Goal: Ask a question: Seek information or help from site administrators or community

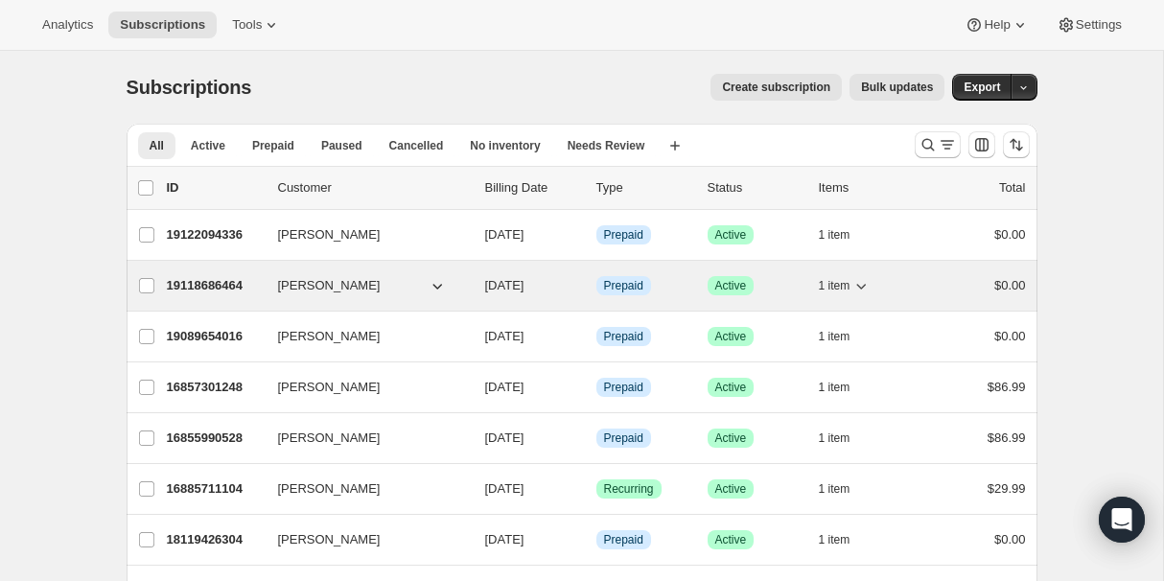
click at [216, 291] on p "19118686464" at bounding box center [215, 285] width 96 height 19
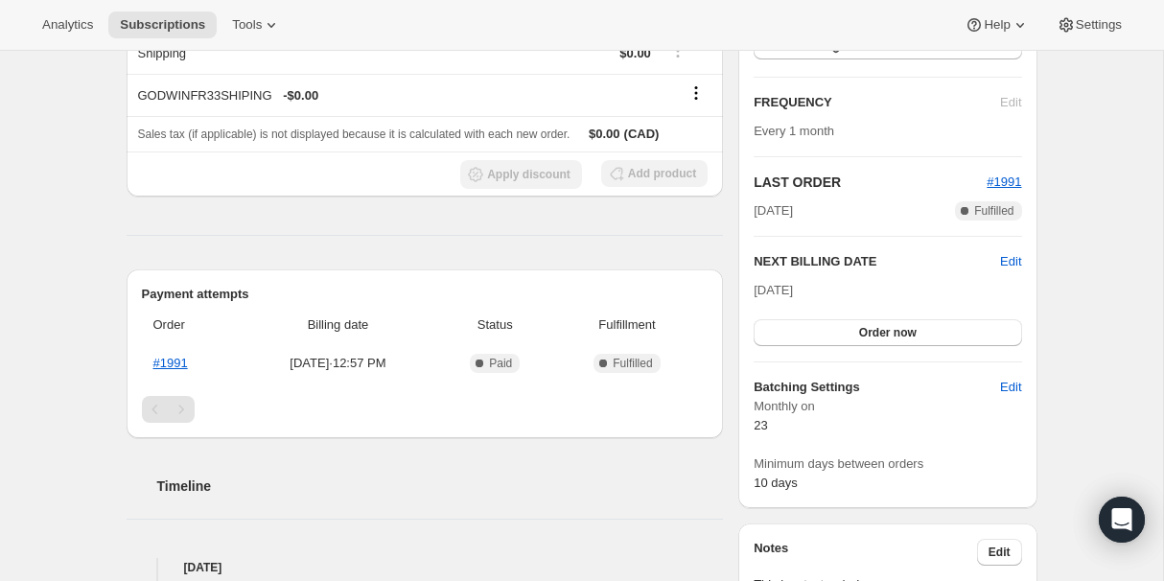
scroll to position [299, 0]
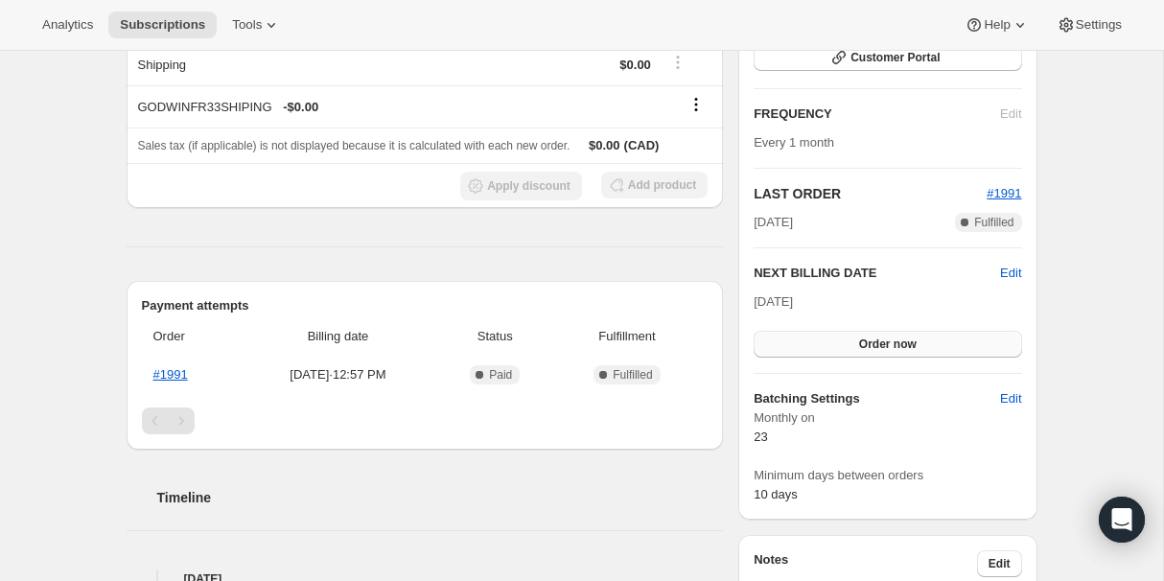
click at [878, 341] on span "Order now" at bounding box center [888, 344] width 58 height 15
click at [878, 341] on span "Click to confirm" at bounding box center [887, 344] width 87 height 15
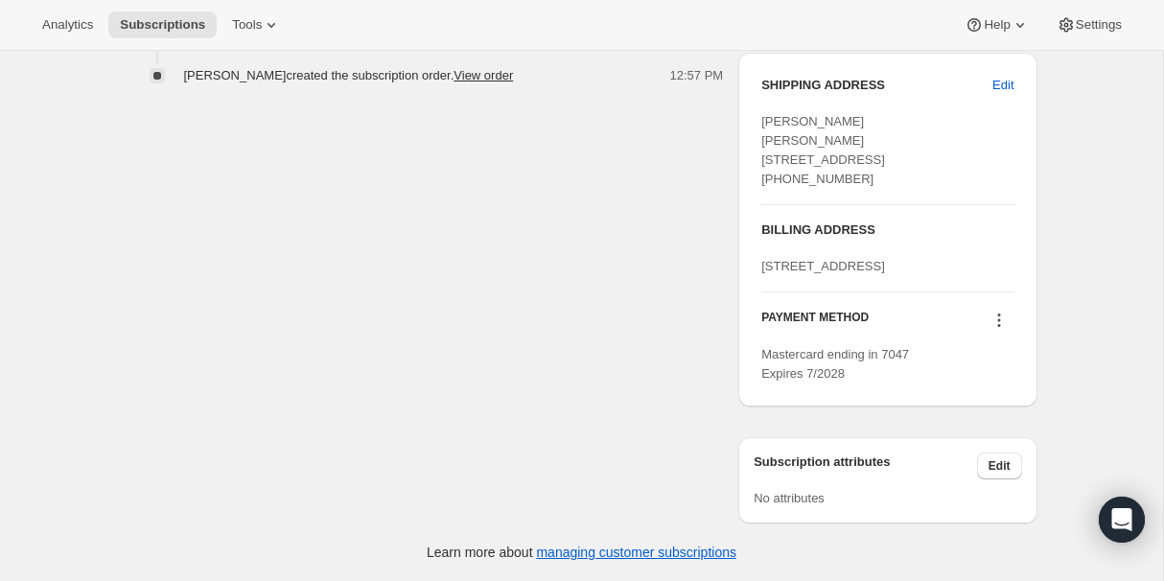
scroll to position [966, 0]
click at [997, 460] on span "Edit" at bounding box center [1000, 465] width 22 height 15
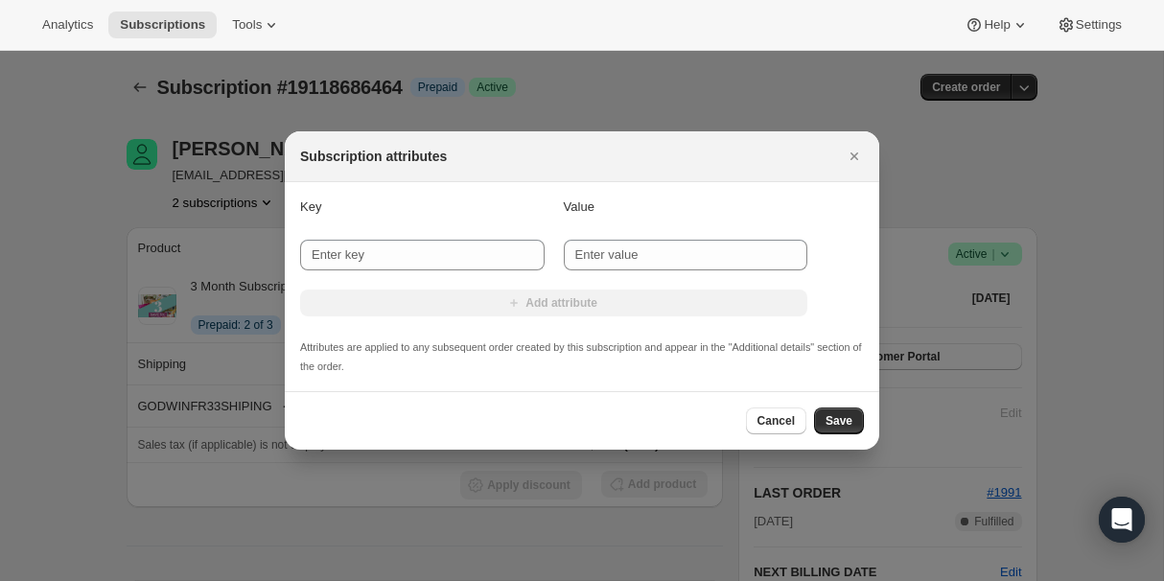
scroll to position [0, 0]
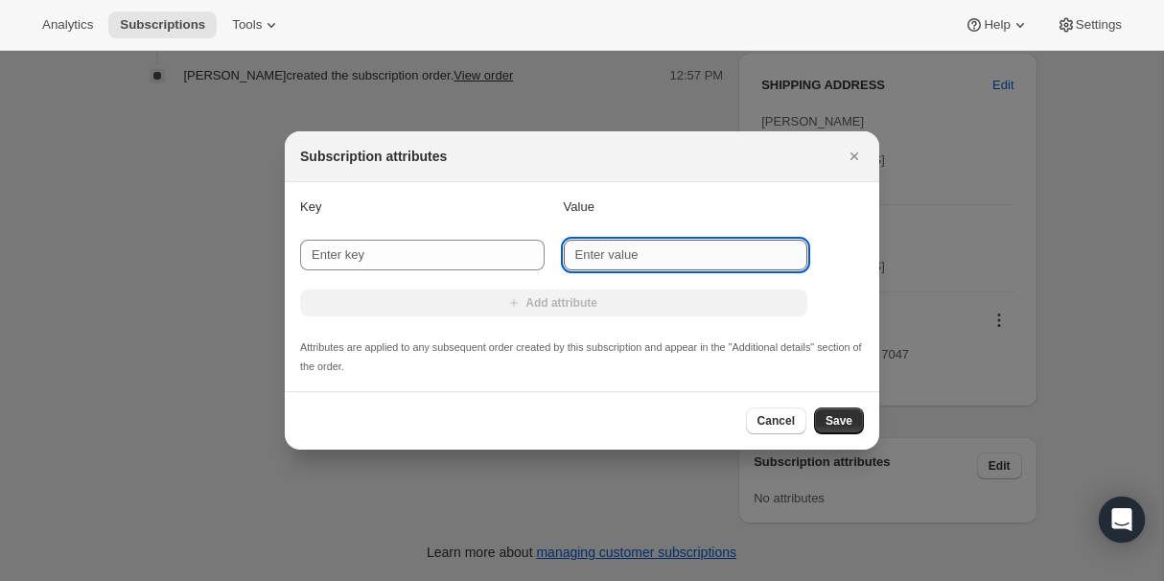
click at [613, 253] on input "New value" at bounding box center [686, 255] width 245 height 31
click at [462, 256] on input "New key" at bounding box center [422, 255] width 245 height 31
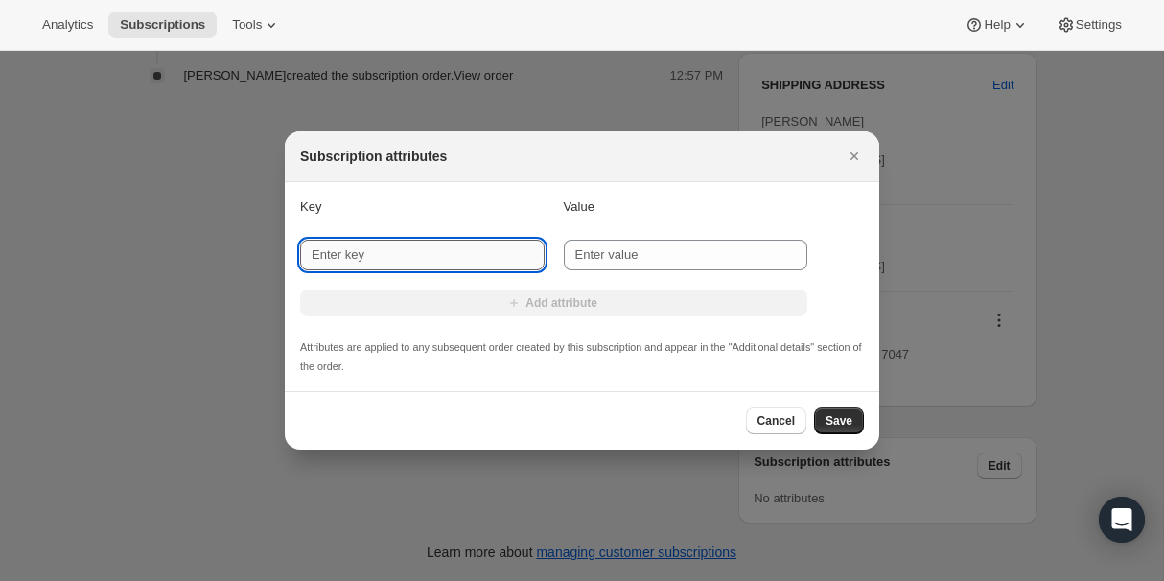
type input "k"
click at [777, 423] on span "Cancel" at bounding box center [776, 420] width 37 height 15
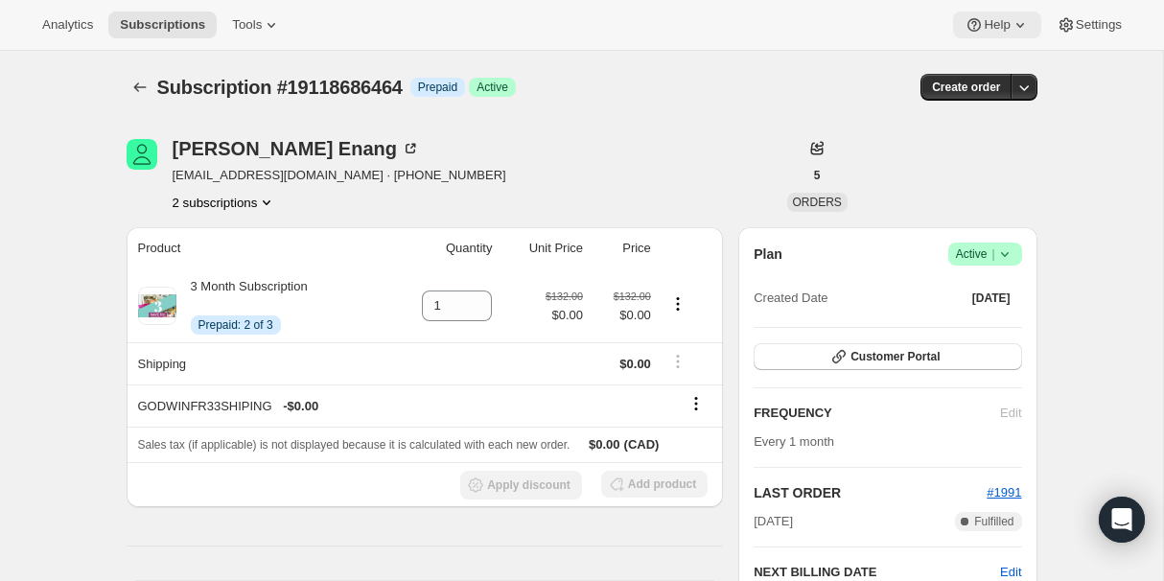
click at [984, 29] on span "Help" at bounding box center [997, 24] width 26 height 15
click at [997, 90] on span "Help Center" at bounding box center [991, 97] width 66 height 14
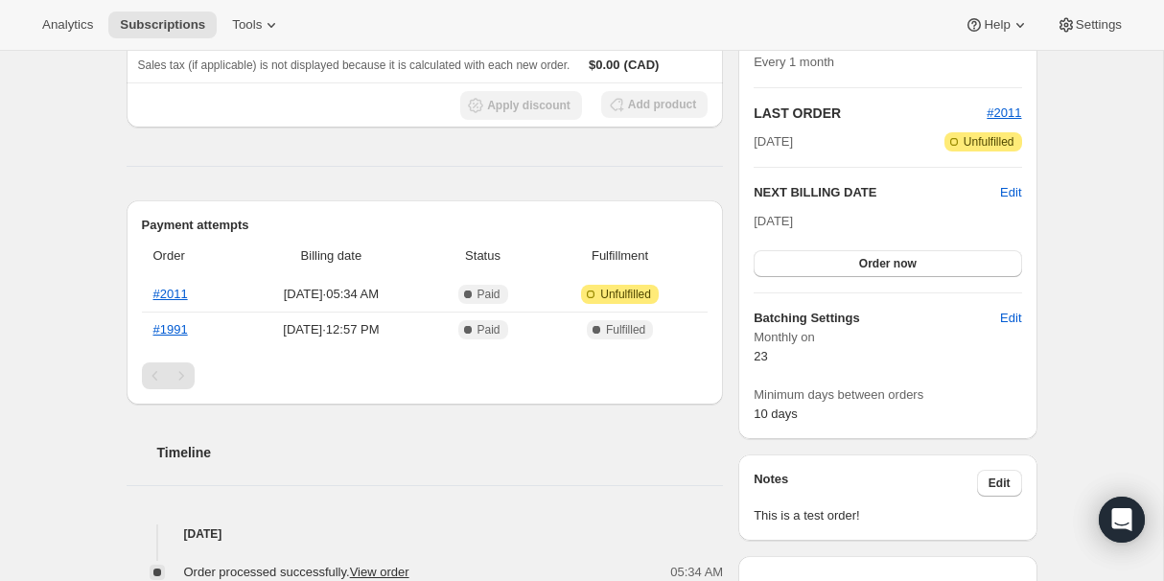
scroll to position [390, 0]
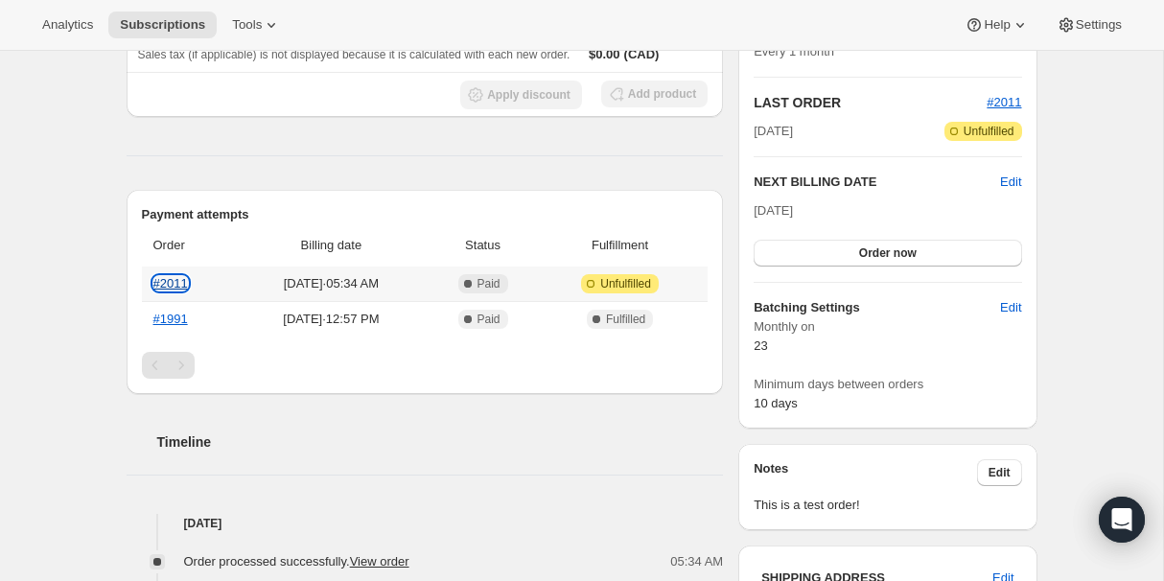
click at [166, 280] on link "#2011" at bounding box center [170, 283] width 35 height 14
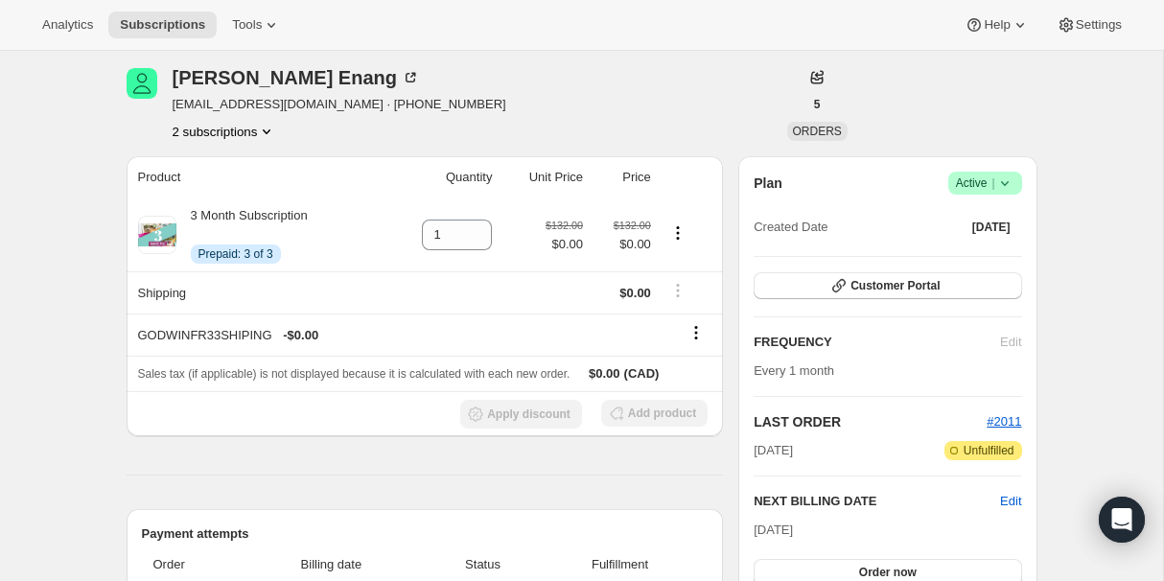
scroll to position [129, 0]
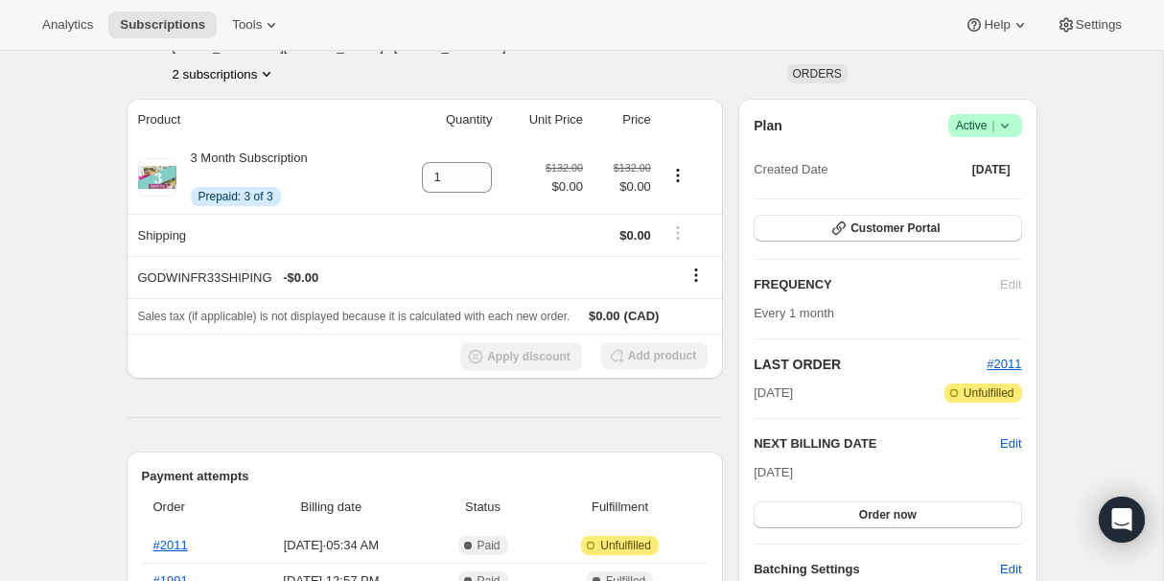
click at [1011, 121] on icon at bounding box center [1005, 125] width 19 height 19
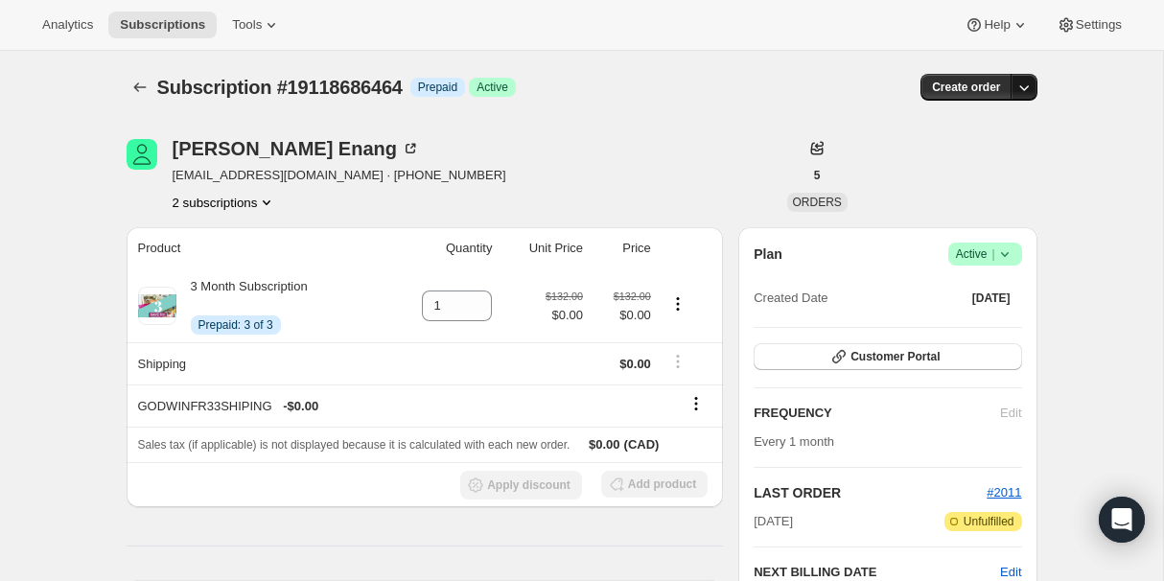
click at [1028, 82] on icon "button" at bounding box center [1024, 87] width 19 height 19
click at [241, 208] on button "2 subscriptions" at bounding box center [225, 202] width 105 height 19
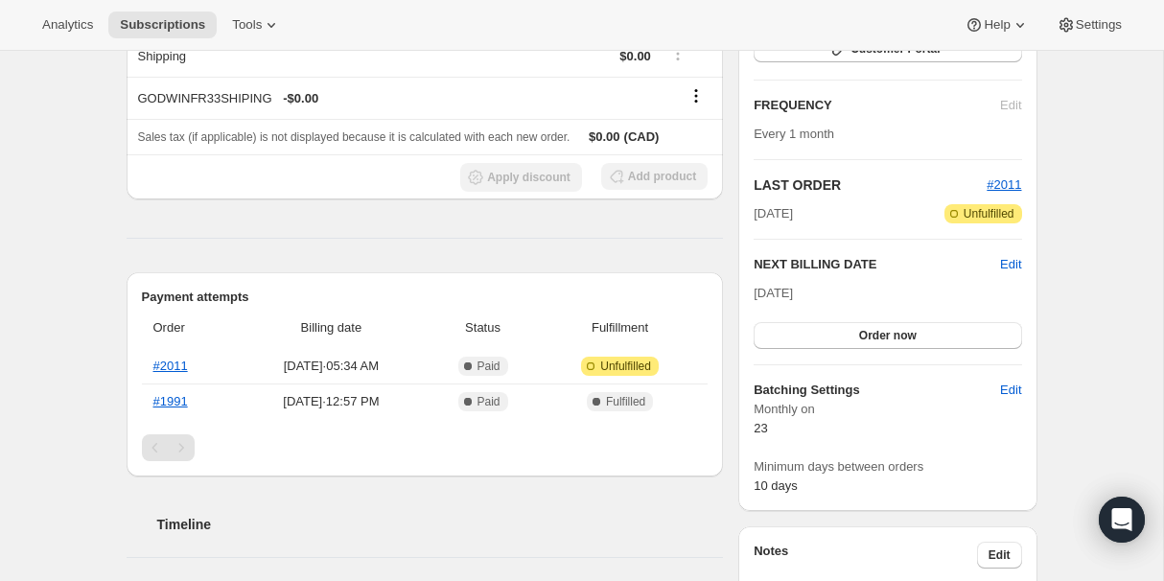
scroll to position [351, 0]
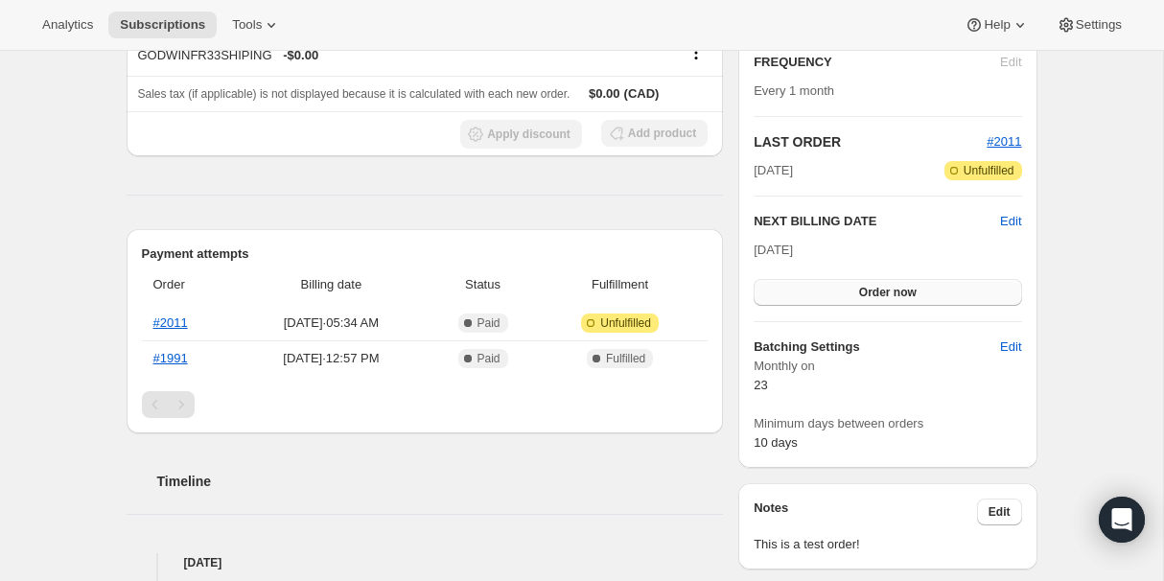
click at [878, 291] on span "Order now" at bounding box center [888, 292] width 58 height 15
click at [878, 291] on span "Click to confirm" at bounding box center [887, 292] width 87 height 15
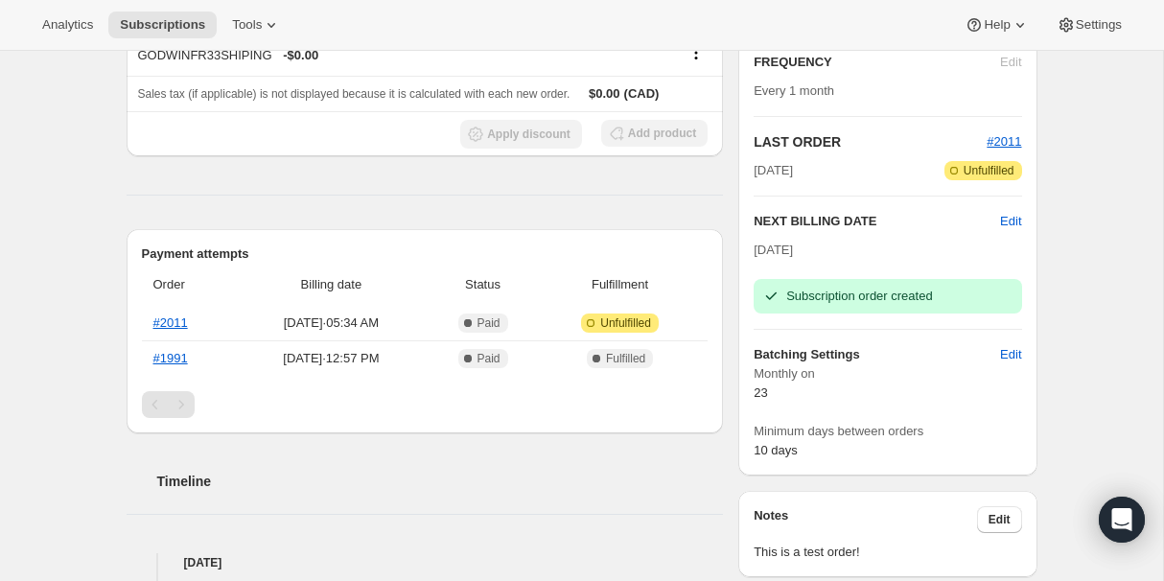
scroll to position [0, 0]
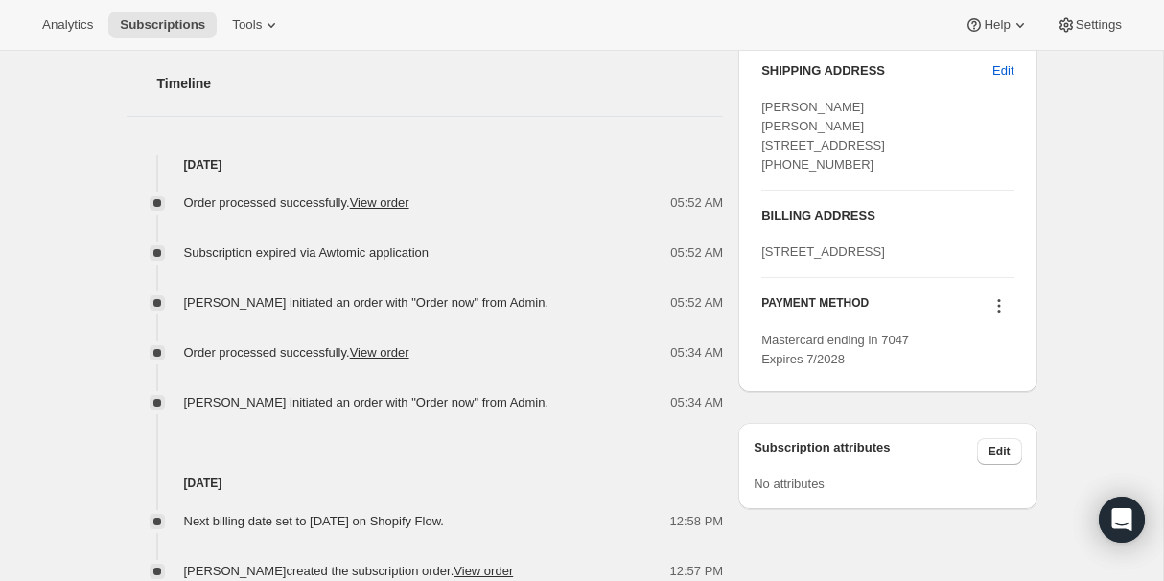
scroll to position [845, 0]
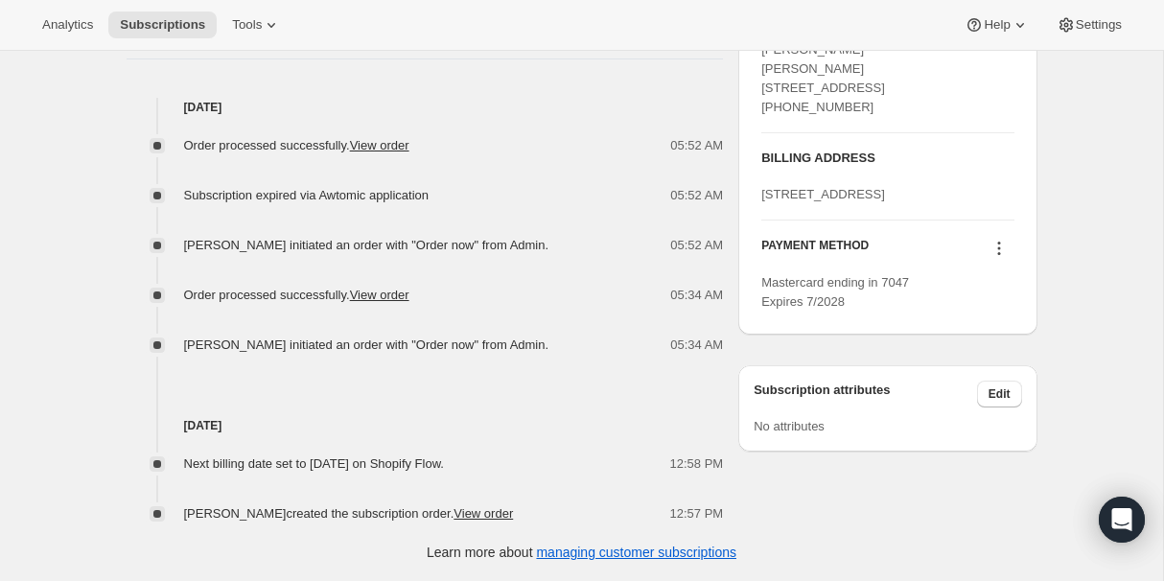
click at [995, 258] on icon at bounding box center [999, 248] width 19 height 19
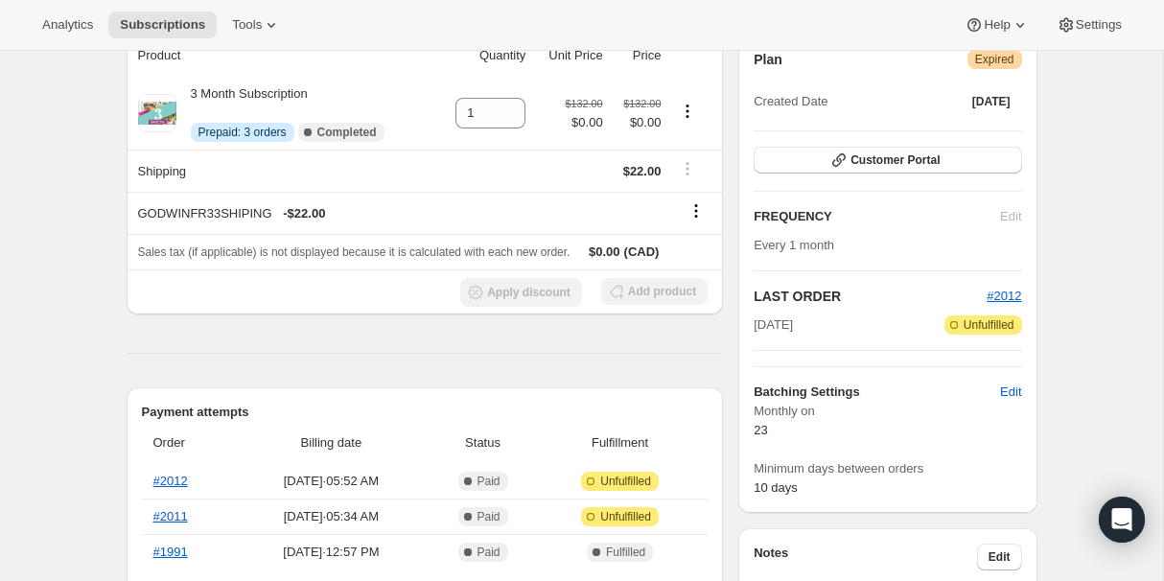
scroll to position [0, 0]
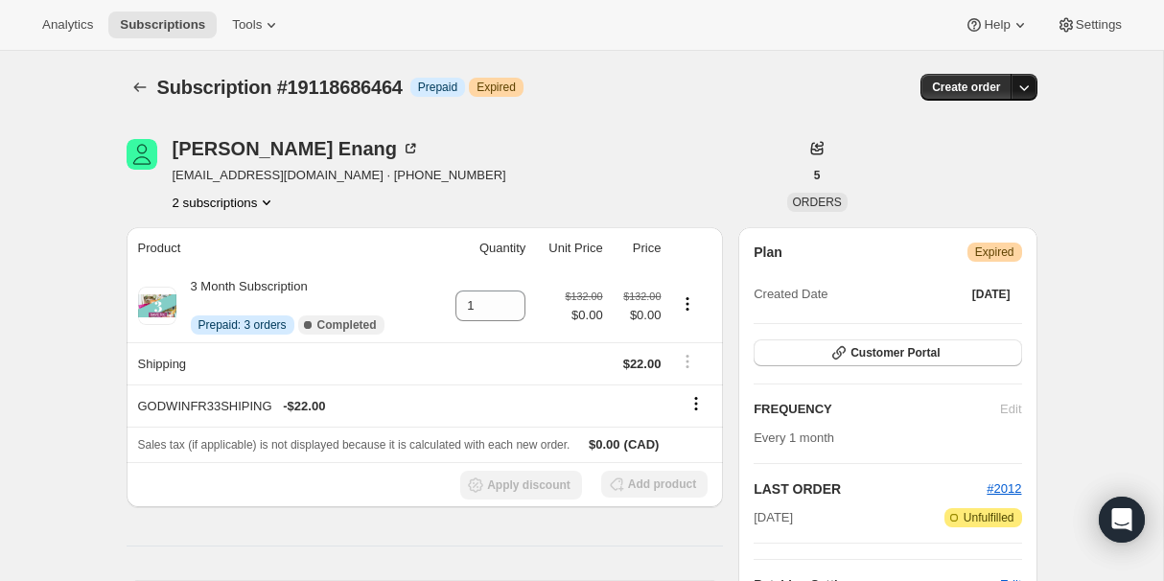
click at [1023, 87] on icon "button" at bounding box center [1024, 87] width 19 height 19
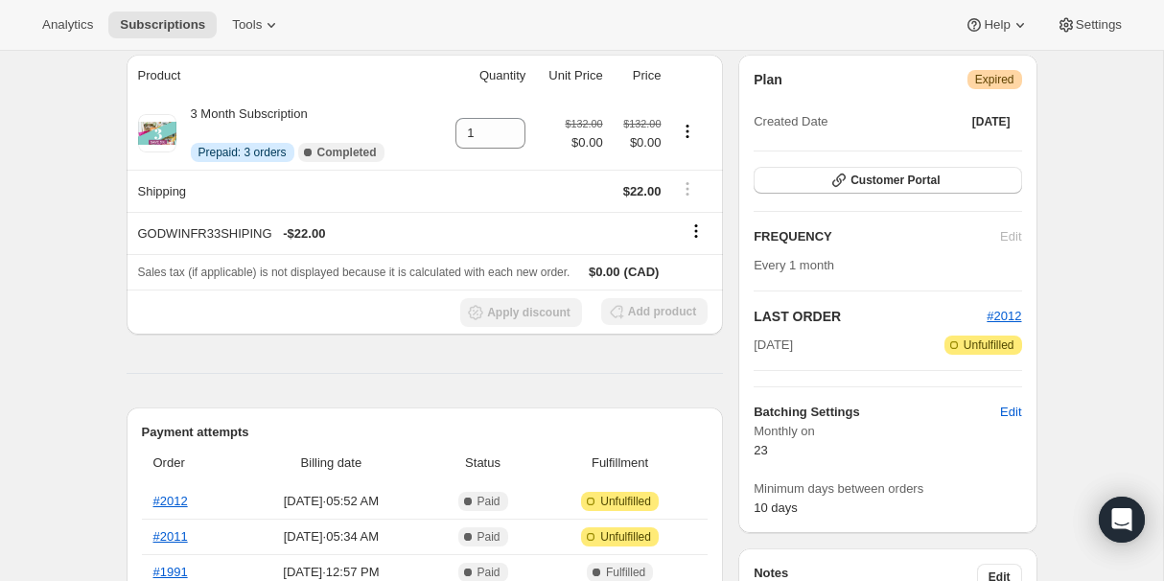
scroll to position [198, 0]
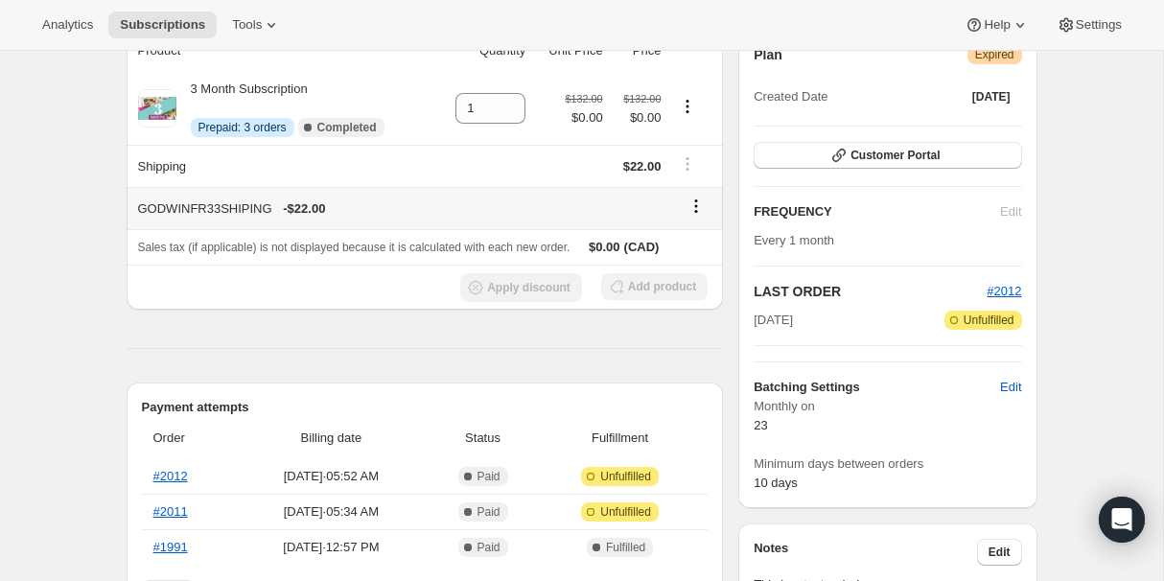
click at [695, 206] on icon at bounding box center [696, 206] width 3 height 3
click at [87, 197] on div "Subscription #19118686464. This page is ready Subscription #19118686464 Info Pr…" at bounding box center [582, 539] width 1164 height 1373
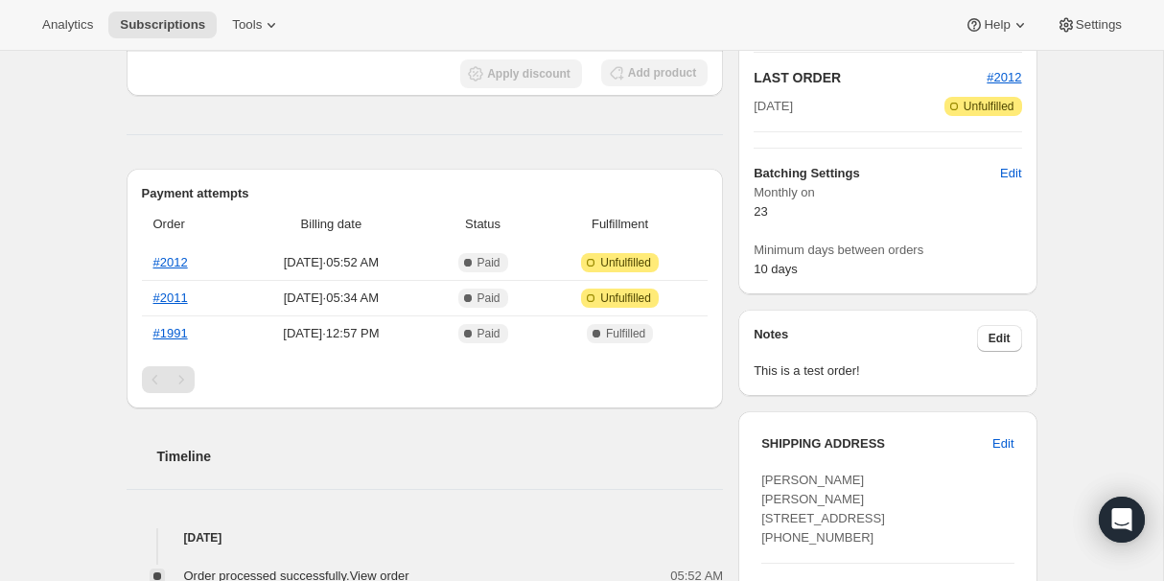
scroll to position [413, 0]
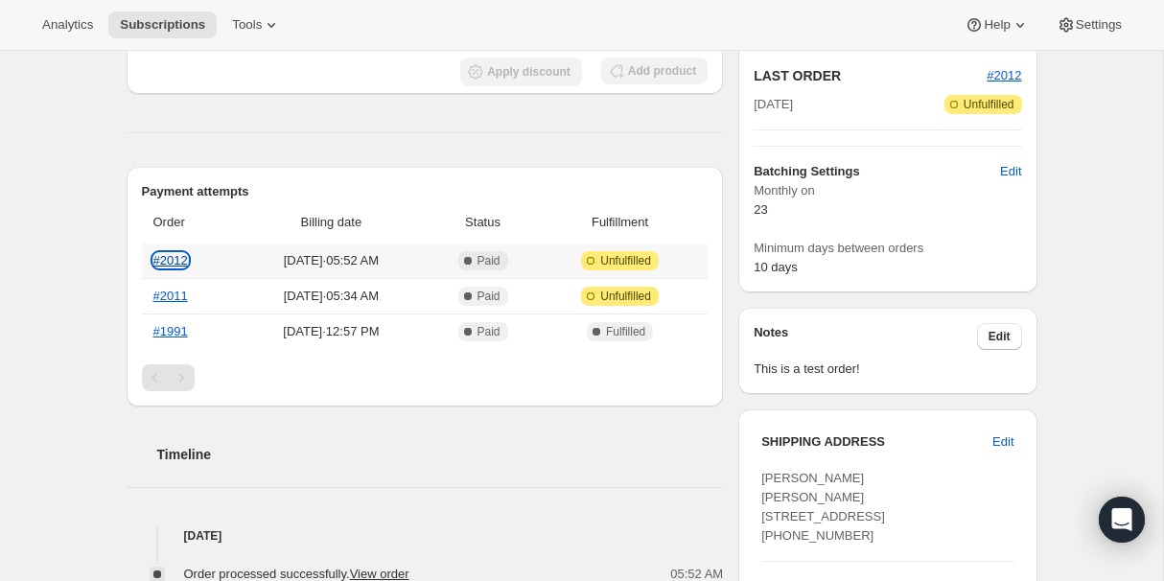
click at [170, 259] on link "#2012" at bounding box center [170, 260] width 35 height 14
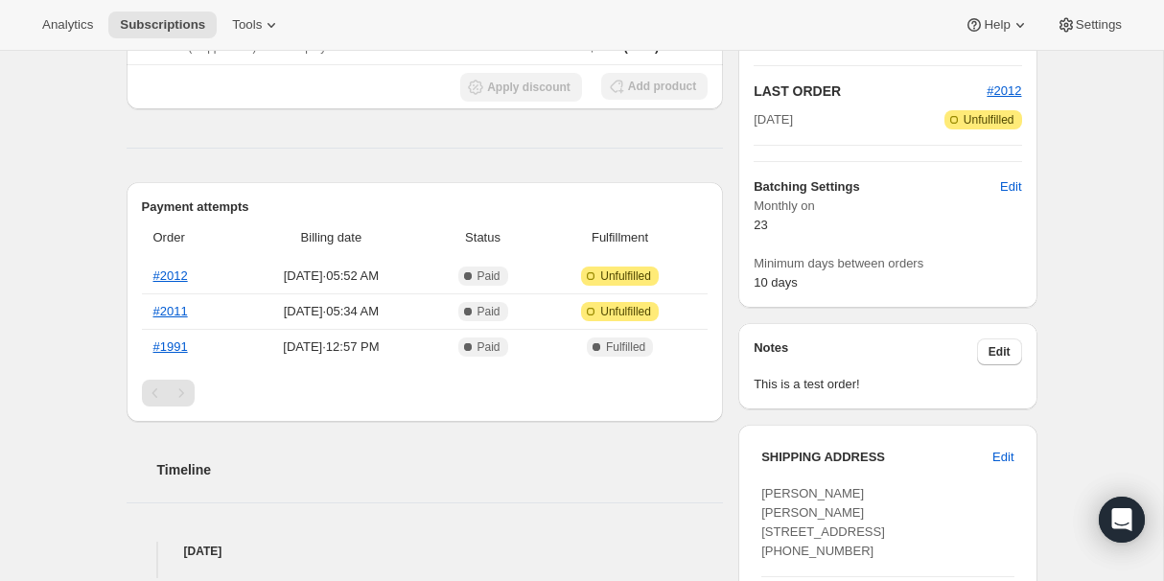
scroll to position [399, 0]
click at [1119, 525] on icon "Open Intercom Messenger" at bounding box center [1122, 519] width 25 height 25
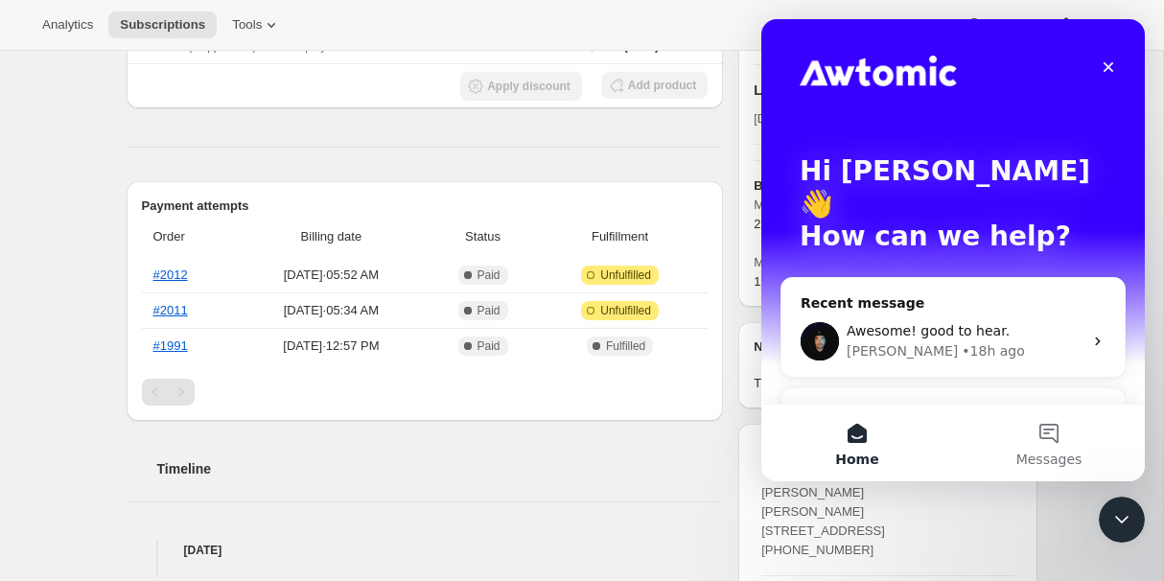
scroll to position [0, 0]
click at [1041, 435] on button "Messages" at bounding box center [1049, 443] width 192 height 77
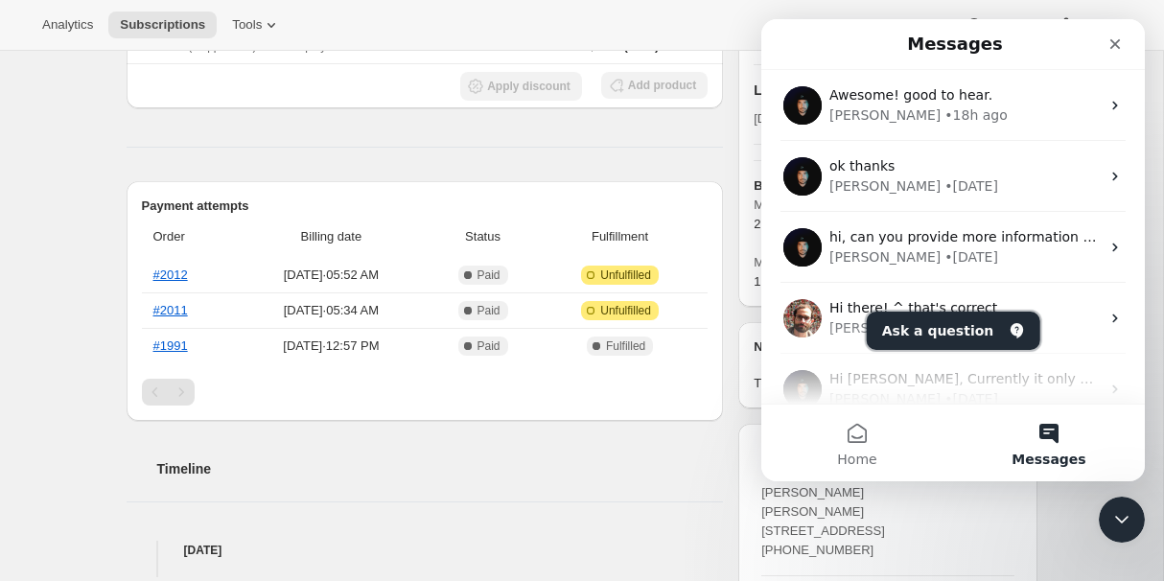
click at [937, 329] on button "Ask a question" at bounding box center [954, 331] width 174 height 38
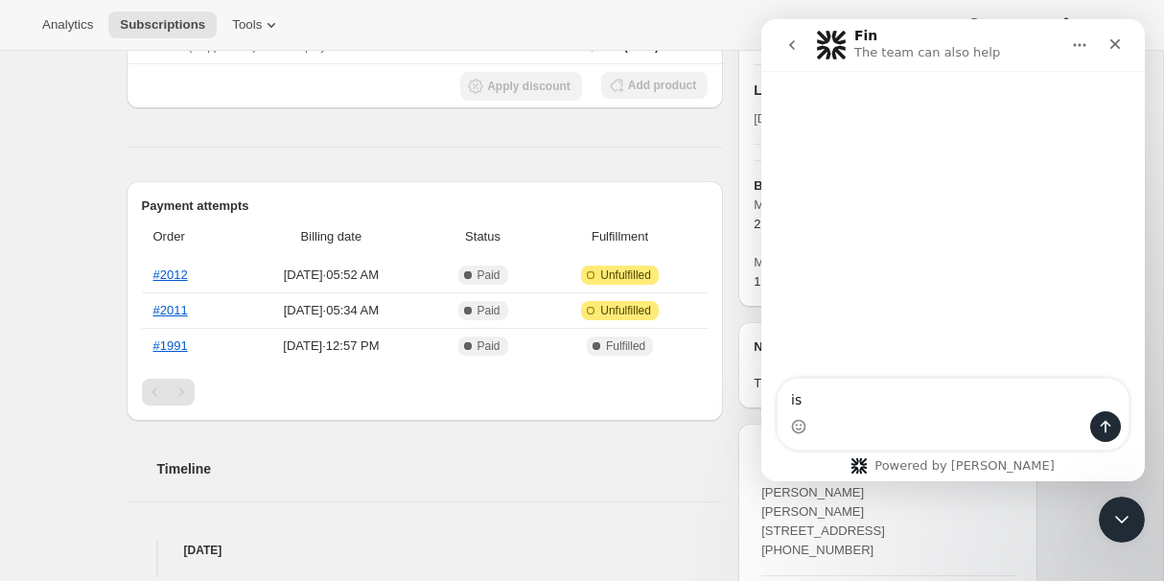
type textarea "i"
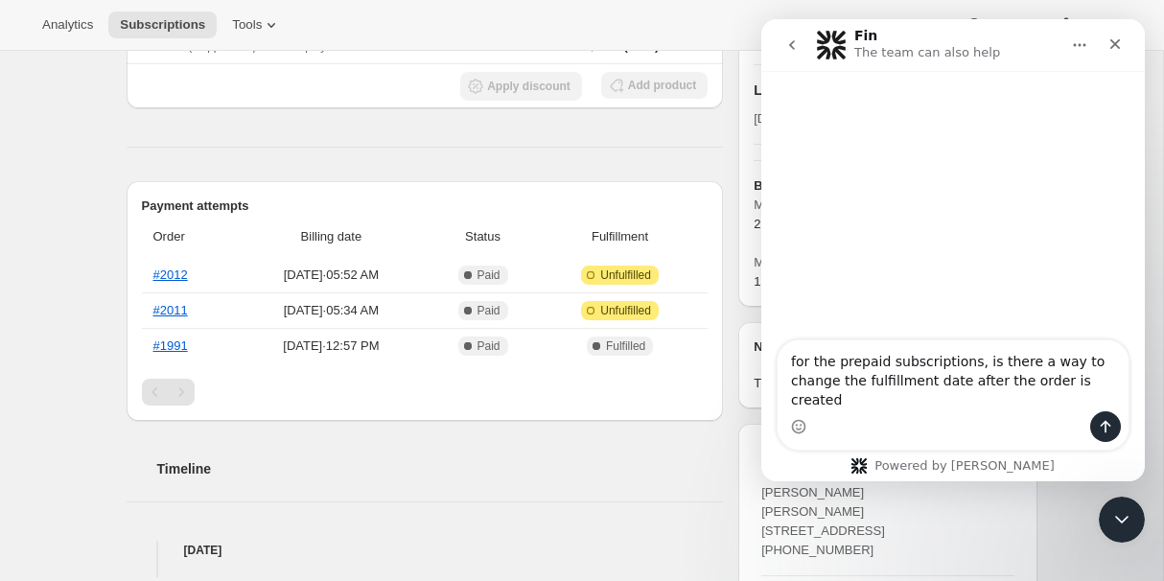
type textarea "for the prepaid subscriptions, is there a way to change the fulfillment date af…"
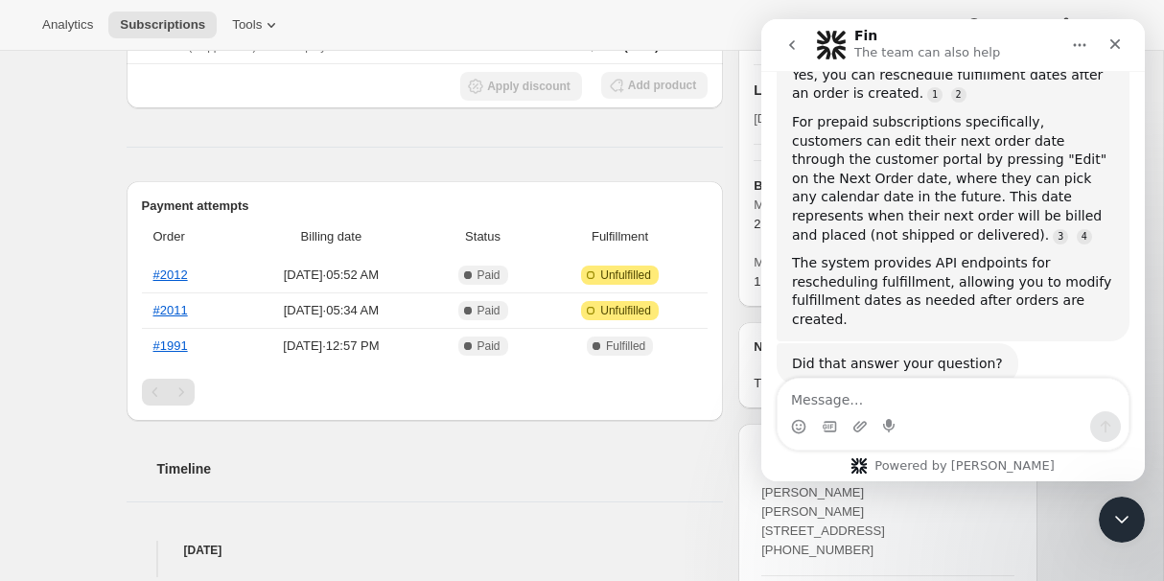
scroll to position [219, 0]
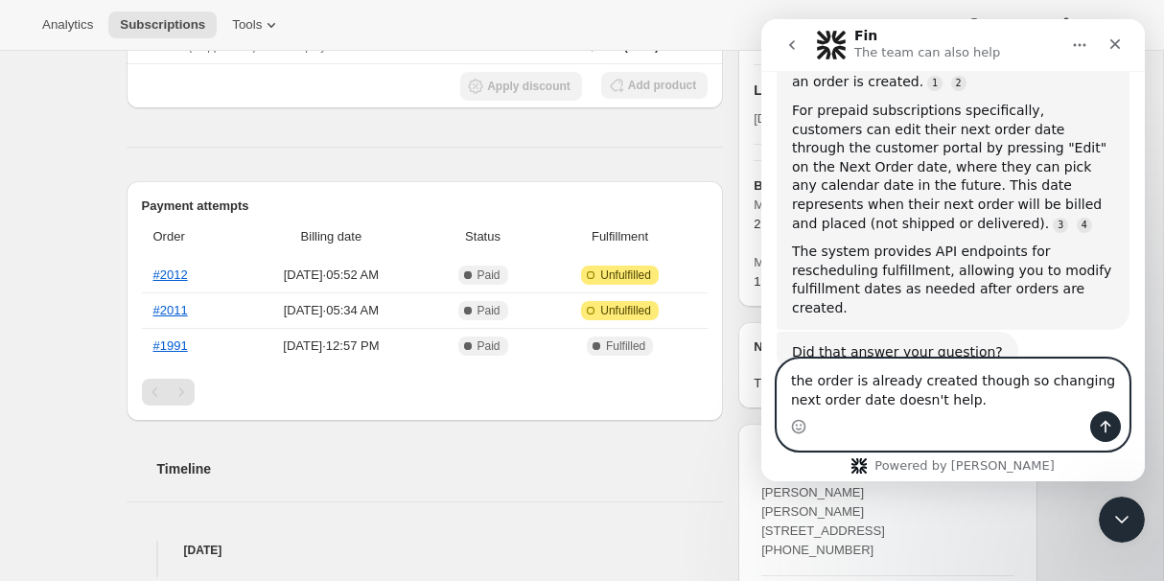
type textarea "the order is already created though so changing next order date doesn't help."
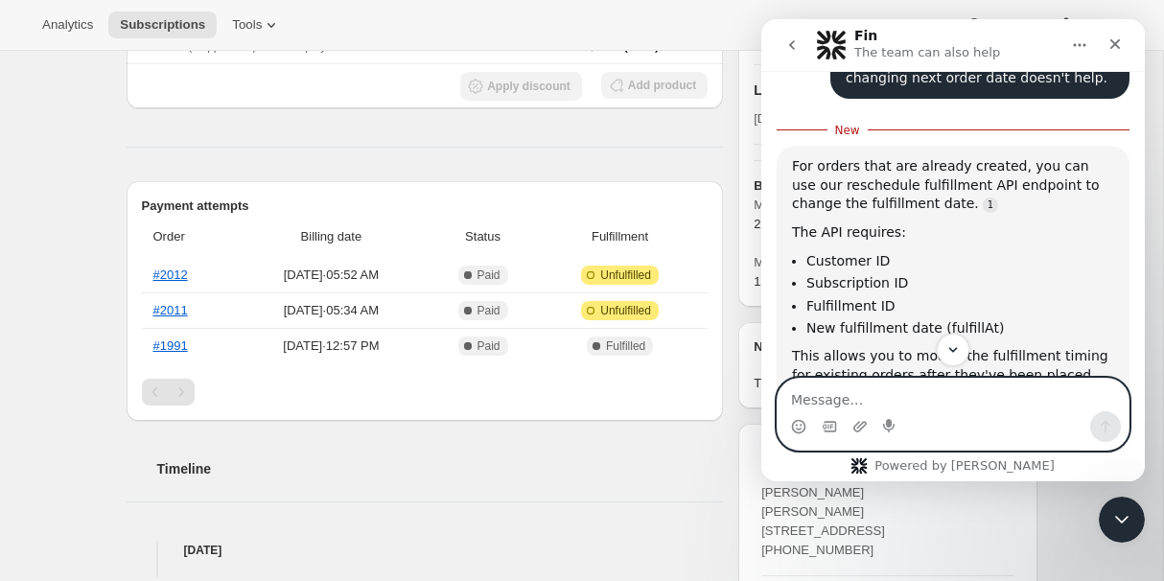
scroll to position [635, 0]
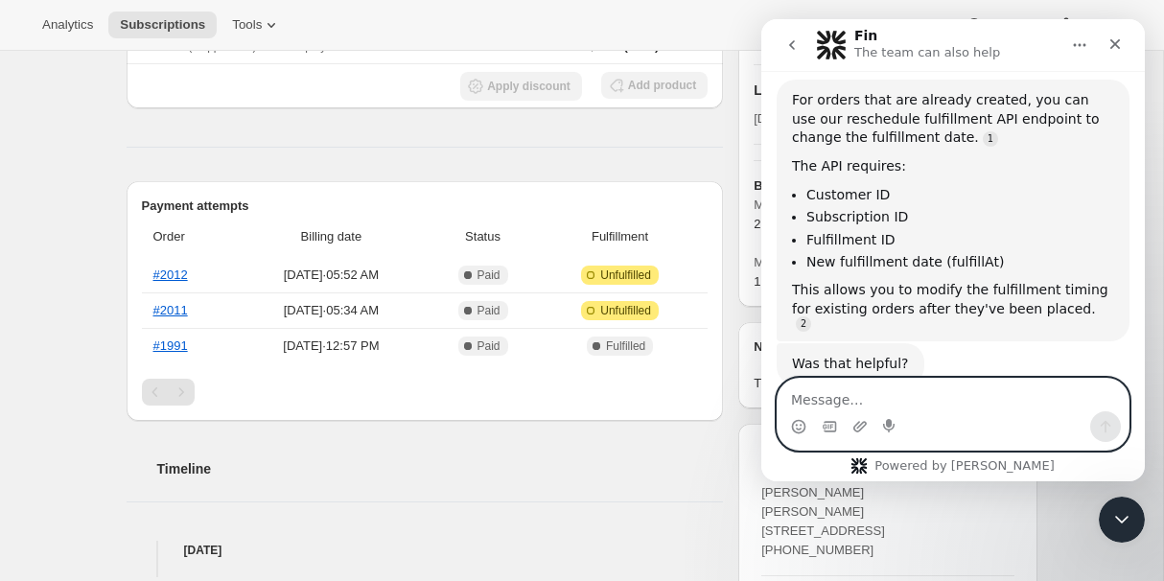
click at [861, 400] on textarea "Message…" at bounding box center [953, 395] width 351 height 33
type textarea "c"
type textarea "how do you do this?"
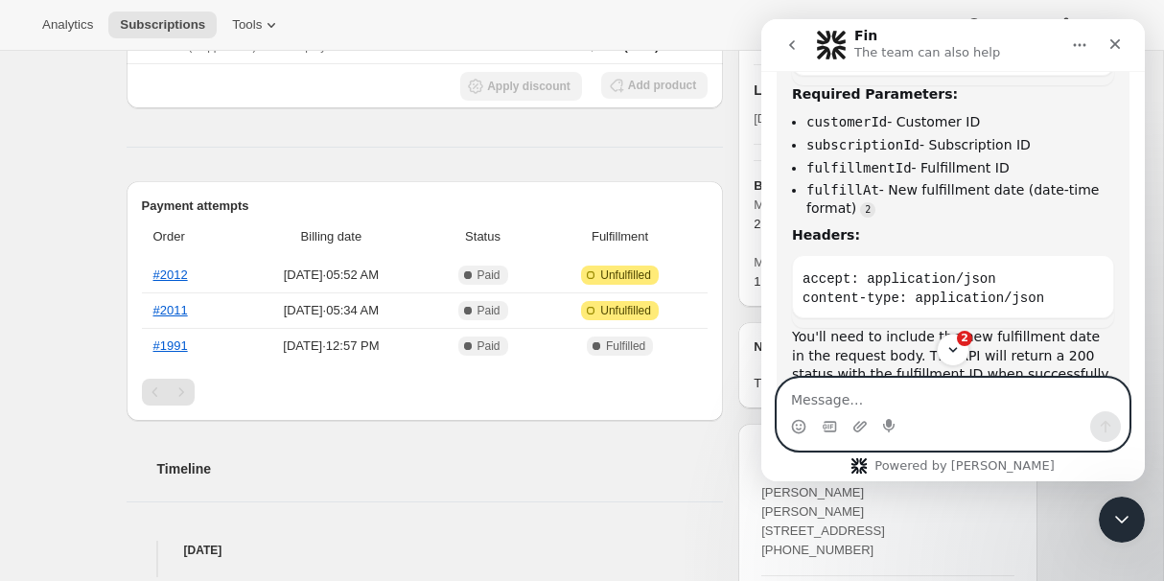
scroll to position [1210, 0]
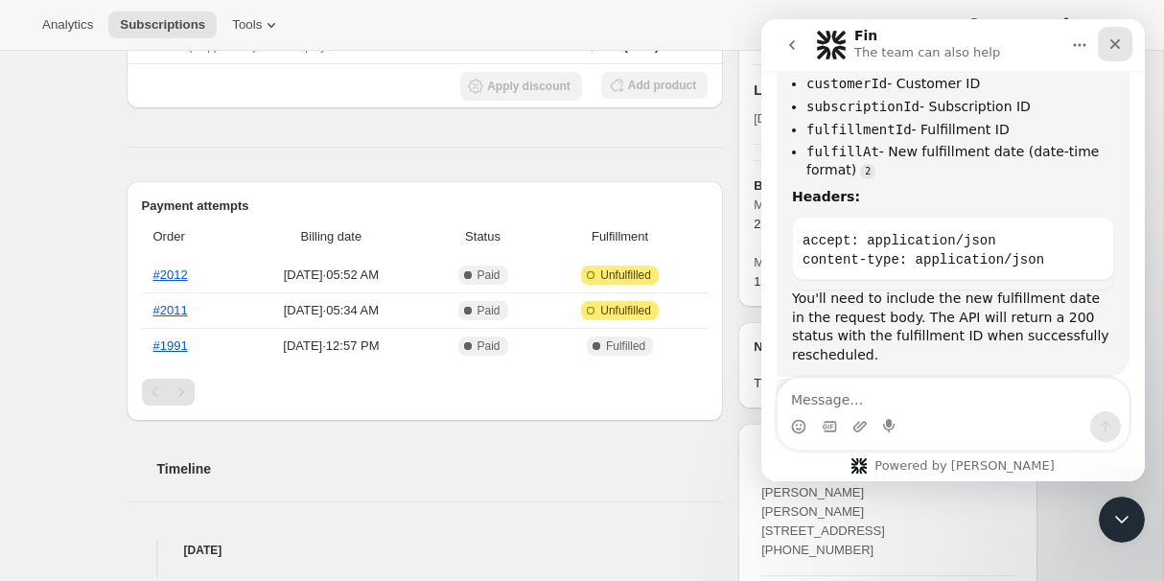
click at [1115, 43] on icon "Close" at bounding box center [1116, 44] width 11 height 11
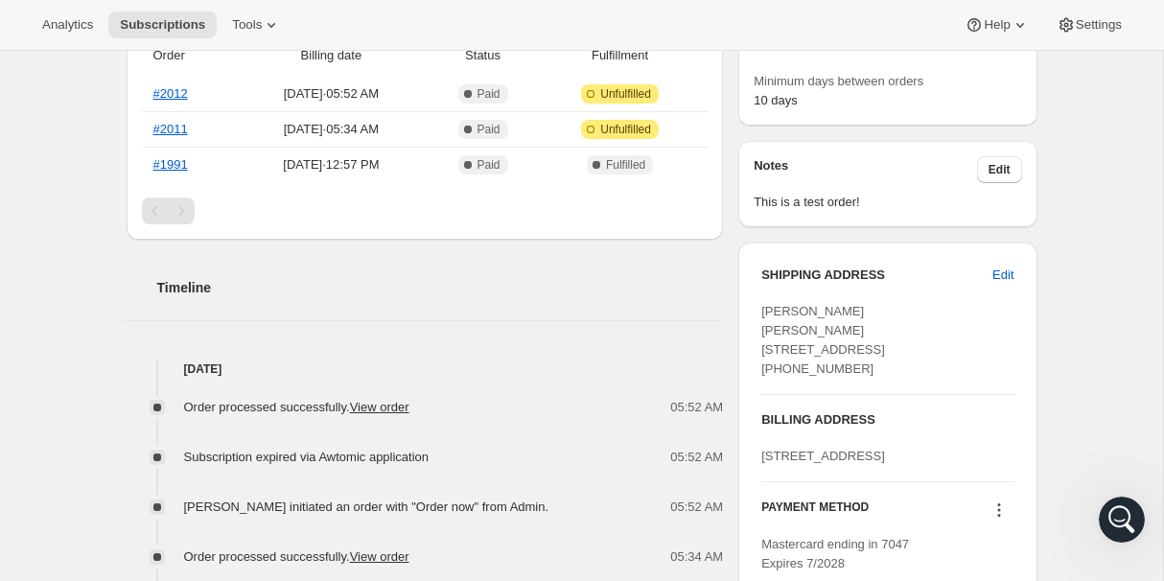
scroll to position [578, 0]
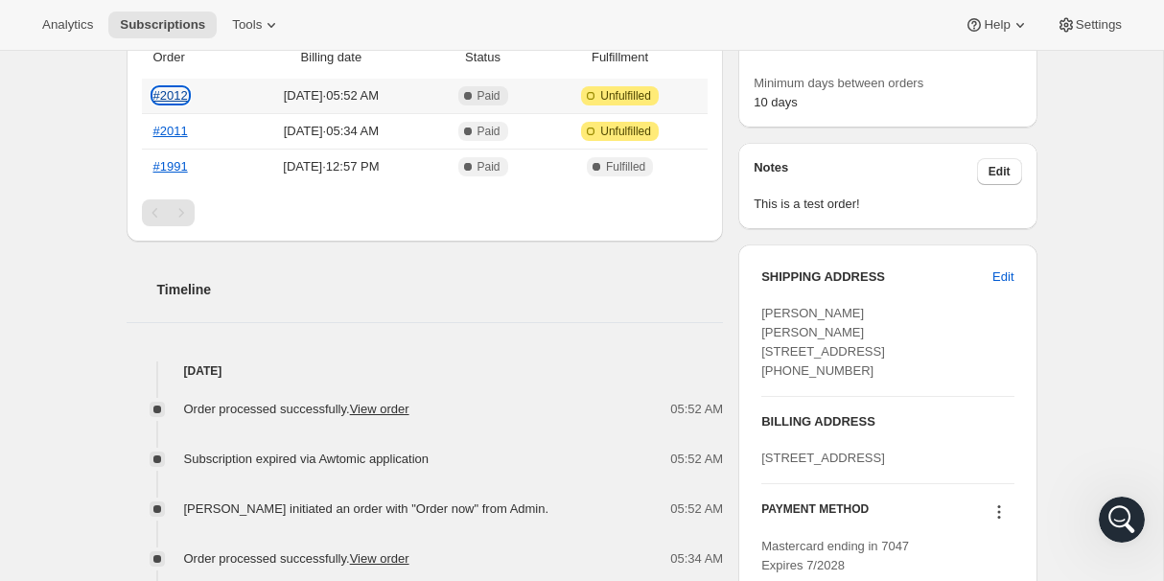
click at [166, 93] on link "#2012" at bounding box center [170, 95] width 35 height 14
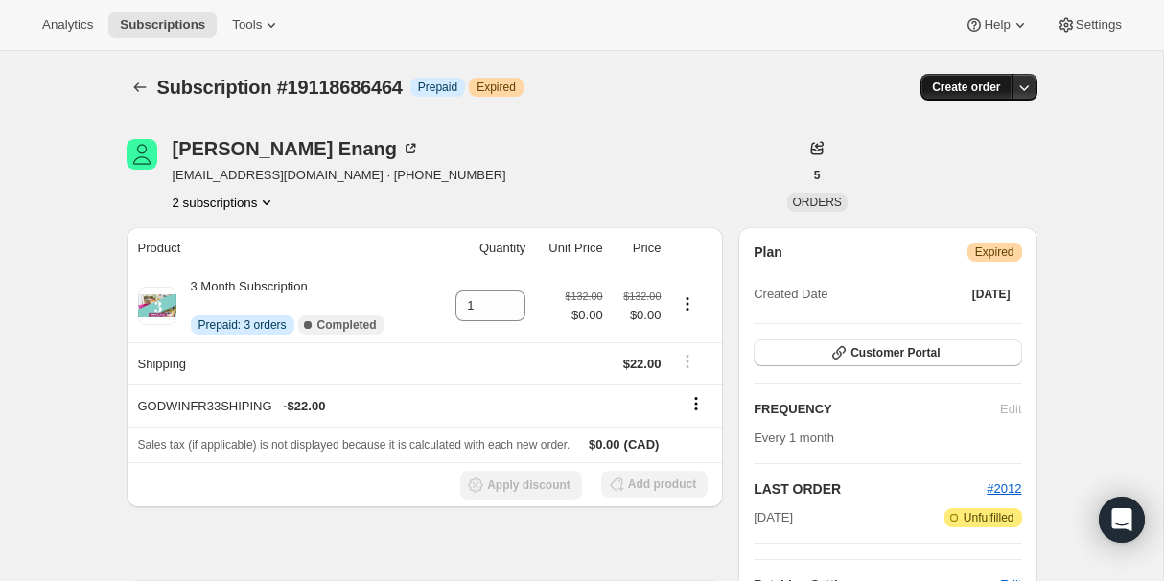
click at [975, 89] on span "Create order" at bounding box center [966, 87] width 68 height 15
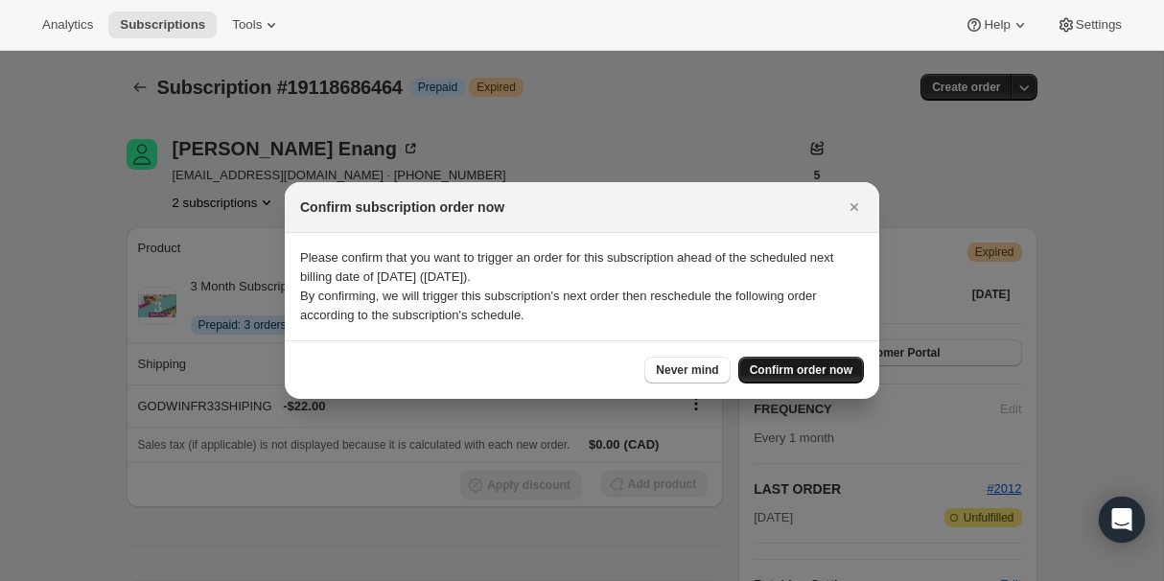
click at [802, 372] on span "Confirm order now" at bounding box center [801, 370] width 103 height 15
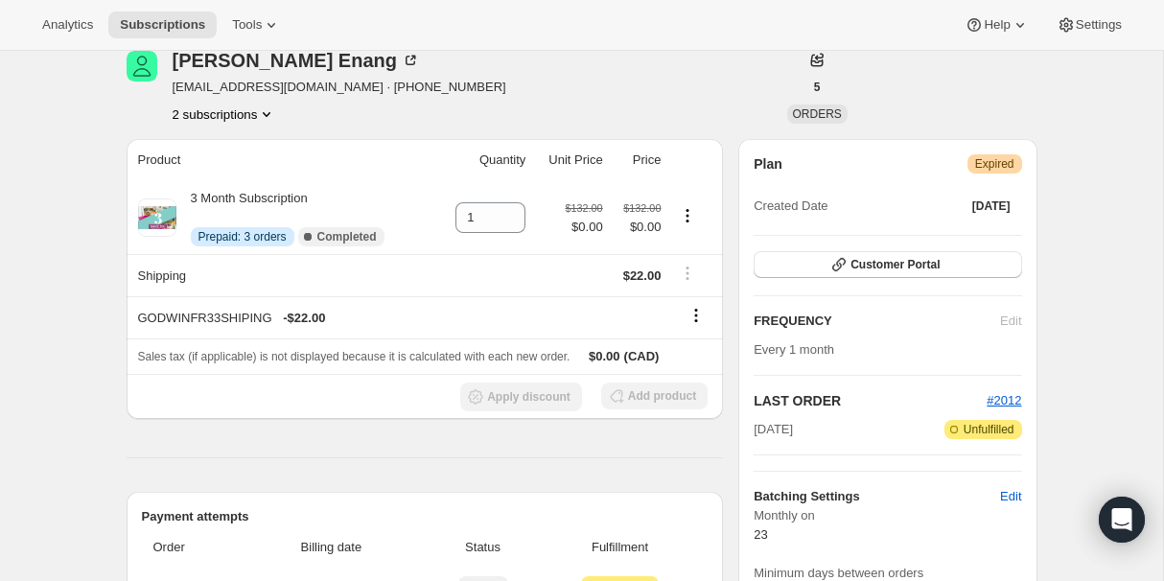
scroll to position [91, 0]
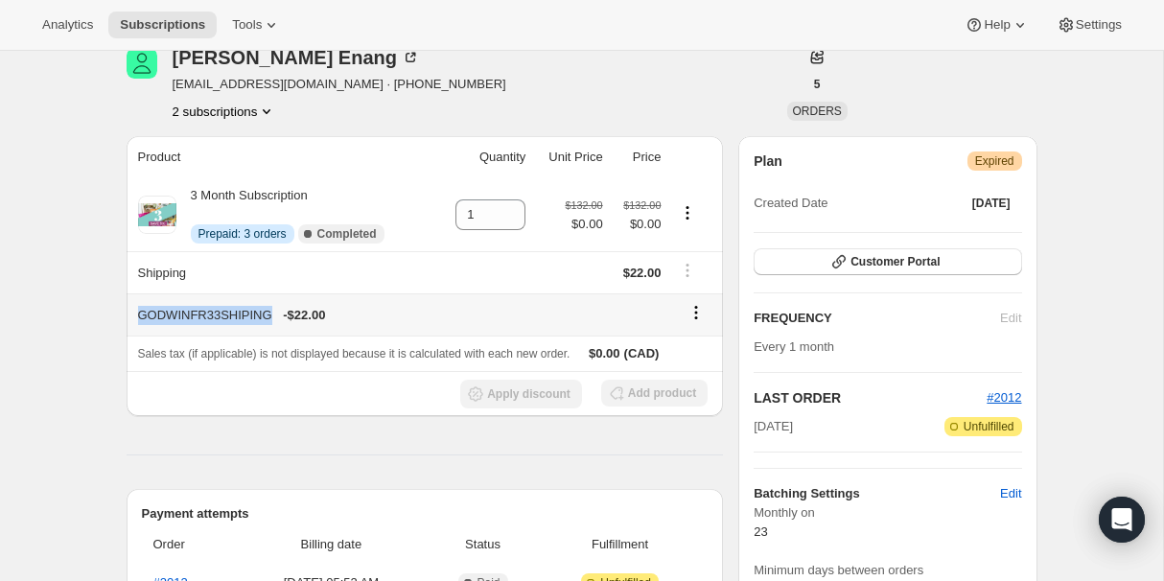
drag, startPoint x: 138, startPoint y: 314, endPoint x: 270, endPoint y: 314, distance: 131.4
click at [270, 314] on div "GODWINFR33SHIPING - $22.00" at bounding box center [400, 315] width 524 height 19
copy div "GODWINFR33SHIPING"
click at [900, 268] on span "Customer Portal" at bounding box center [895, 261] width 89 height 15
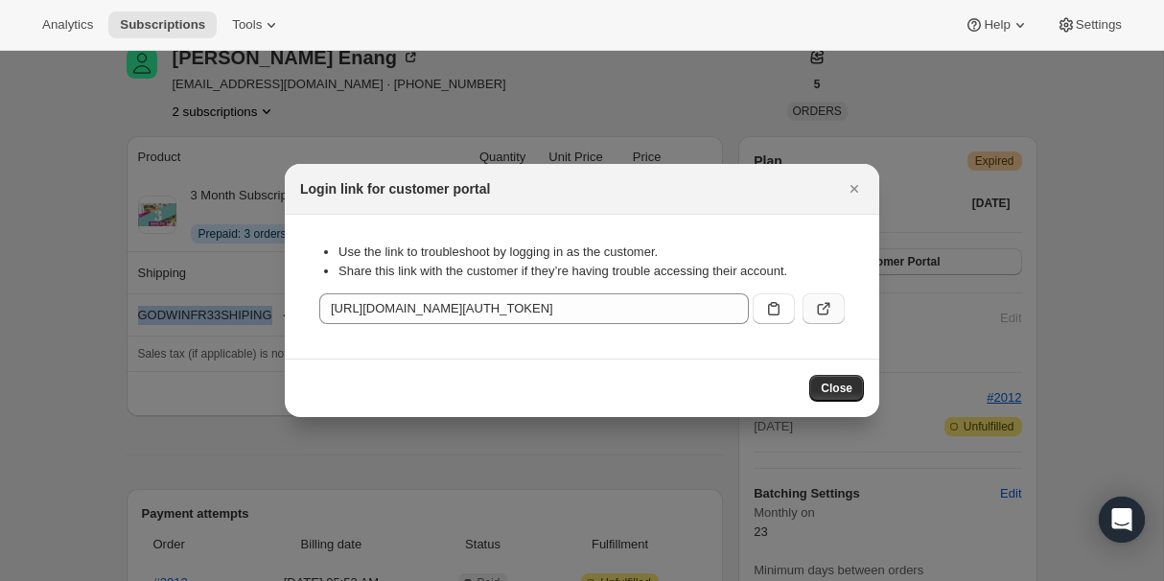
click at [822, 301] on icon ":r1e:" at bounding box center [823, 308] width 19 height 19
click at [845, 189] on icon "Close" at bounding box center [854, 188] width 19 height 19
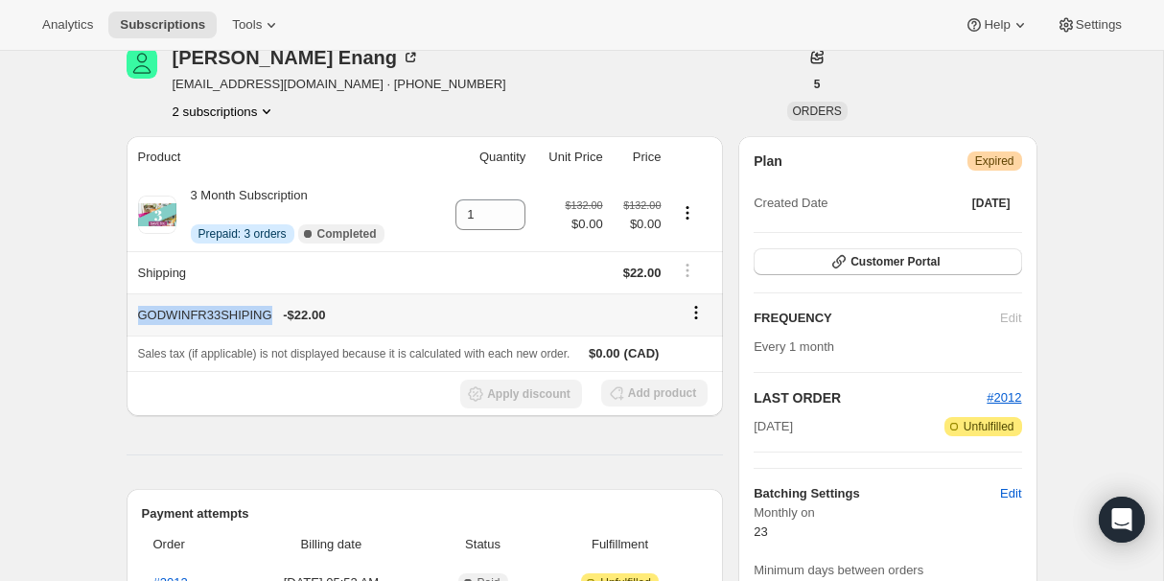
click at [694, 304] on icon at bounding box center [696, 312] width 19 height 19
click at [688, 208] on icon "Product actions" at bounding box center [687, 212] width 19 height 19
click at [711, 245] on span "Enable Autorenew" at bounding box center [688, 250] width 102 height 14
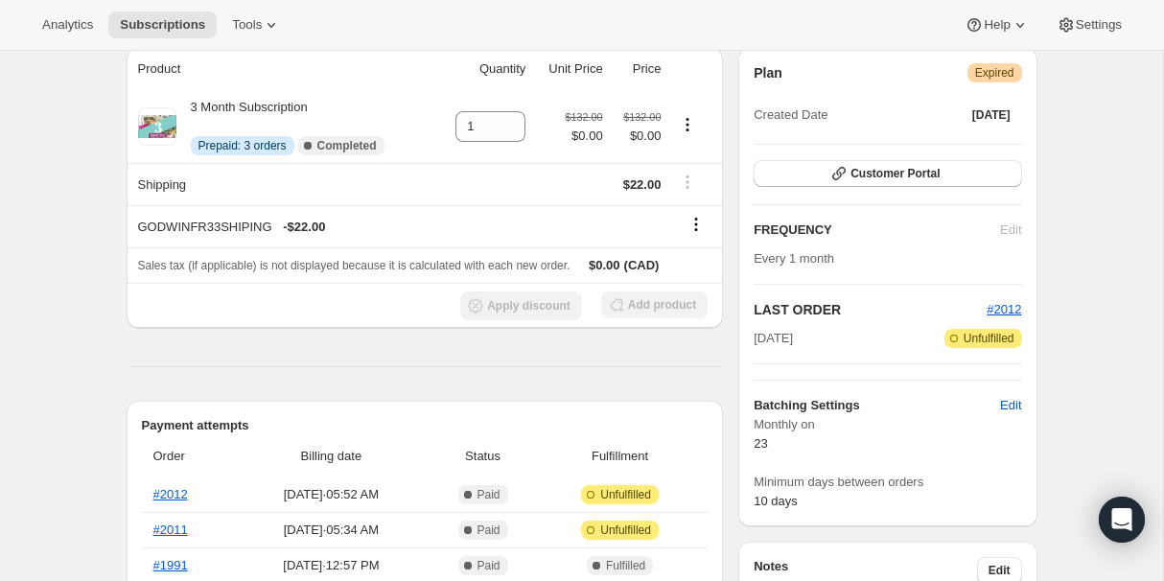
scroll to position [266, 0]
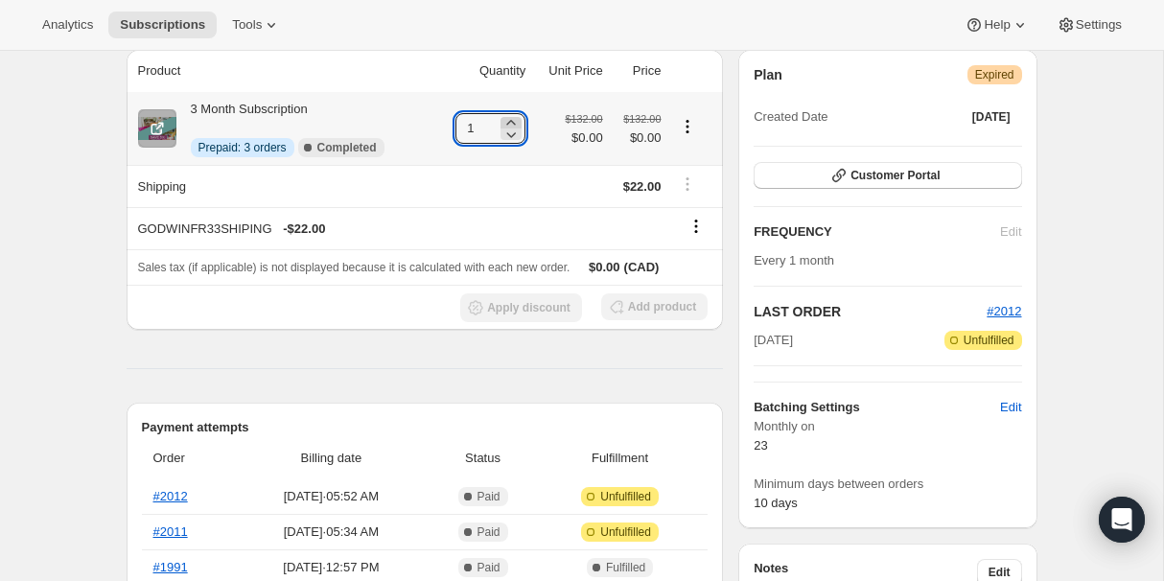
click at [507, 121] on icon at bounding box center [511, 122] width 9 height 5
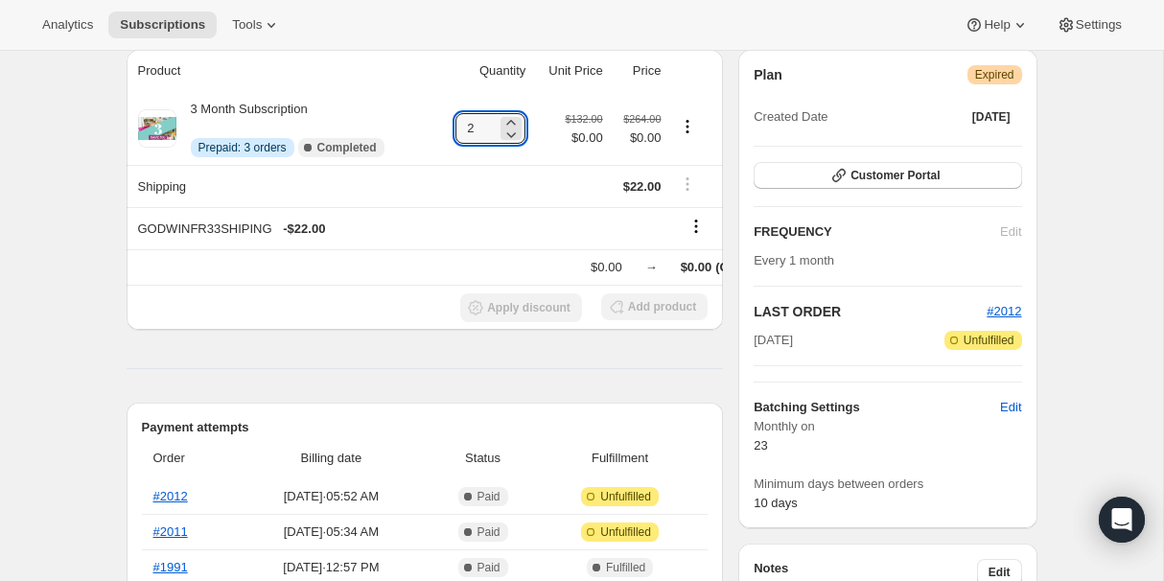
click at [82, 192] on div "Subscription #19118686464. This page is ready Subscription #19118686464 Info Pr…" at bounding box center [582, 565] width 1164 height 1561
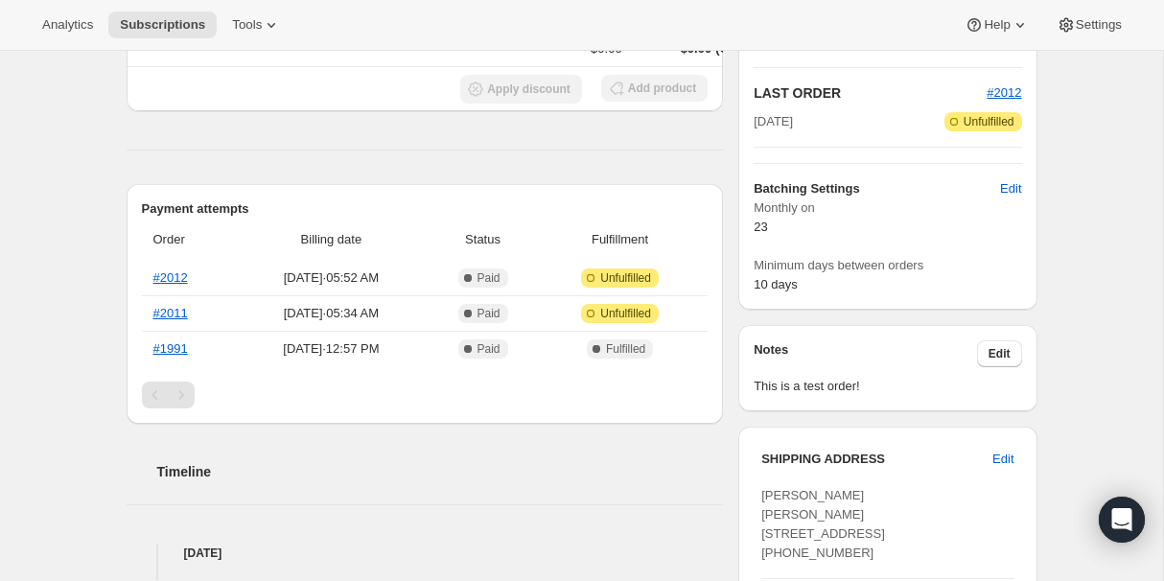
scroll to position [0, 0]
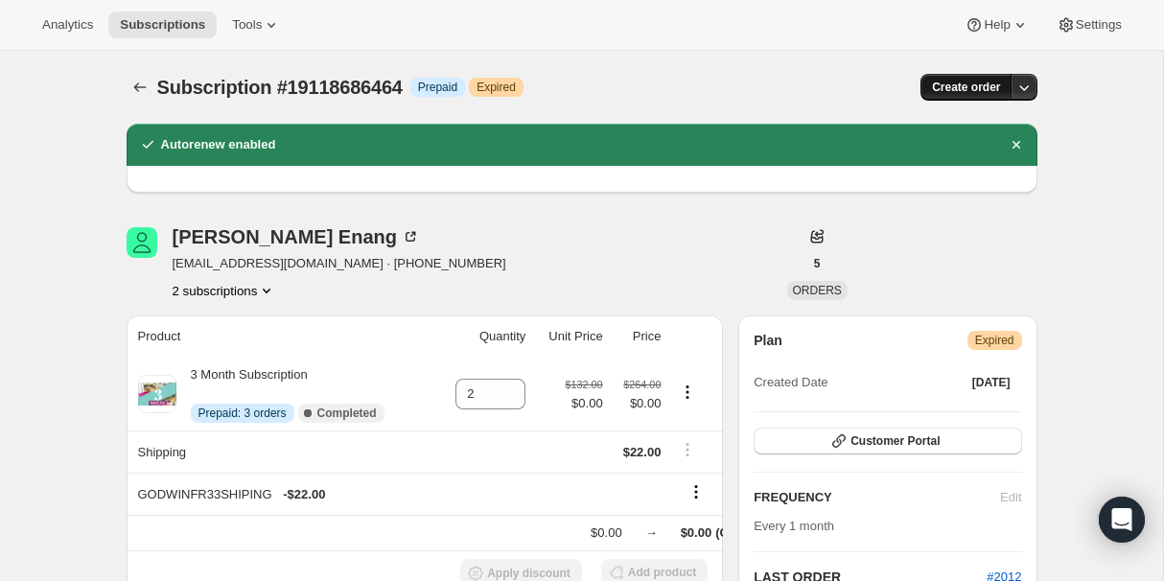
click at [958, 84] on span "Create order" at bounding box center [966, 87] width 68 height 15
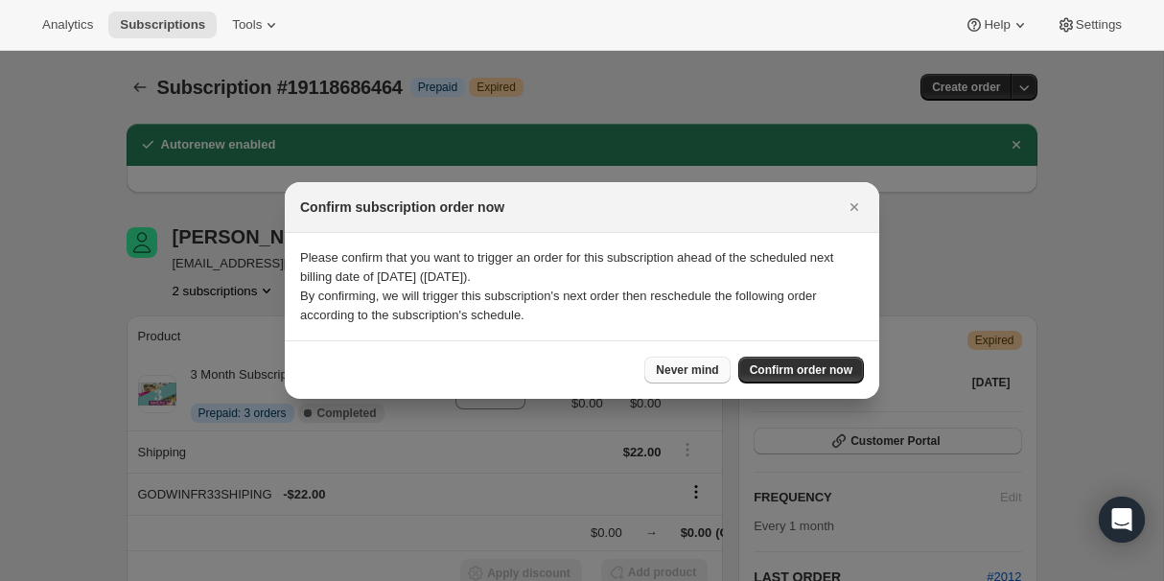
click at [681, 366] on span "Never mind" at bounding box center [687, 370] width 62 height 15
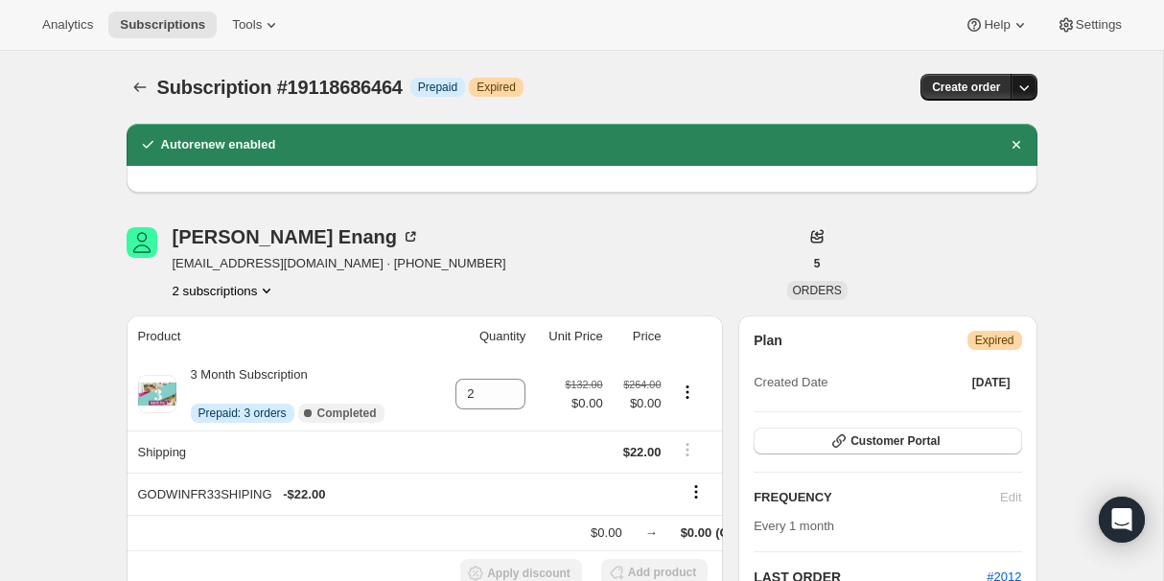
click at [1025, 78] on button "button" at bounding box center [1024, 87] width 27 height 27
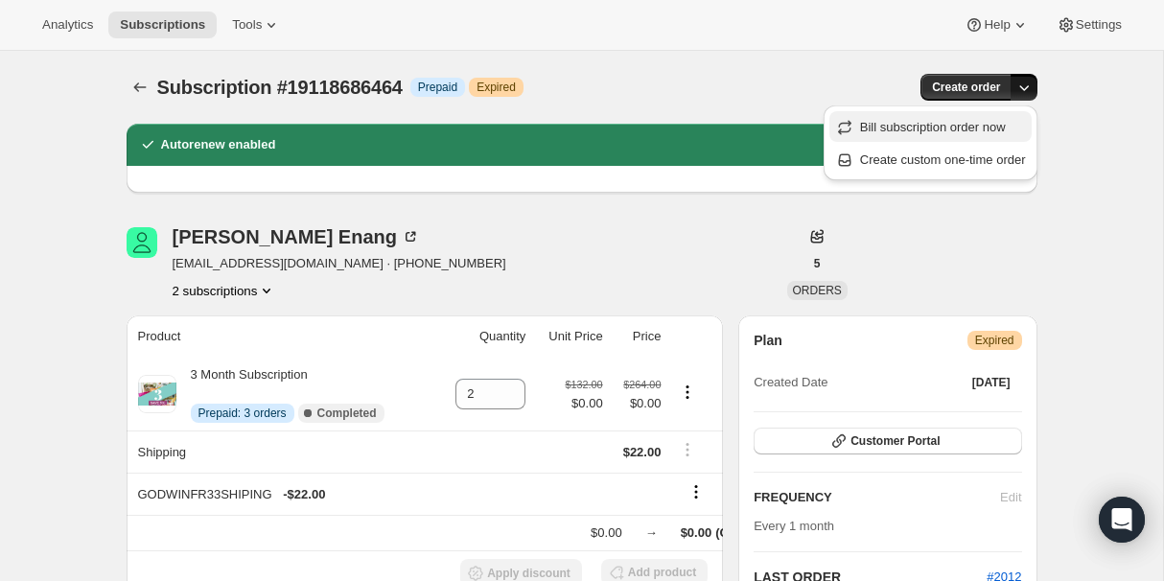
click at [985, 131] on span "Bill subscription order now" at bounding box center [933, 127] width 146 height 14
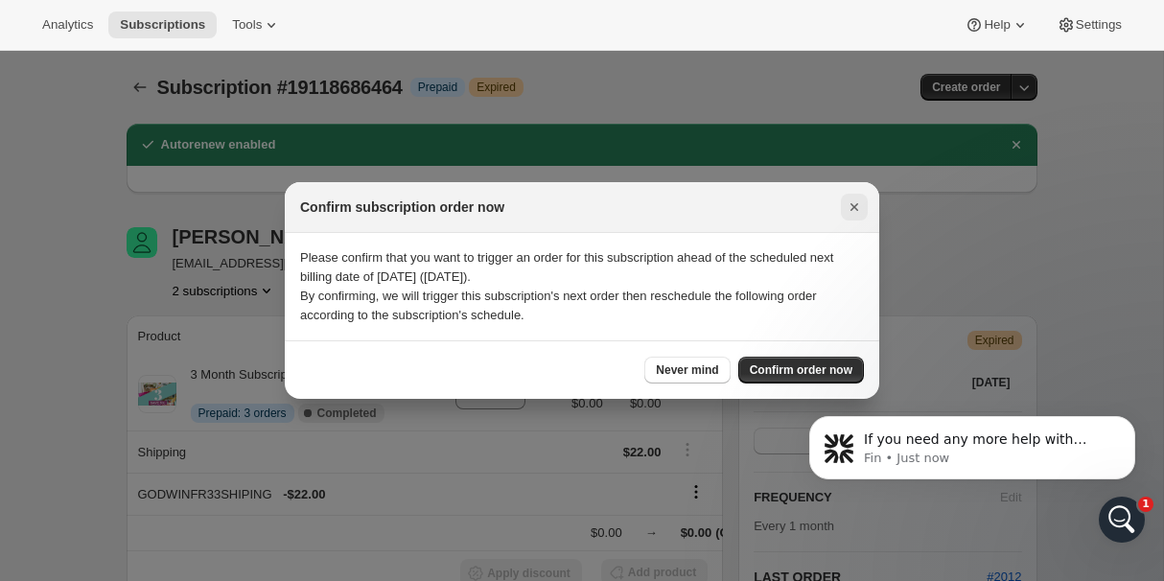
click at [856, 204] on icon "Close" at bounding box center [854, 207] width 19 height 19
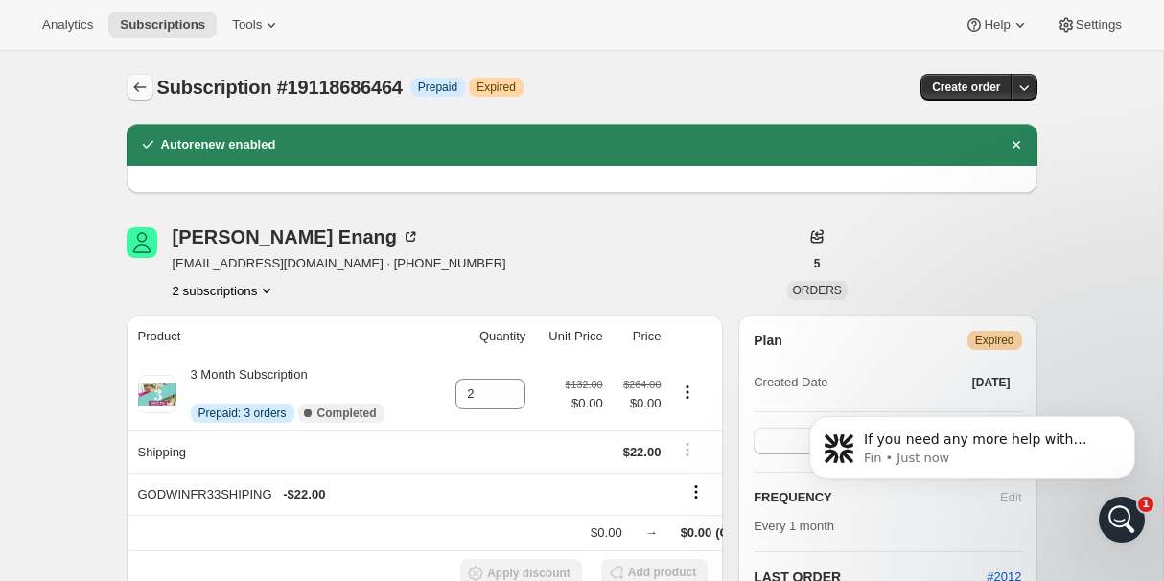
click at [142, 77] on button "Subscriptions" at bounding box center [140, 87] width 27 height 27
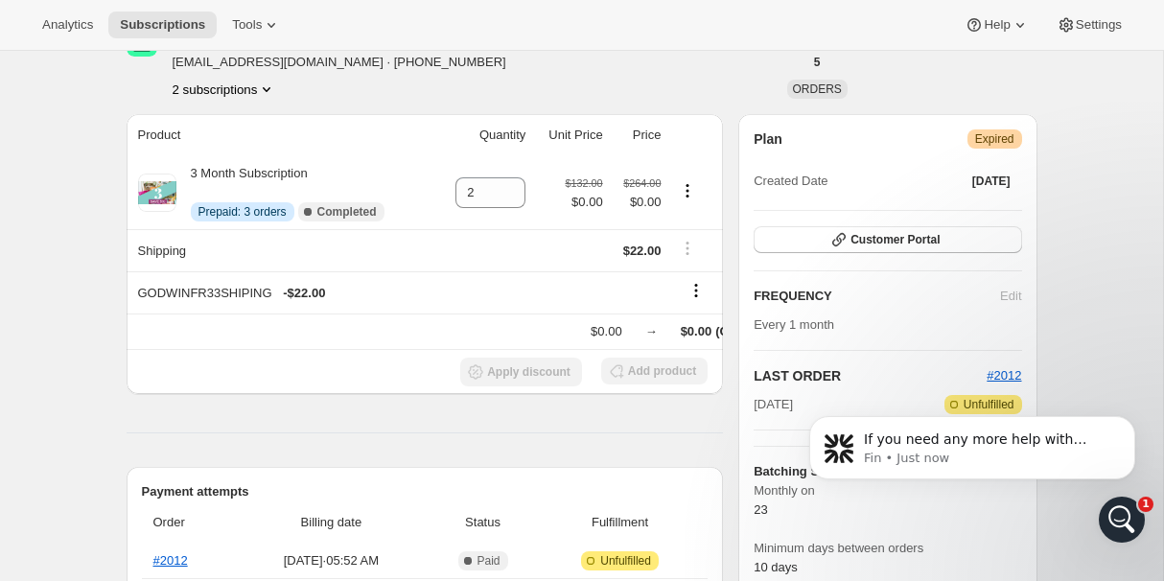
scroll to position [217, 0]
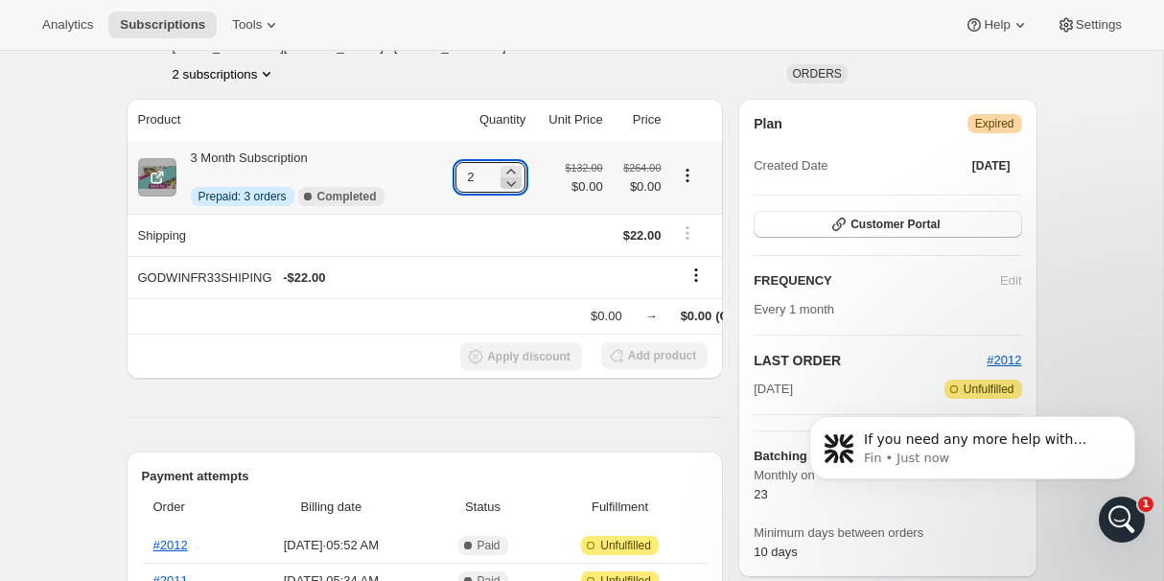
click at [505, 186] on icon at bounding box center [511, 183] width 19 height 19
type input "1"
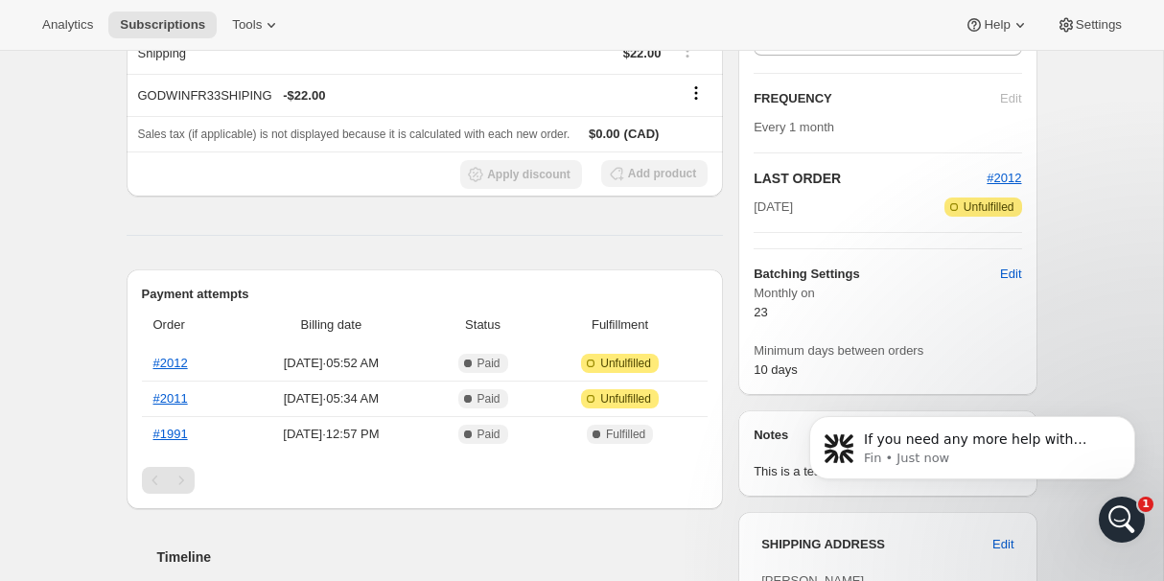
scroll to position [0, 0]
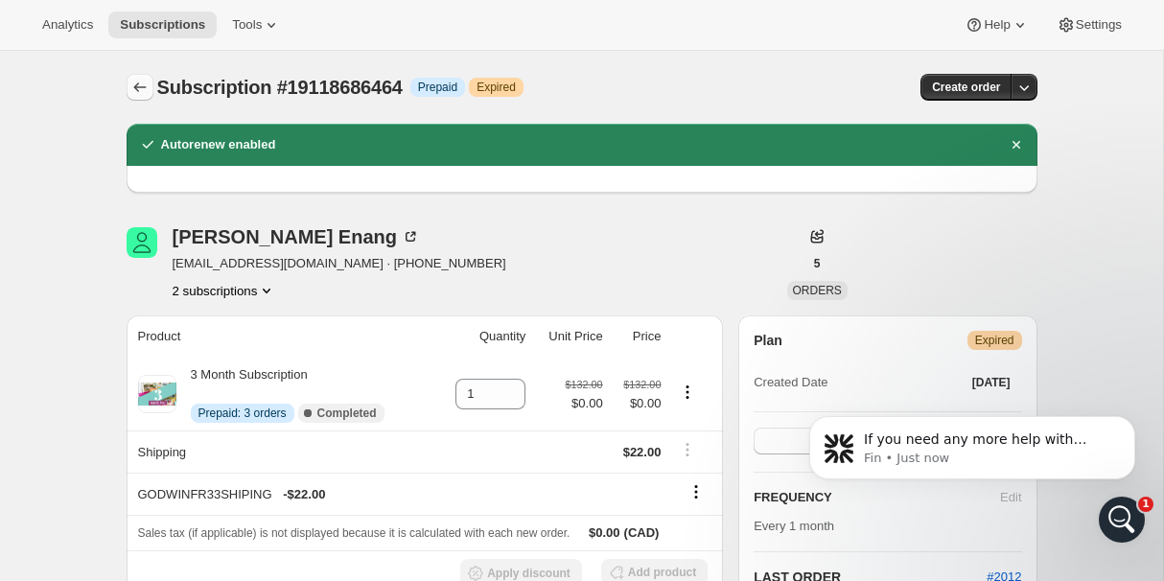
click at [141, 90] on icon "Subscriptions" at bounding box center [139, 87] width 19 height 19
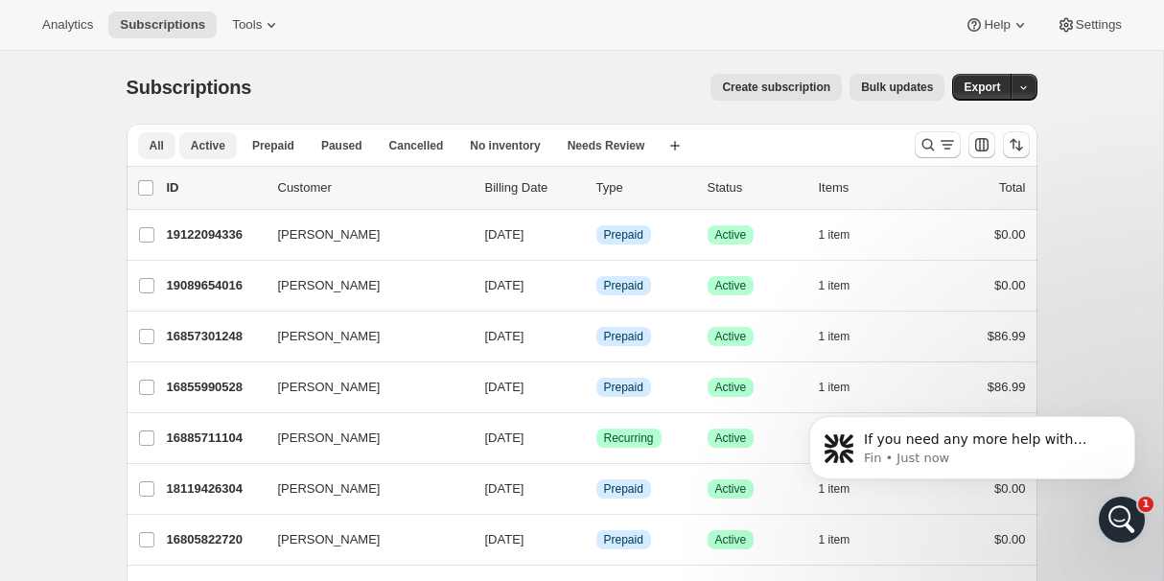
click at [195, 150] on span "Active" at bounding box center [208, 145] width 35 height 15
click at [929, 141] on icon "Search and filter results" at bounding box center [928, 145] width 12 height 12
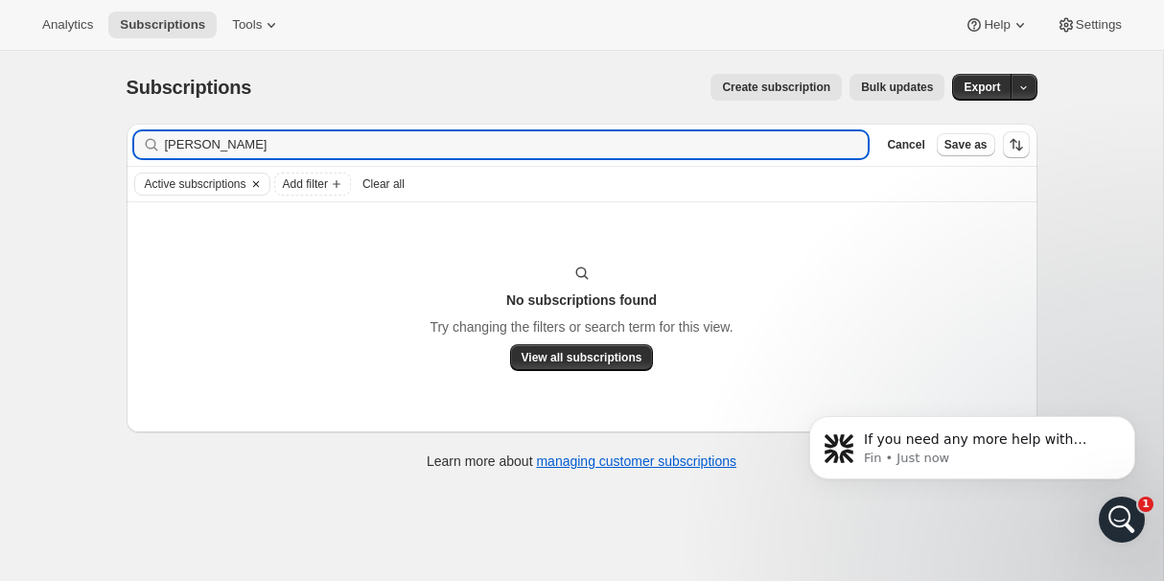
type input "[PERSON_NAME]"
click at [264, 180] on icon "Clear" at bounding box center [255, 183] width 15 height 15
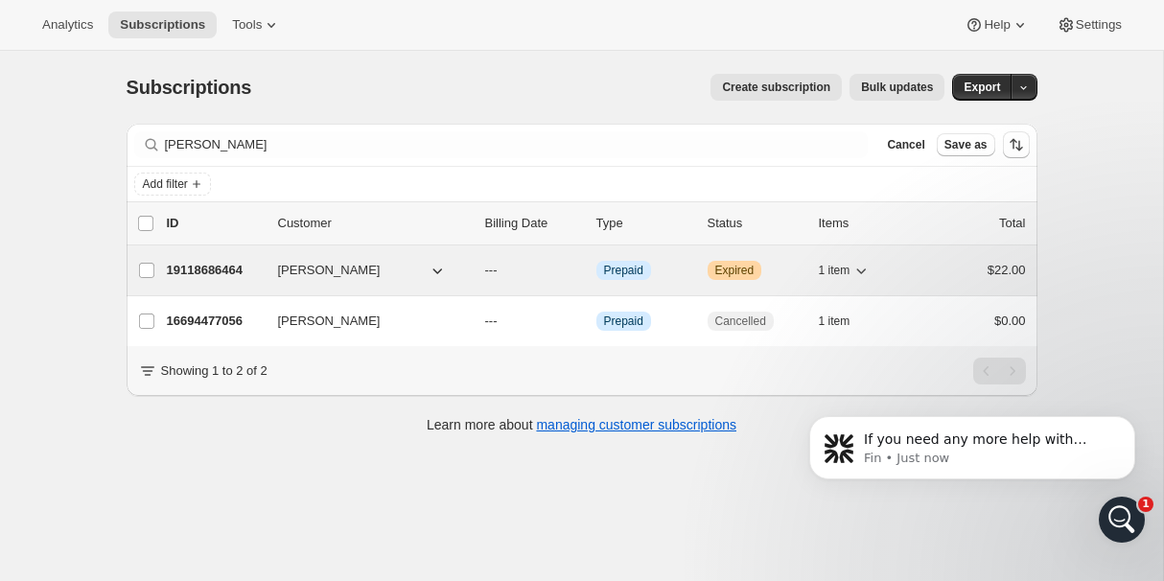
click at [222, 270] on p "19118686464" at bounding box center [215, 270] width 96 height 19
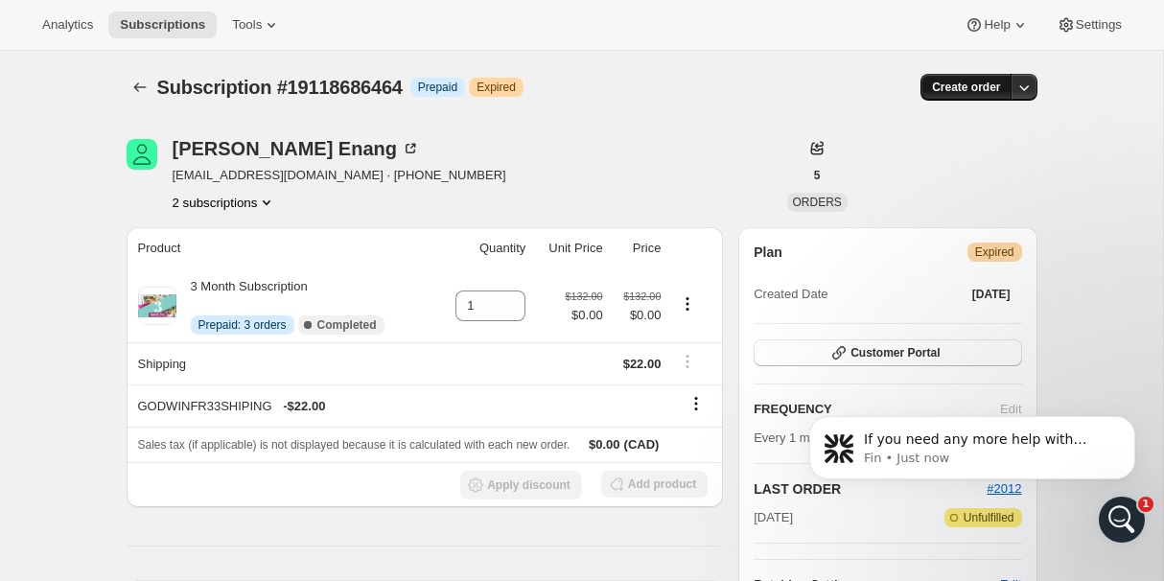
click at [954, 88] on span "Create order" at bounding box center [966, 87] width 68 height 15
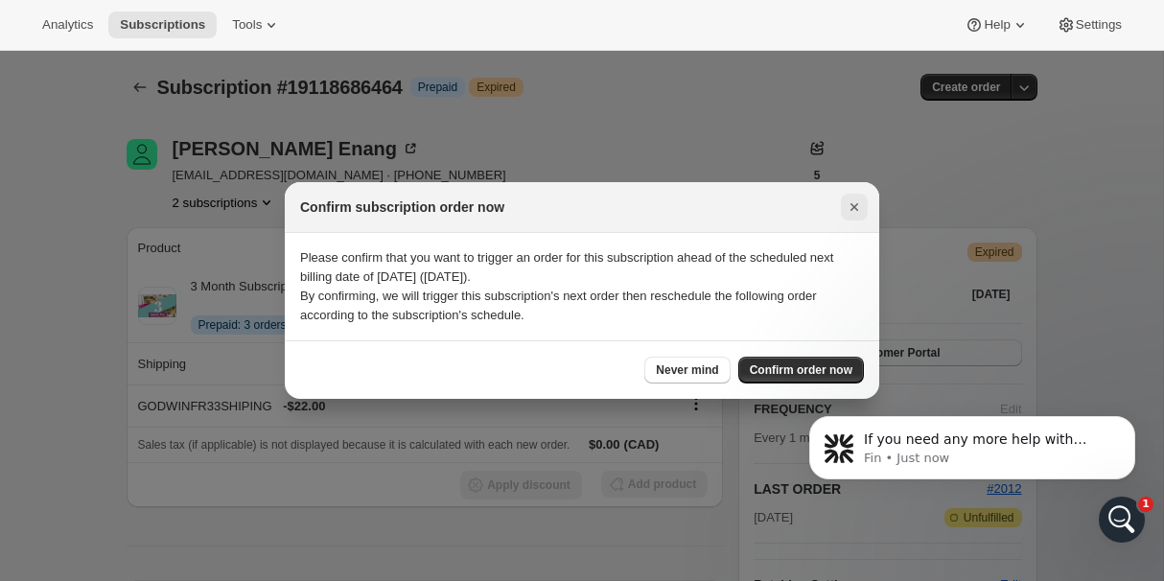
click at [858, 205] on icon "Close" at bounding box center [854, 207] width 19 height 19
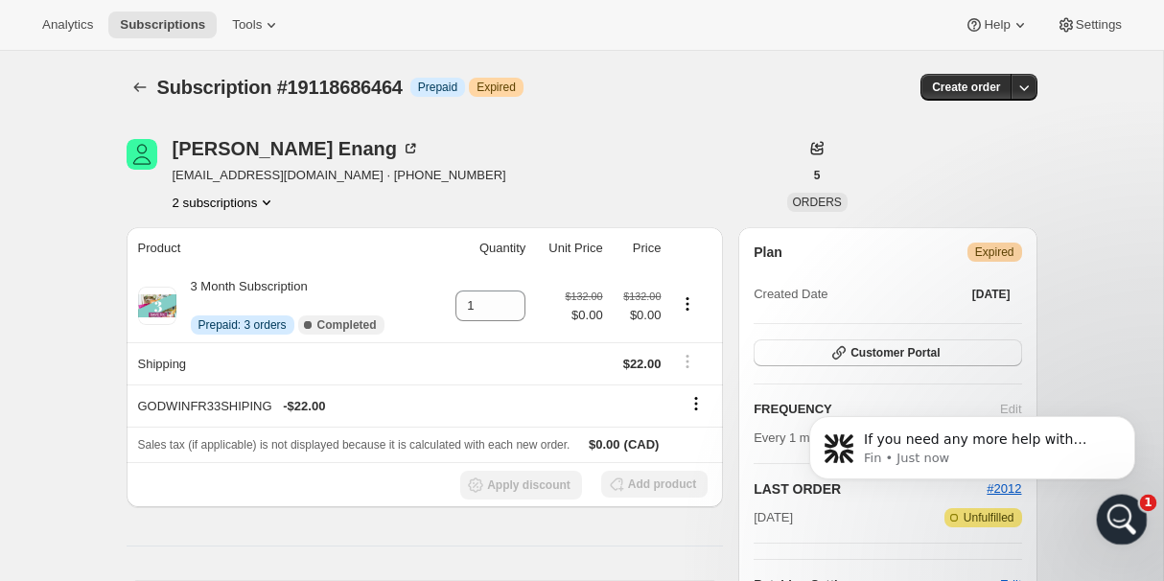
click at [1133, 500] on div "Open Intercom Messenger" at bounding box center [1119, 516] width 63 height 63
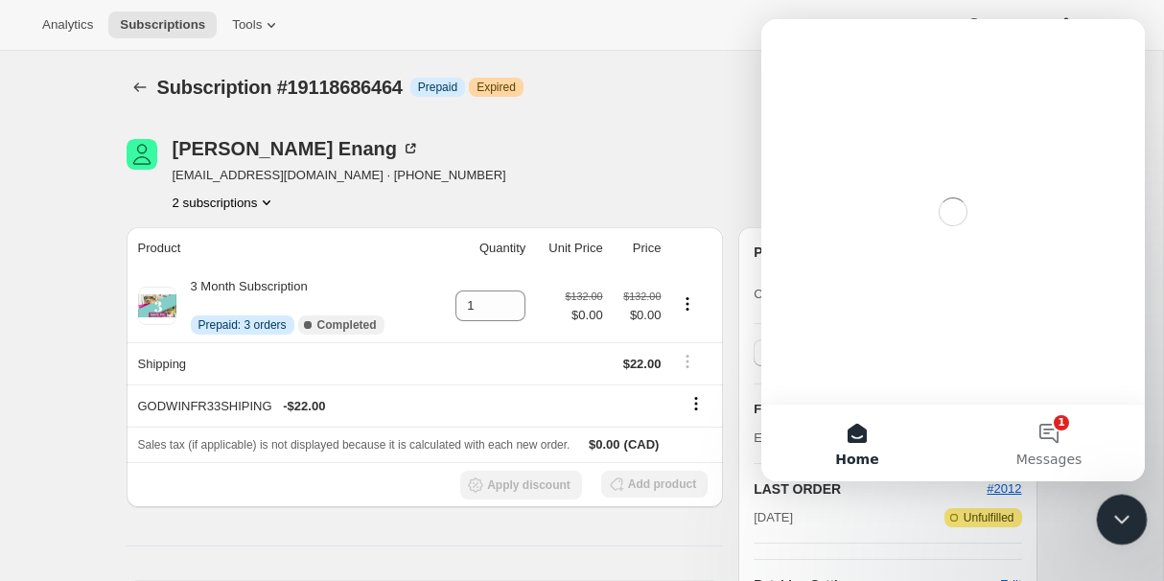
click at [1133, 500] on div "Close Intercom Messenger" at bounding box center [1119, 517] width 46 height 46
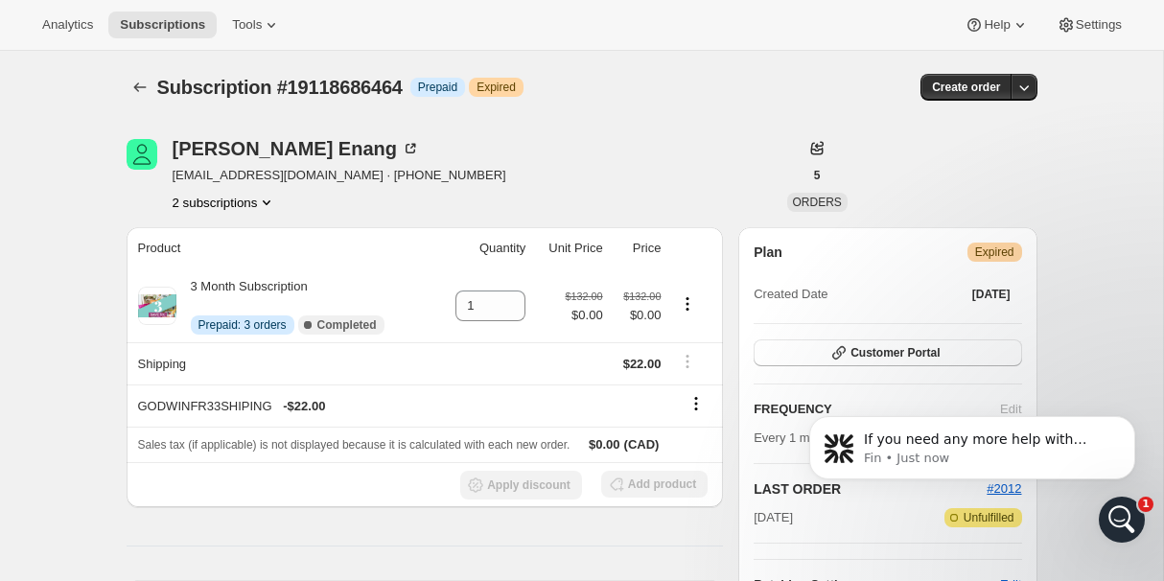
click at [694, 147] on div "Godwin Enang enanggodwin@gmail.com · +2348080138501 2 subscriptions" at bounding box center [446, 175] width 638 height 73
click at [1131, 518] on icon "Open Intercom Messenger" at bounding box center [1120, 518] width 32 height 32
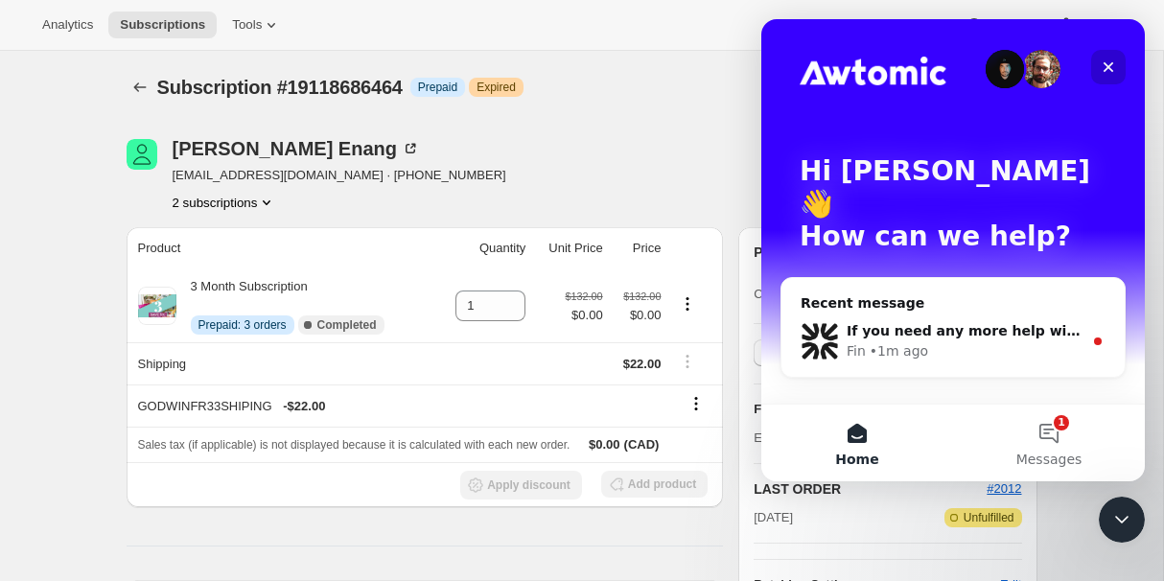
click at [1110, 60] on icon "Close" at bounding box center [1108, 66] width 15 height 15
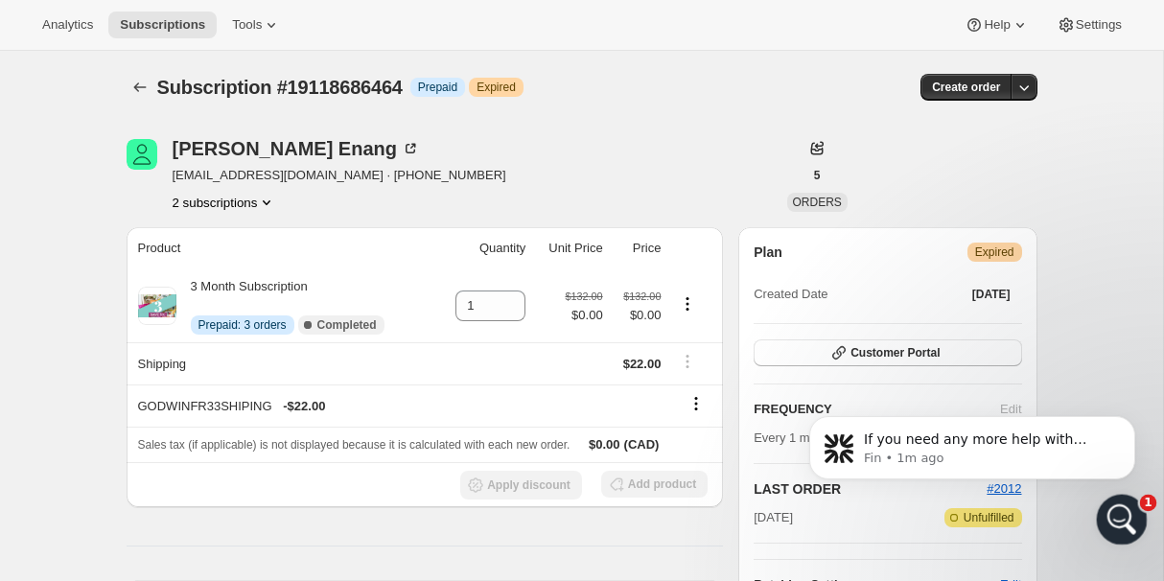
click at [1125, 514] on icon "Open Intercom Messenger" at bounding box center [1120, 518] width 32 height 32
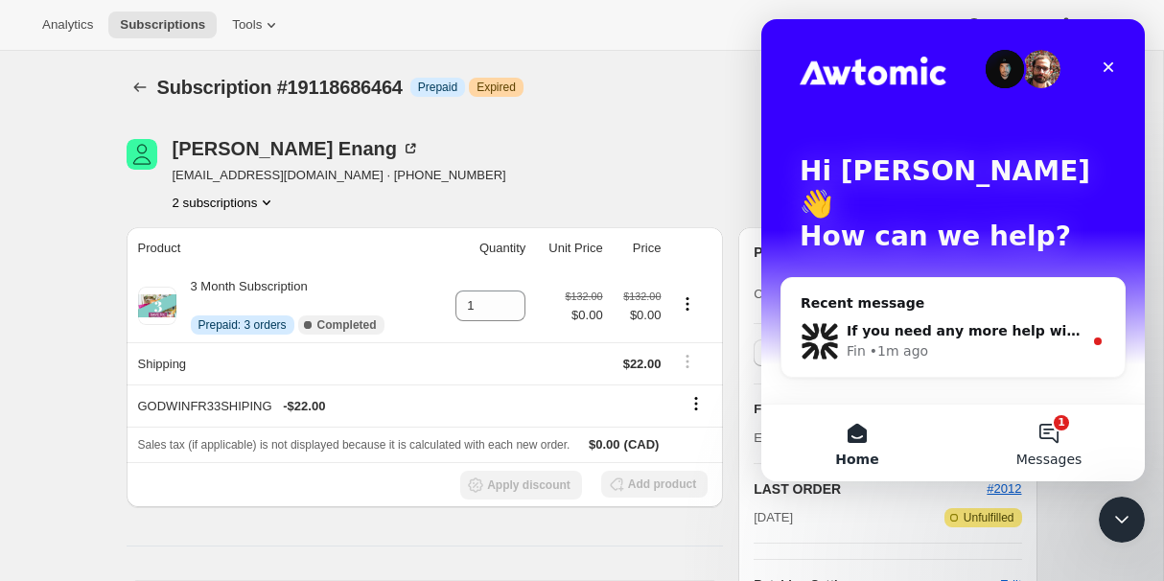
click at [1059, 414] on button "1 Messages" at bounding box center [1049, 443] width 192 height 77
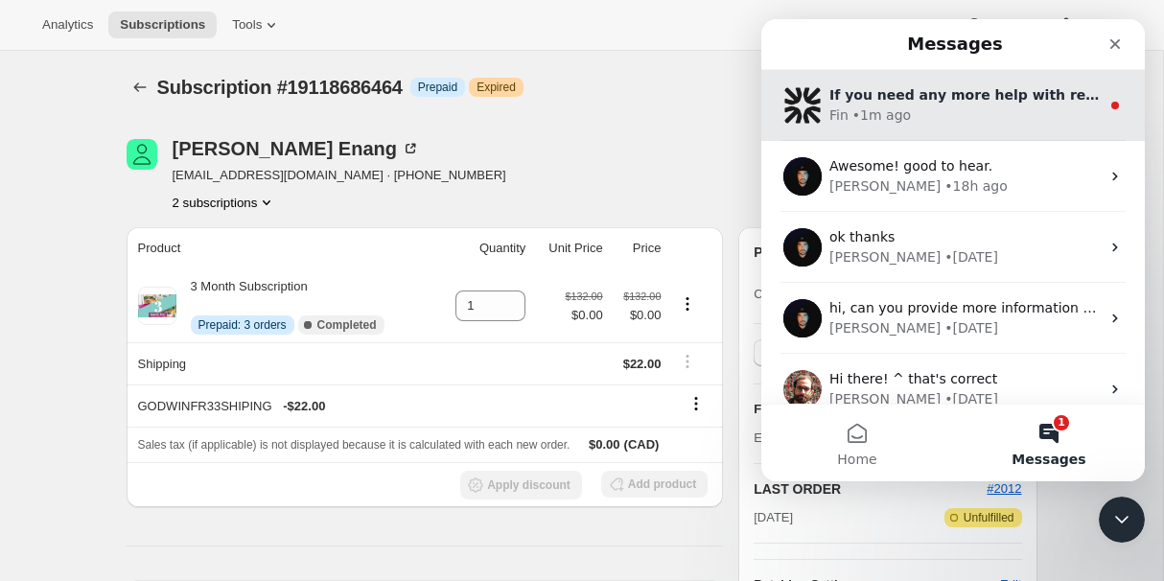
click at [1038, 114] on div "Fin • 1m ago" at bounding box center [965, 116] width 270 height 20
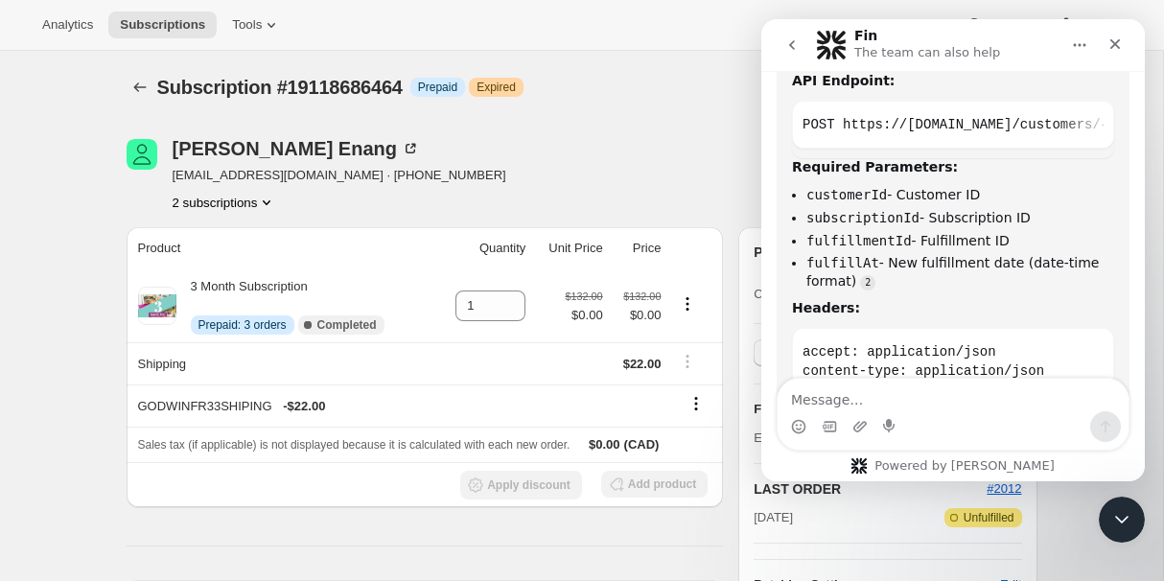
click at [1113, 50] on icon "Close" at bounding box center [1115, 43] width 15 height 15
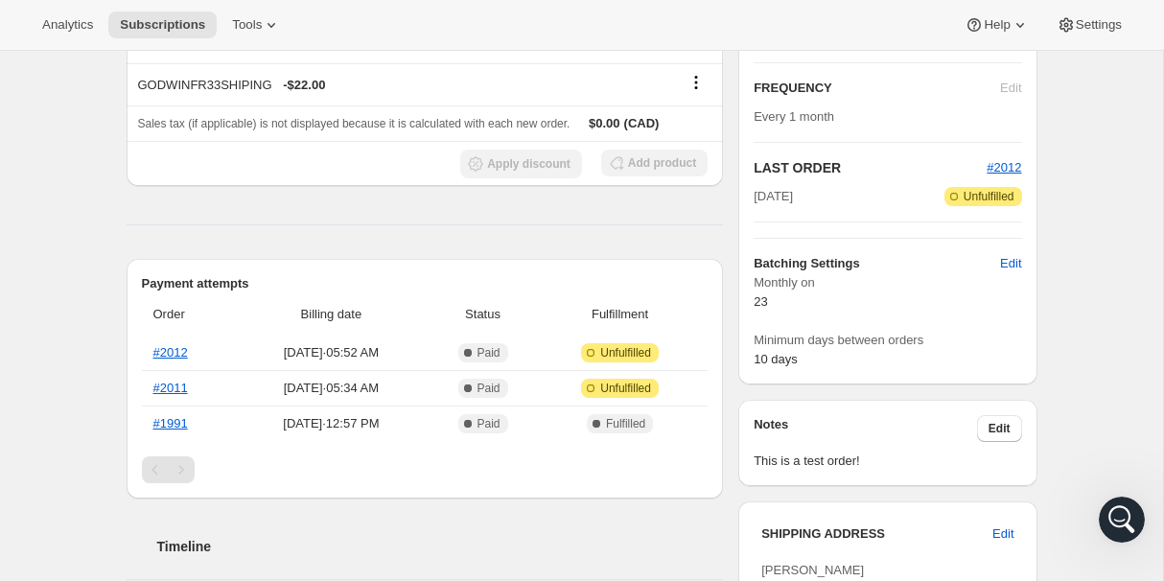
scroll to position [323, 0]
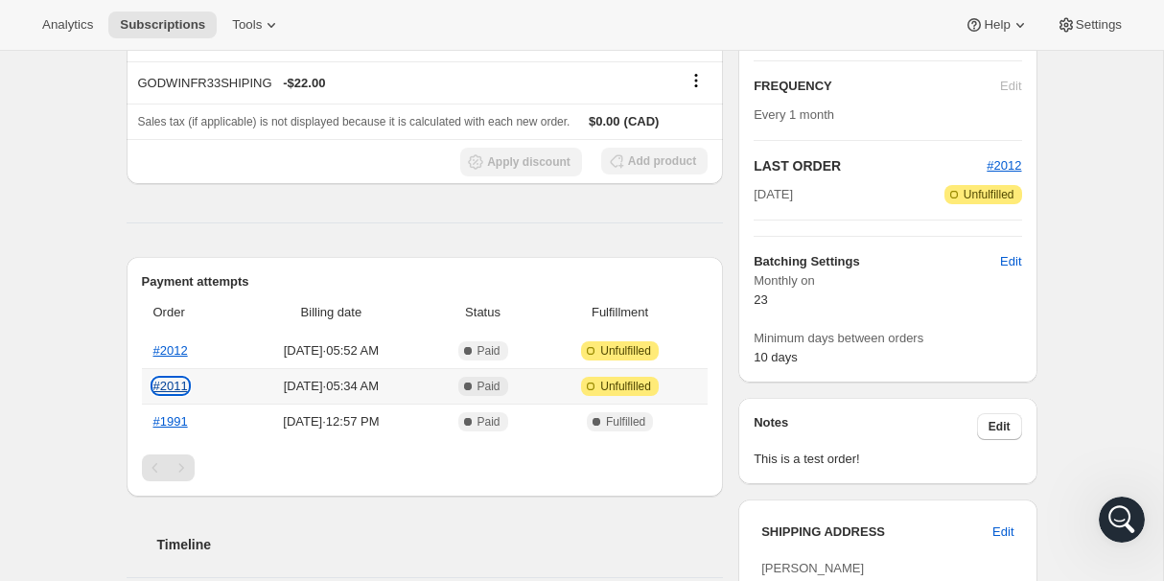
click at [167, 384] on link "#2011" at bounding box center [170, 386] width 35 height 14
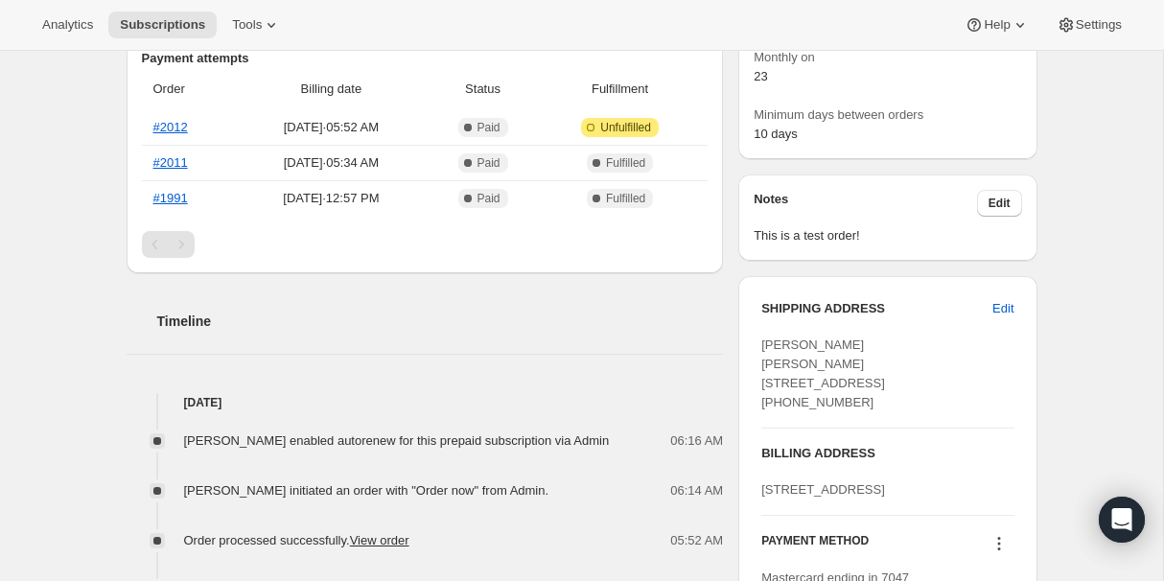
scroll to position [576, 0]
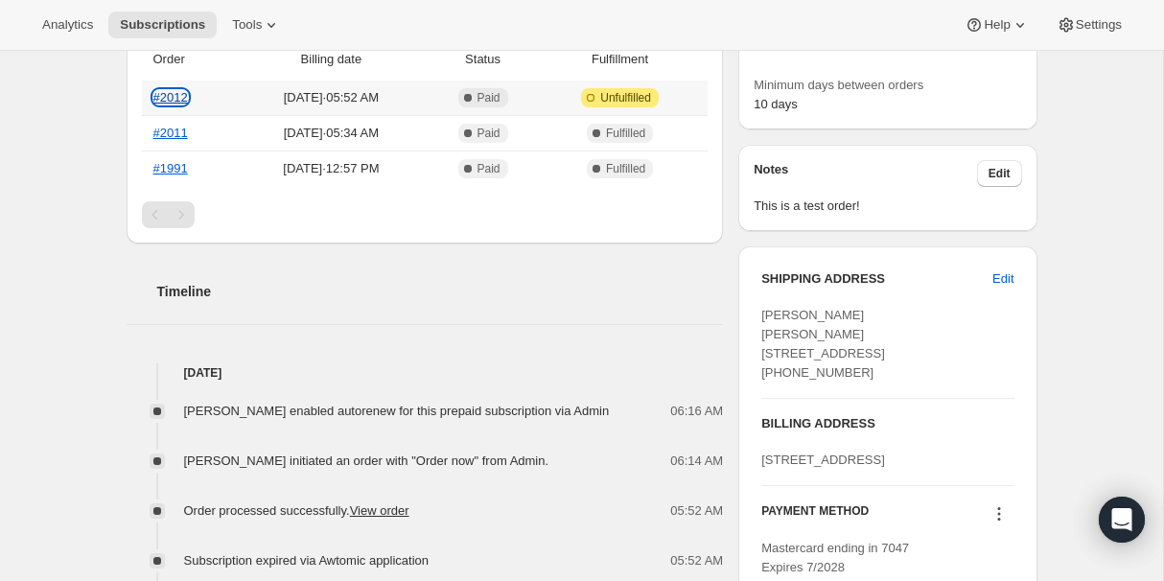
click at [173, 91] on link "#2012" at bounding box center [170, 97] width 35 height 14
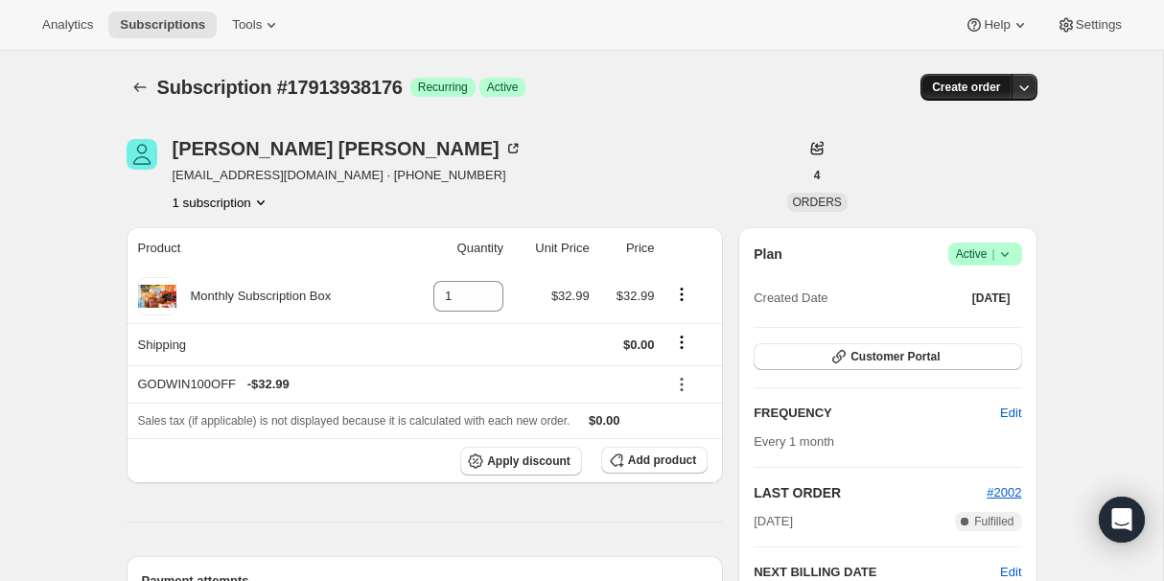
click at [972, 83] on span "Create order" at bounding box center [966, 87] width 68 height 15
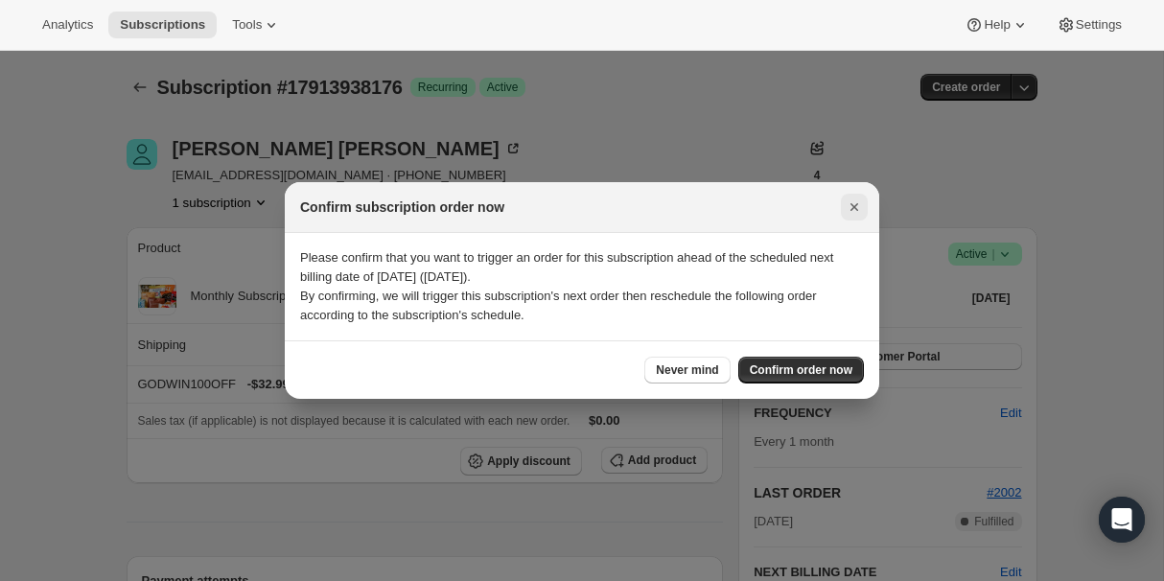
click at [854, 211] on icon "Close" at bounding box center [854, 207] width 19 height 19
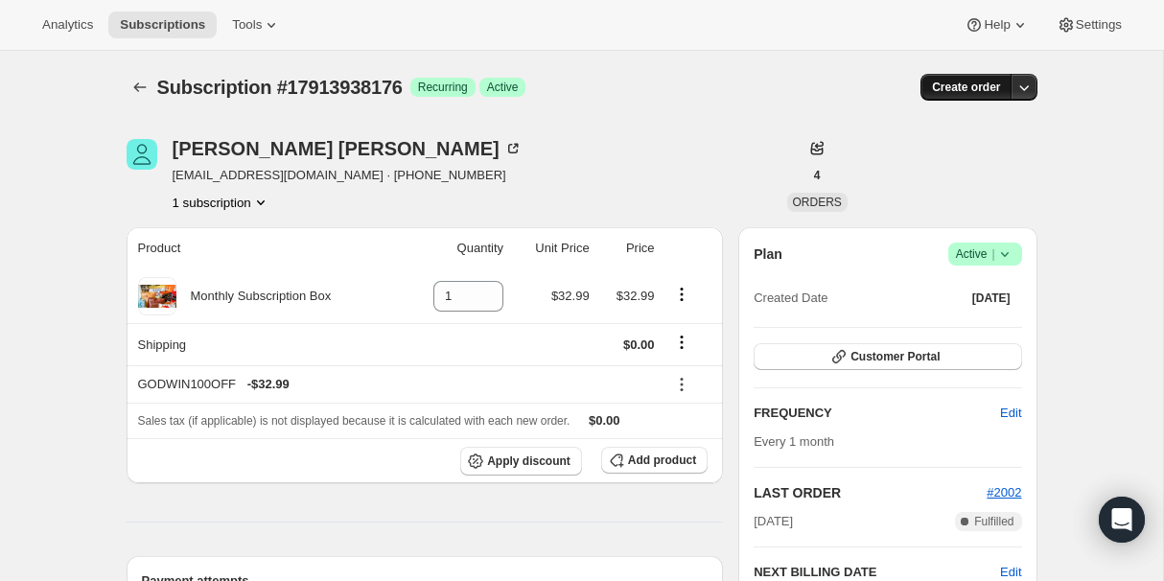
click at [949, 86] on span "Create order" at bounding box center [966, 87] width 68 height 15
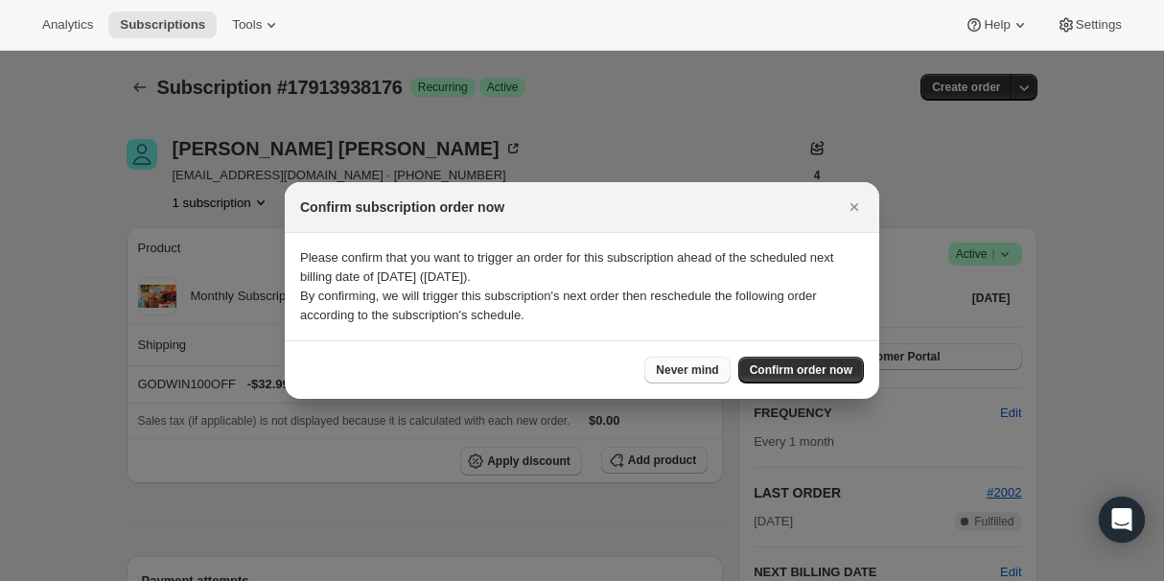
click at [682, 364] on span "Never mind" at bounding box center [687, 370] width 62 height 15
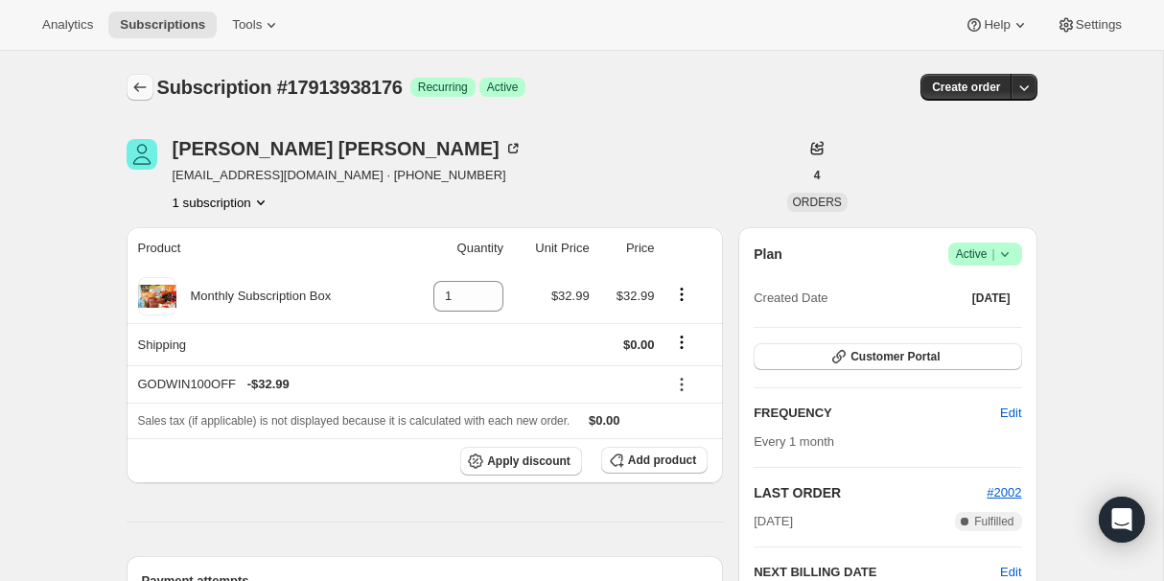
click at [139, 88] on icon "Subscriptions" at bounding box center [139, 87] width 19 height 19
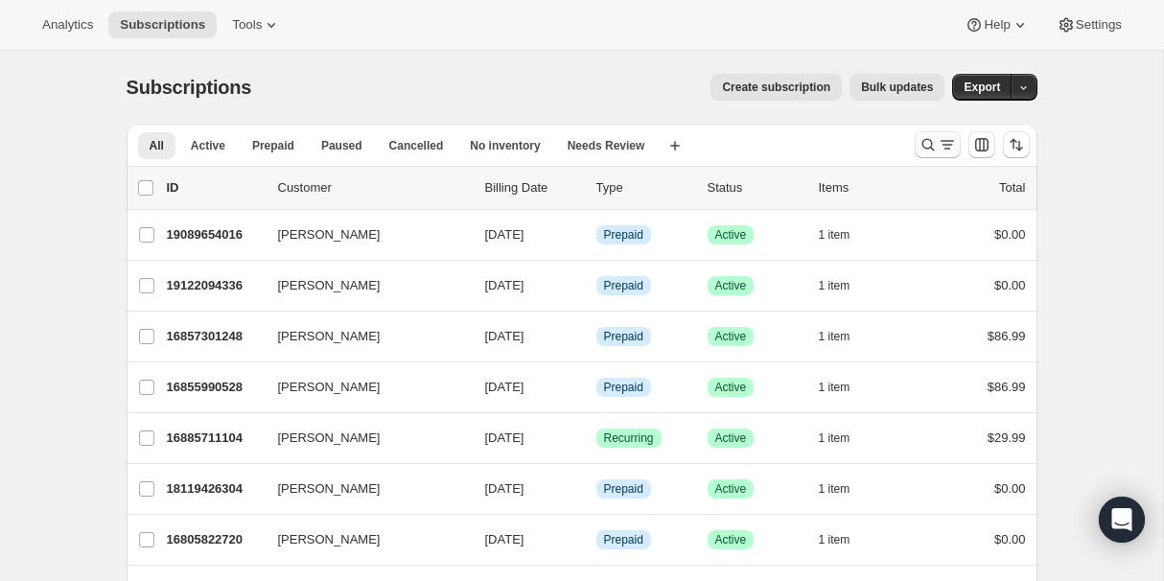
click at [926, 142] on icon "Search and filter results" at bounding box center [928, 144] width 19 height 19
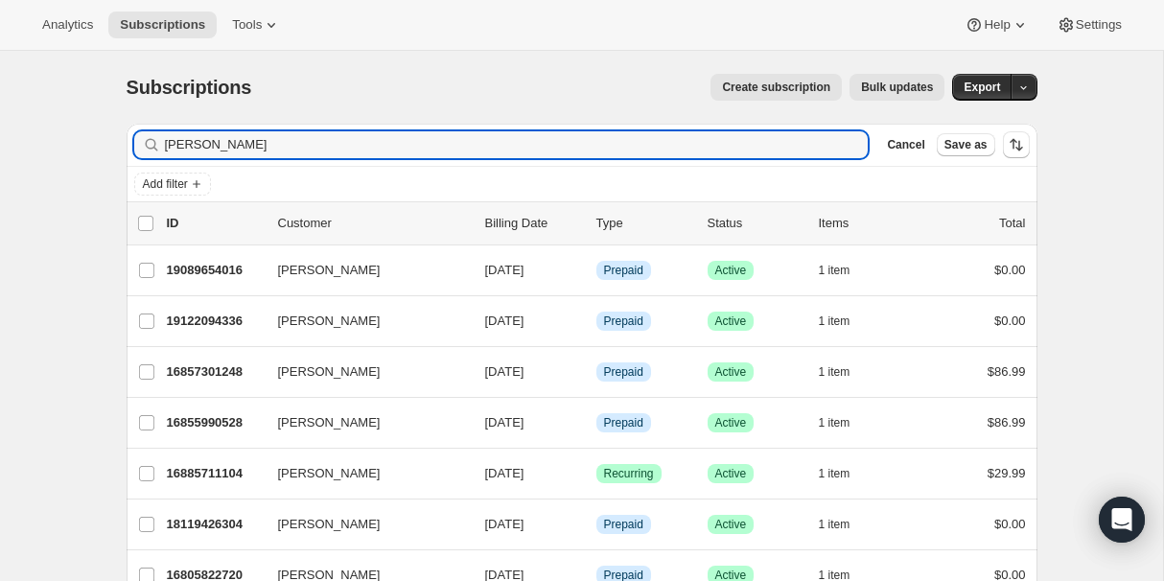
type input "emma"
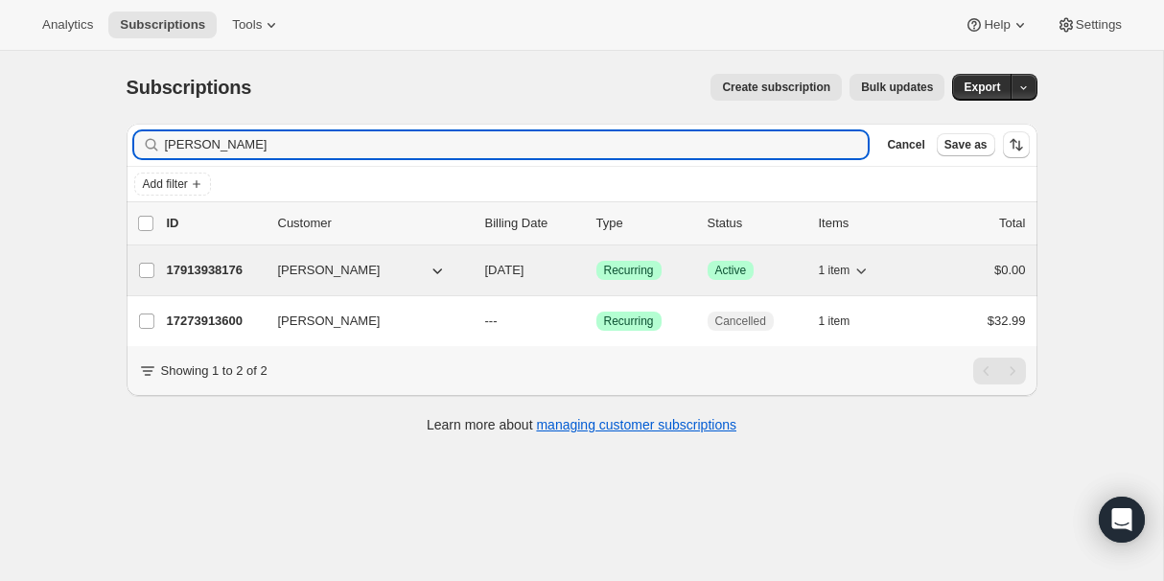
click at [208, 261] on p "17913938176" at bounding box center [215, 270] width 96 height 19
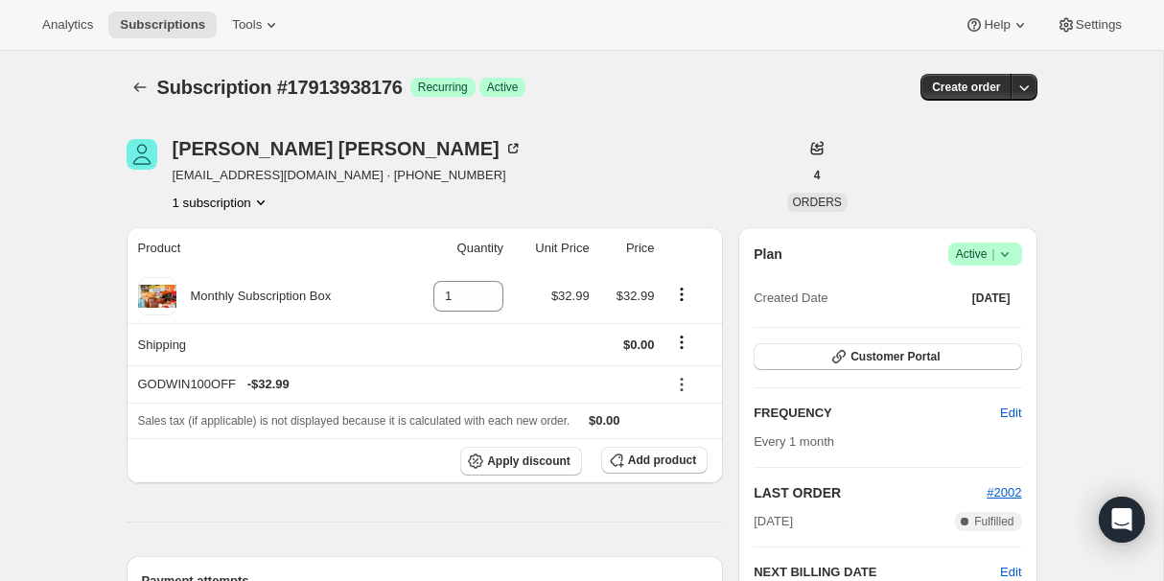
click at [1010, 245] on icon at bounding box center [1005, 254] width 19 height 19
click at [999, 319] on span "Cancel subscription" at bounding box center [980, 324] width 108 height 14
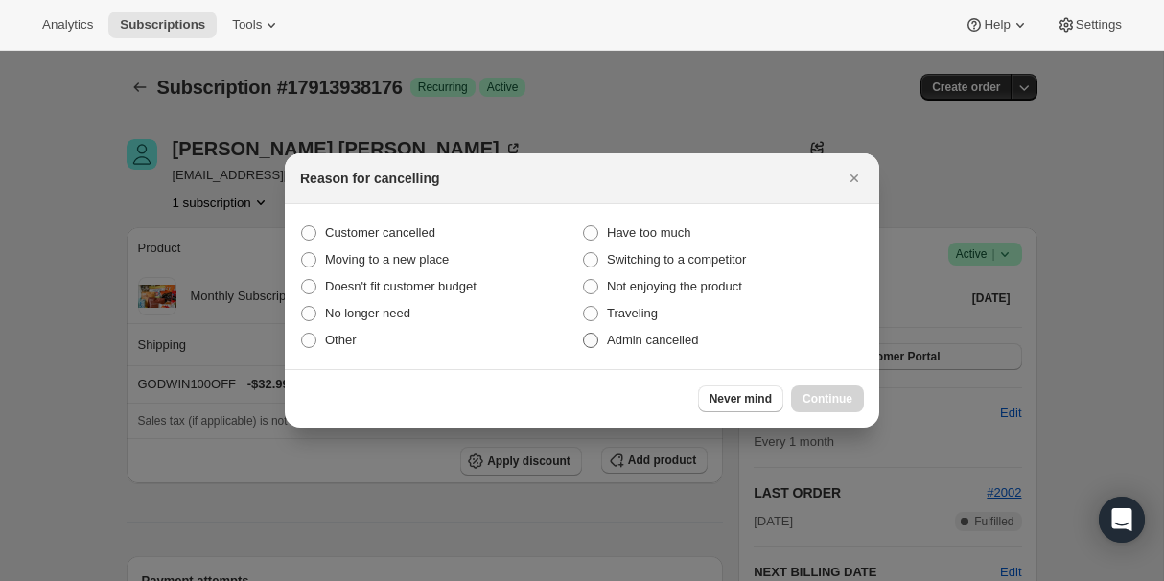
click at [585, 339] on span ":ros:" at bounding box center [590, 340] width 15 height 15
click at [584, 334] on input "Admin cancelled" at bounding box center [583, 333] width 1 height 1
radio input "true"
click at [837, 406] on span "Continue" at bounding box center [828, 398] width 50 height 15
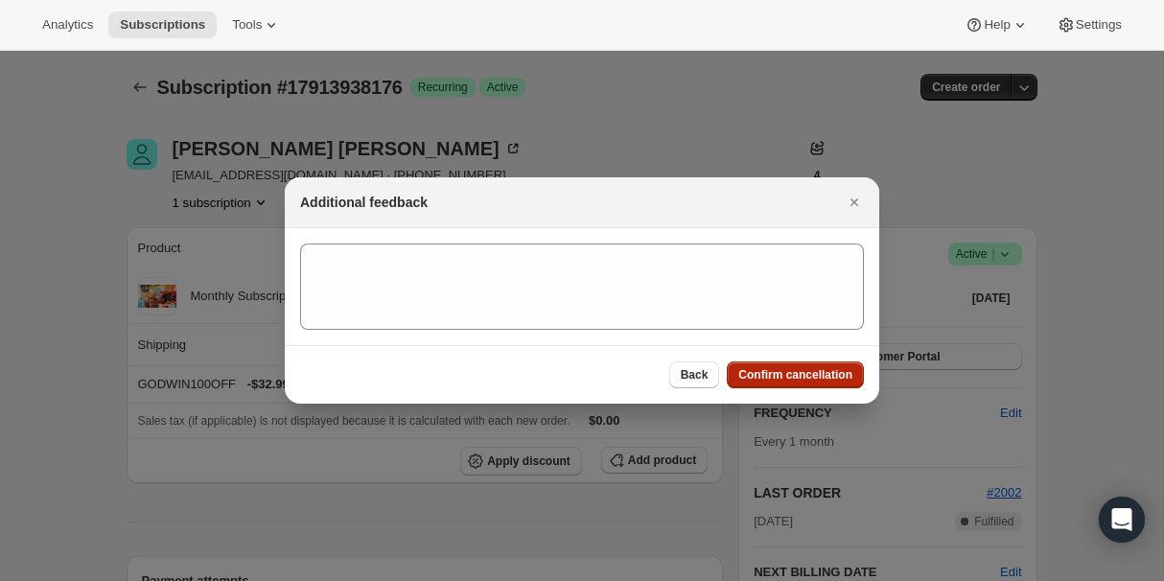
click at [813, 372] on span "Confirm cancellation" at bounding box center [796, 374] width 114 height 15
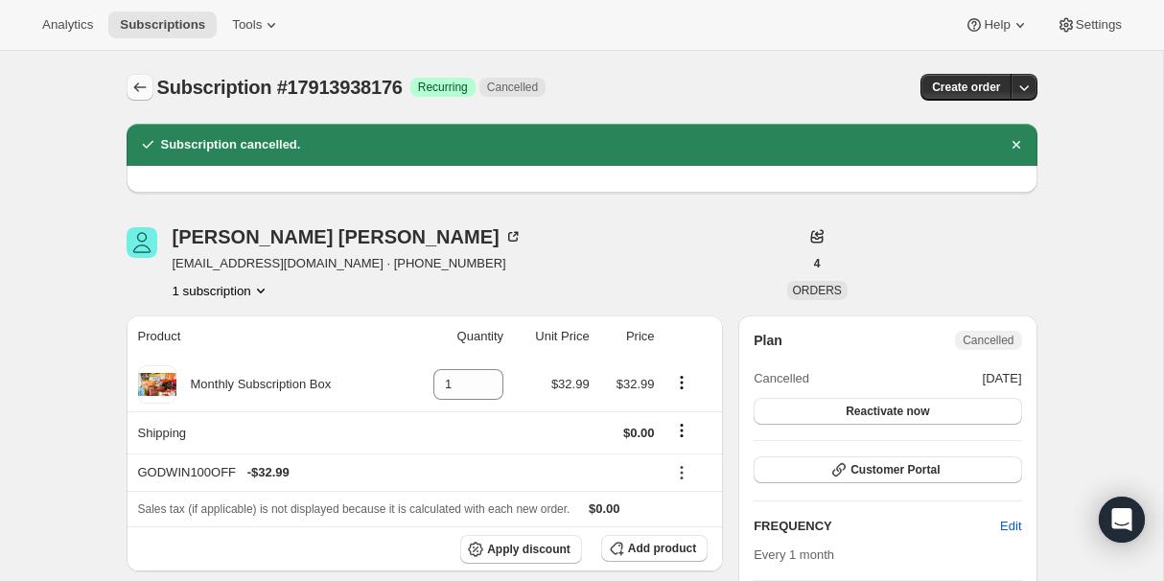
click at [134, 82] on icon "Subscriptions" at bounding box center [139, 87] width 19 height 19
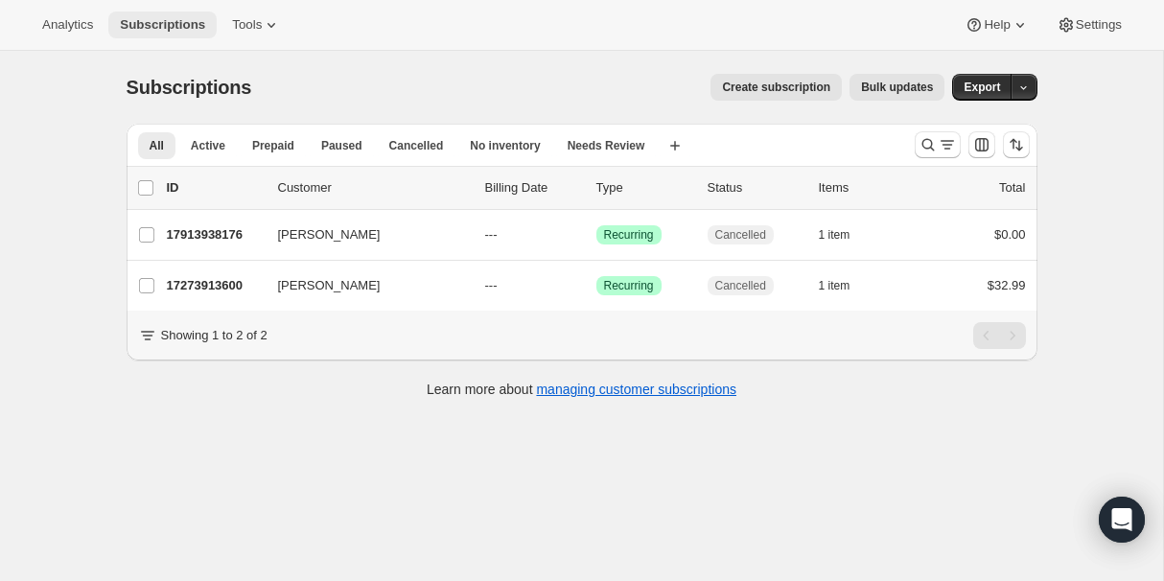
click at [145, 26] on span "Subscriptions" at bounding box center [162, 24] width 85 height 15
click at [75, 26] on span "Analytics" at bounding box center [67, 24] width 51 height 15
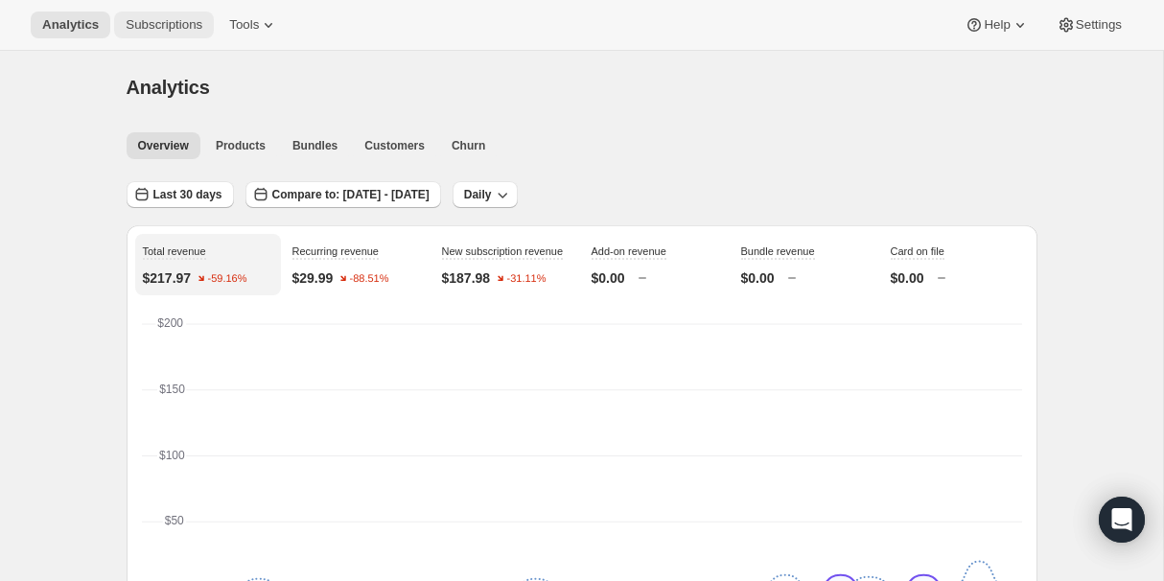
click at [145, 19] on span "Subscriptions" at bounding box center [164, 24] width 77 height 15
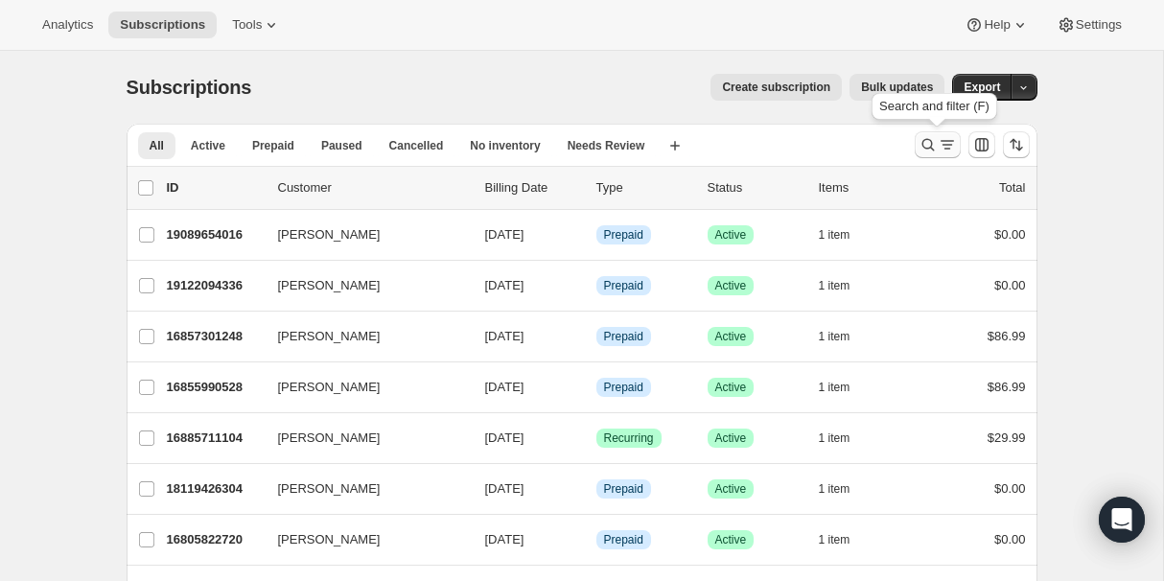
click at [933, 141] on icon "Search and filter results" at bounding box center [928, 144] width 19 height 19
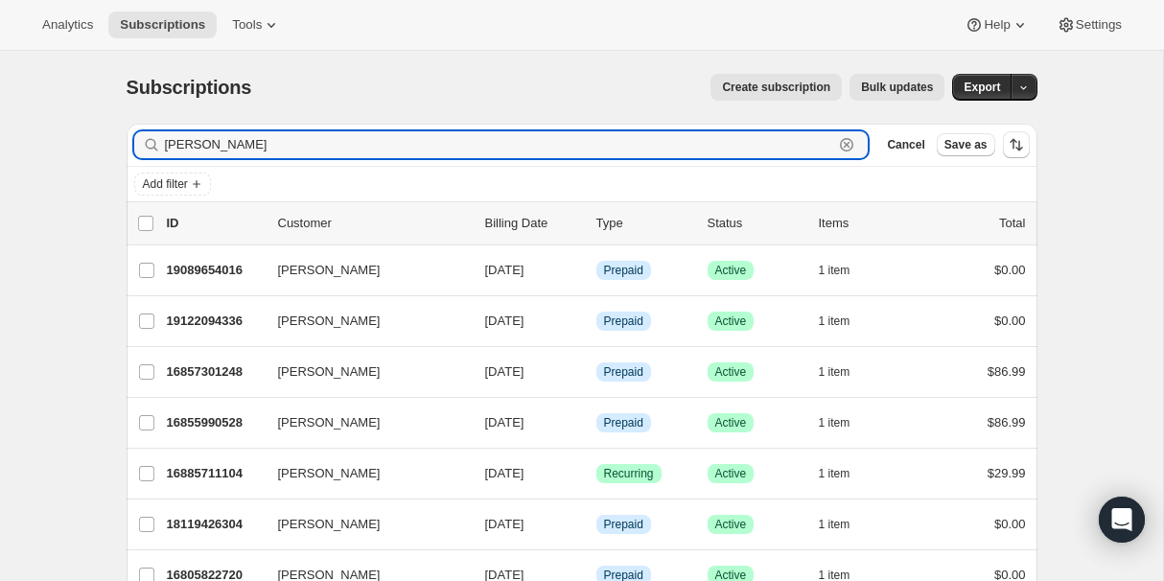
type input "[PERSON_NAME]"
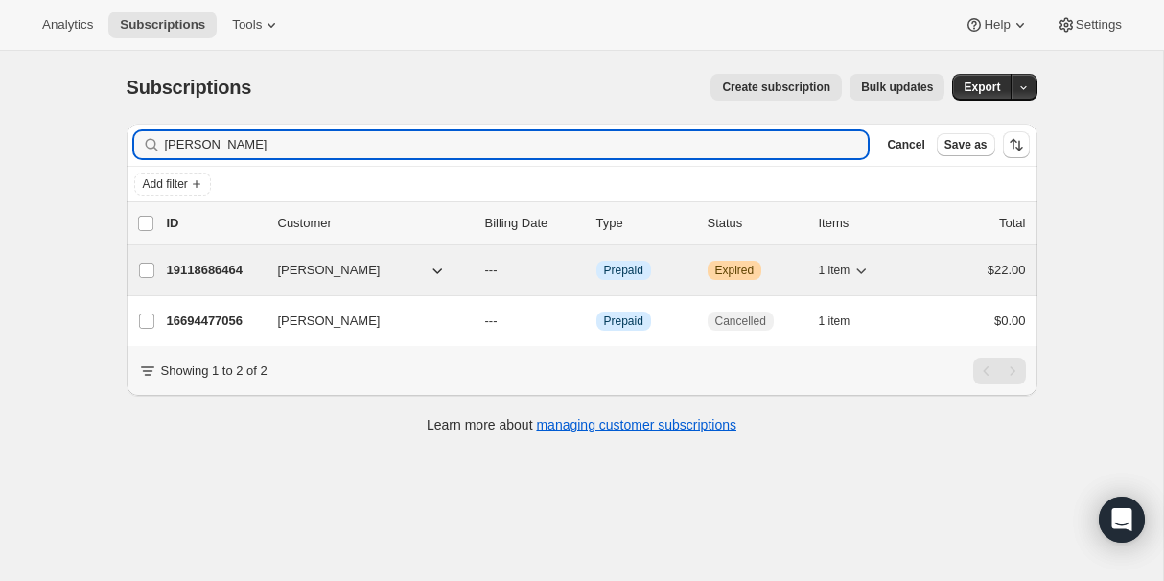
click at [214, 269] on p "19118686464" at bounding box center [215, 270] width 96 height 19
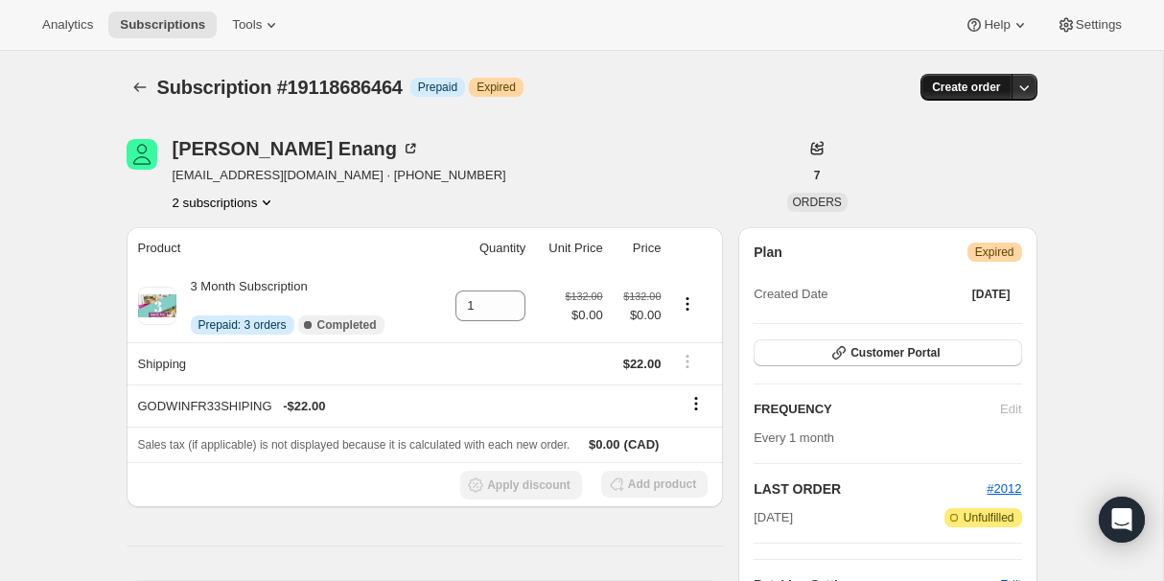
click at [971, 87] on span "Create order" at bounding box center [966, 87] width 68 height 15
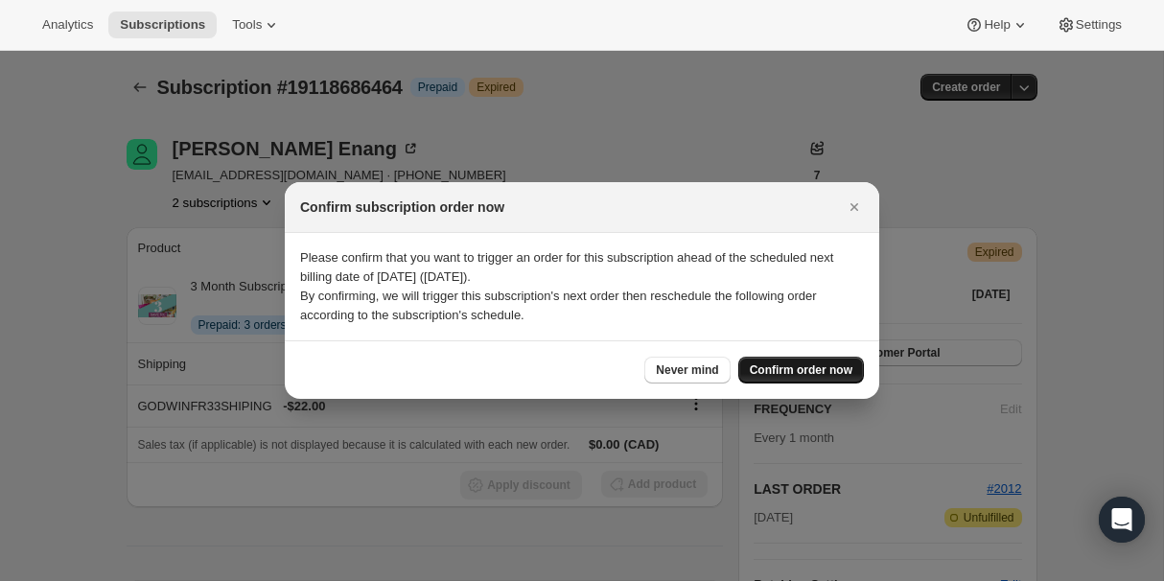
click at [782, 364] on span "Confirm order now" at bounding box center [801, 370] width 103 height 15
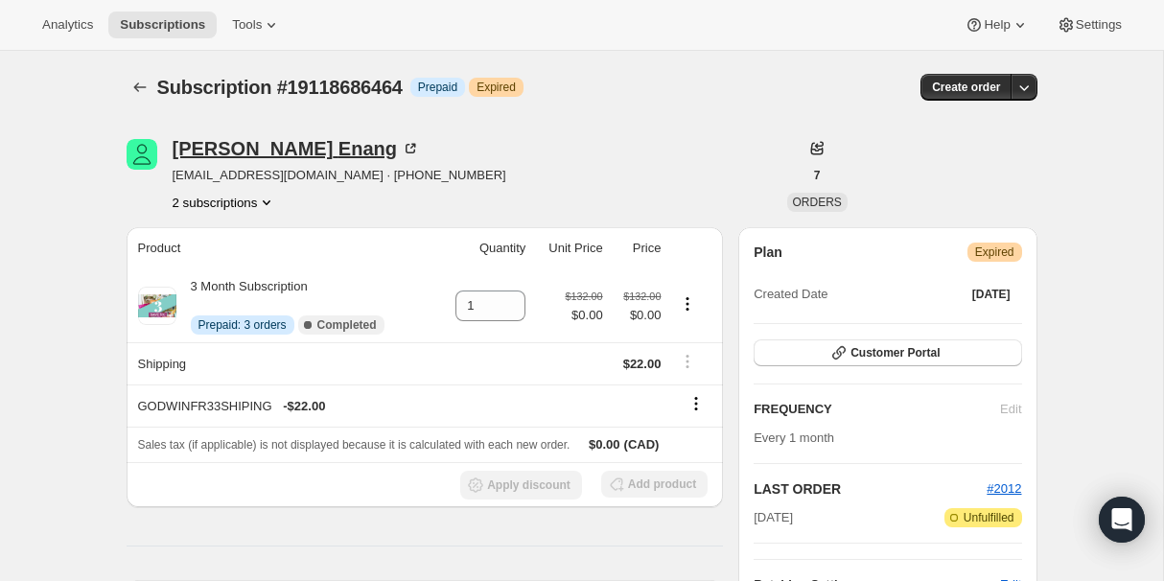
click at [209, 144] on div "Godwin Enang" at bounding box center [296, 148] width 247 height 19
click at [270, 200] on icon "Product actions" at bounding box center [266, 202] width 19 height 19
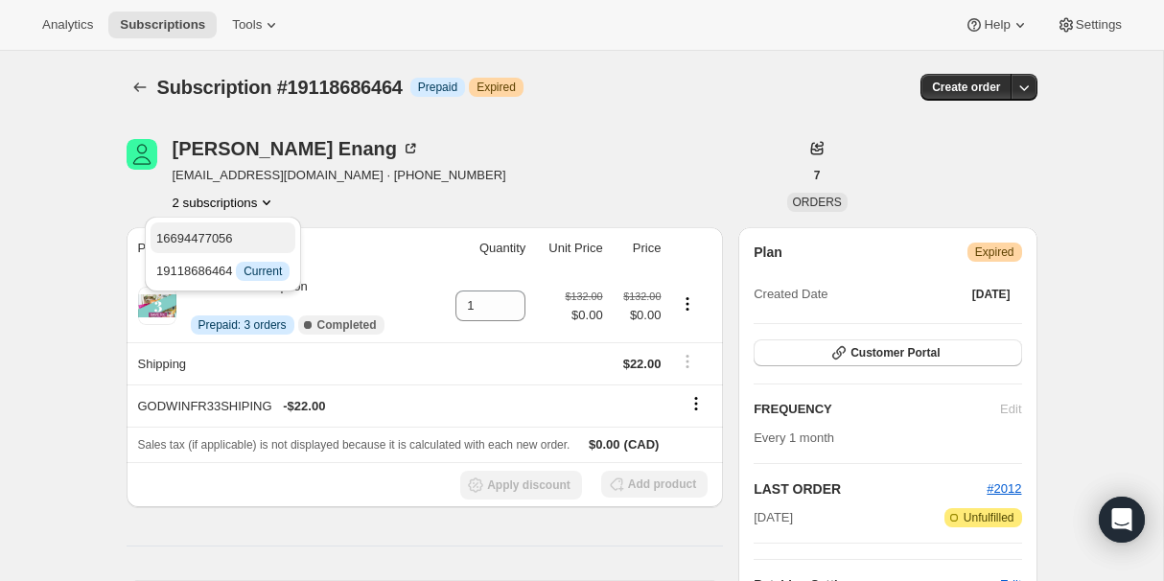
click at [232, 234] on span "16694477056" at bounding box center [194, 238] width 77 height 14
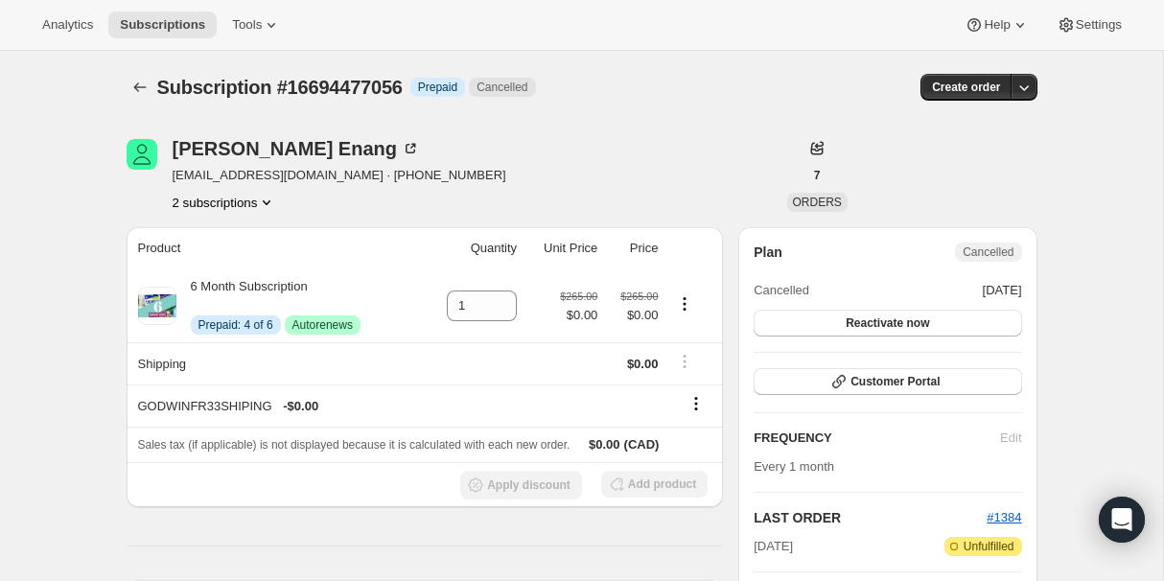
scroll to position [91, 0]
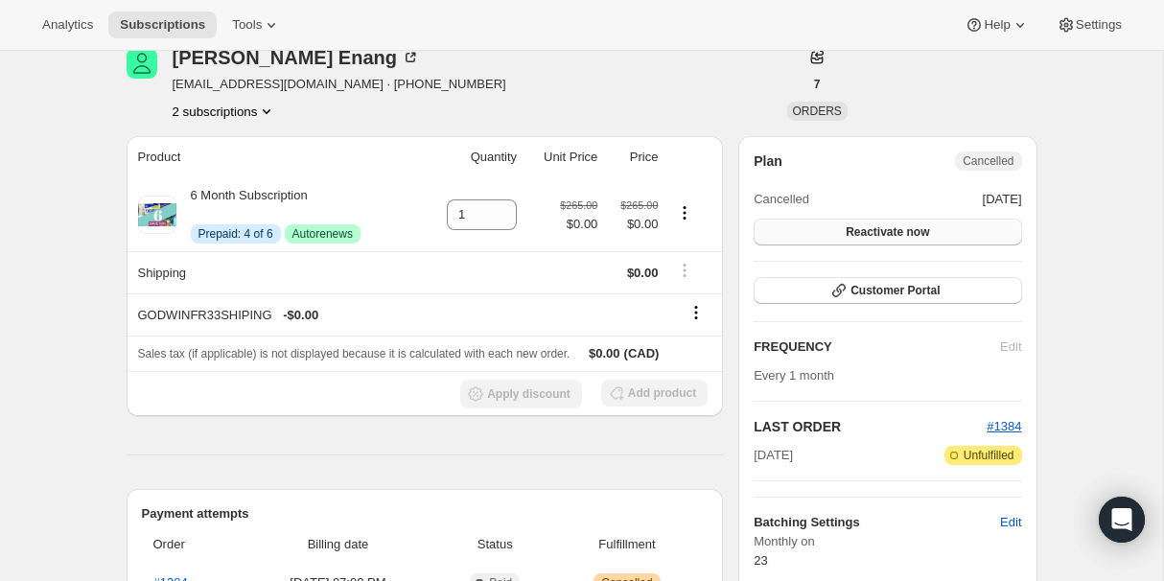
click at [887, 226] on span "Reactivate now" at bounding box center [887, 231] width 83 height 15
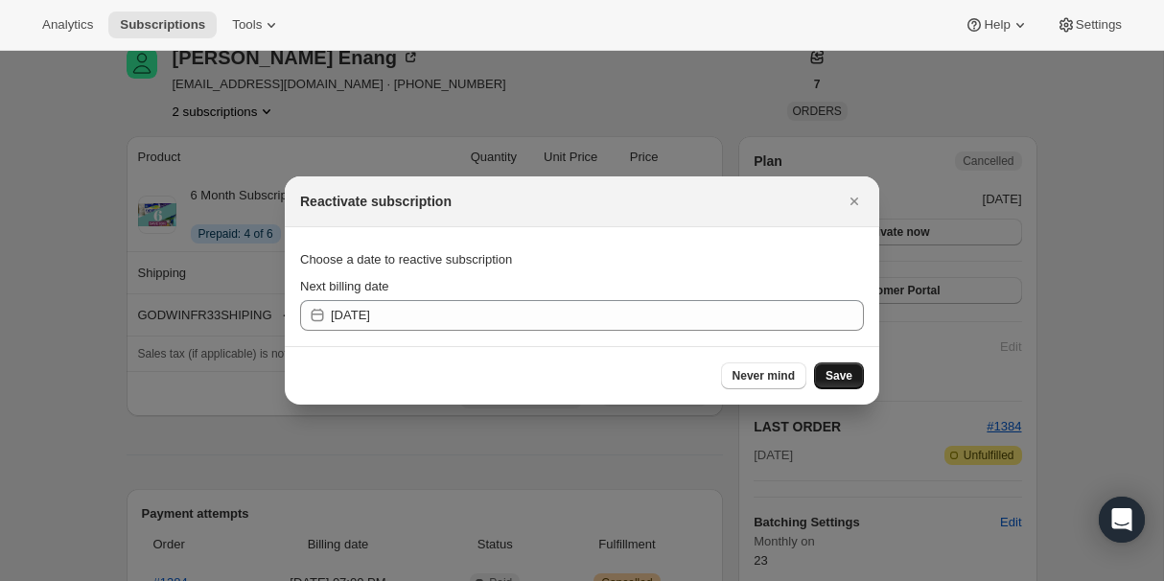
click at [849, 379] on span "Save" at bounding box center [839, 375] width 27 height 15
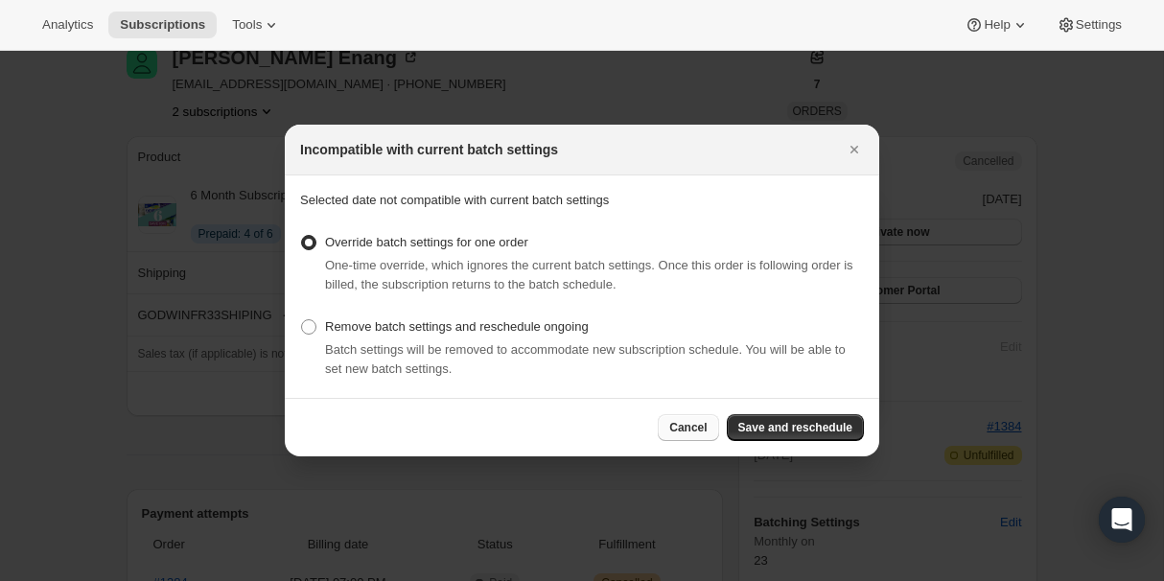
click at [674, 424] on span "Cancel" at bounding box center [688, 427] width 37 height 15
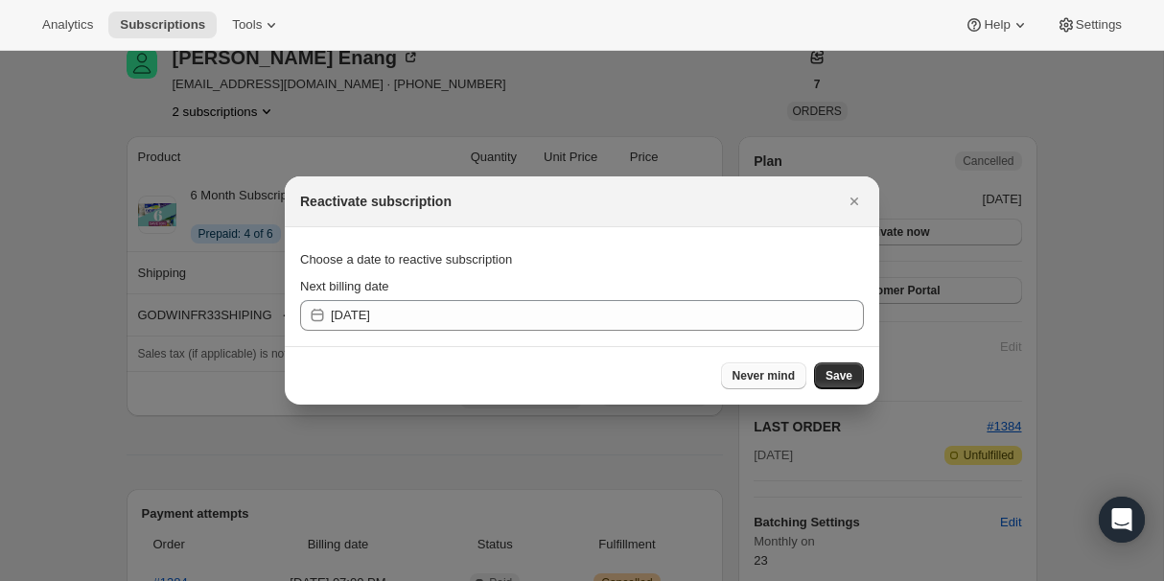
click at [786, 373] on span "Never mind" at bounding box center [764, 375] width 62 height 15
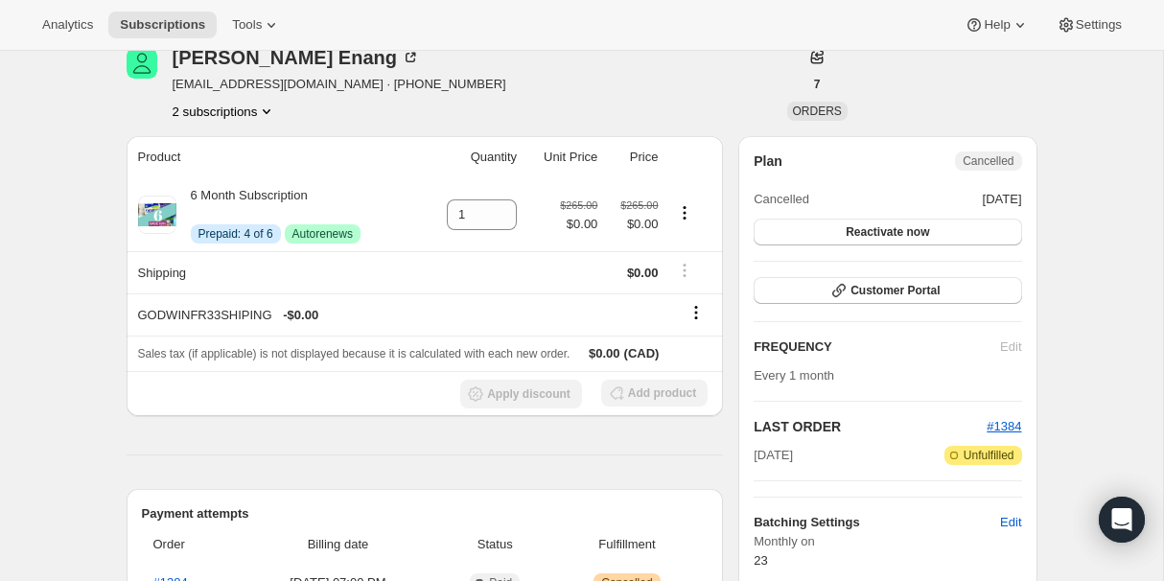
scroll to position [0, 0]
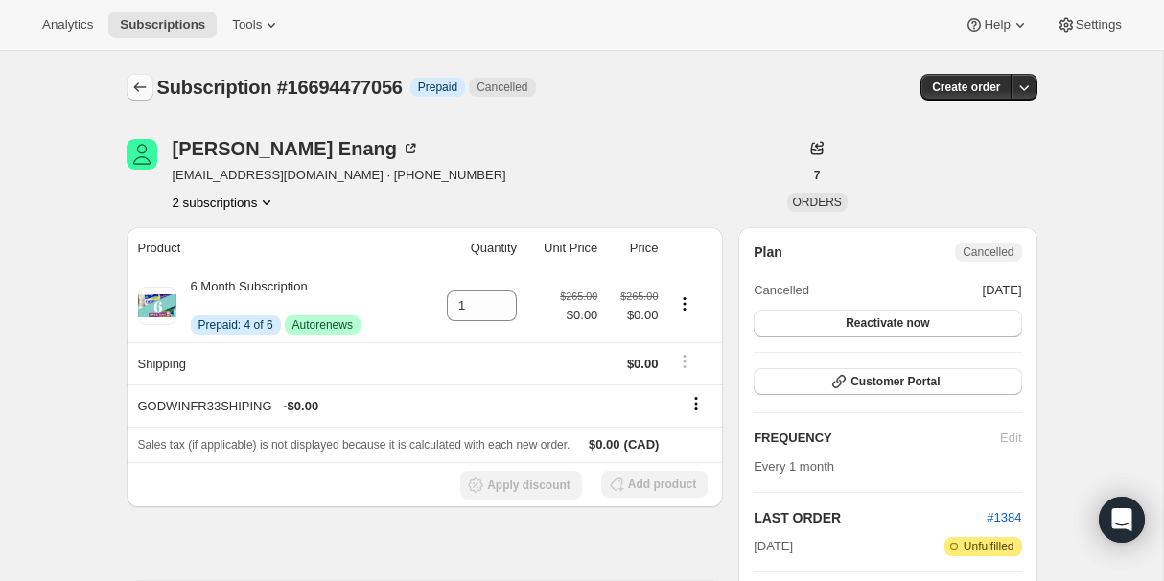
click at [131, 86] on icon "Subscriptions" at bounding box center [139, 87] width 19 height 19
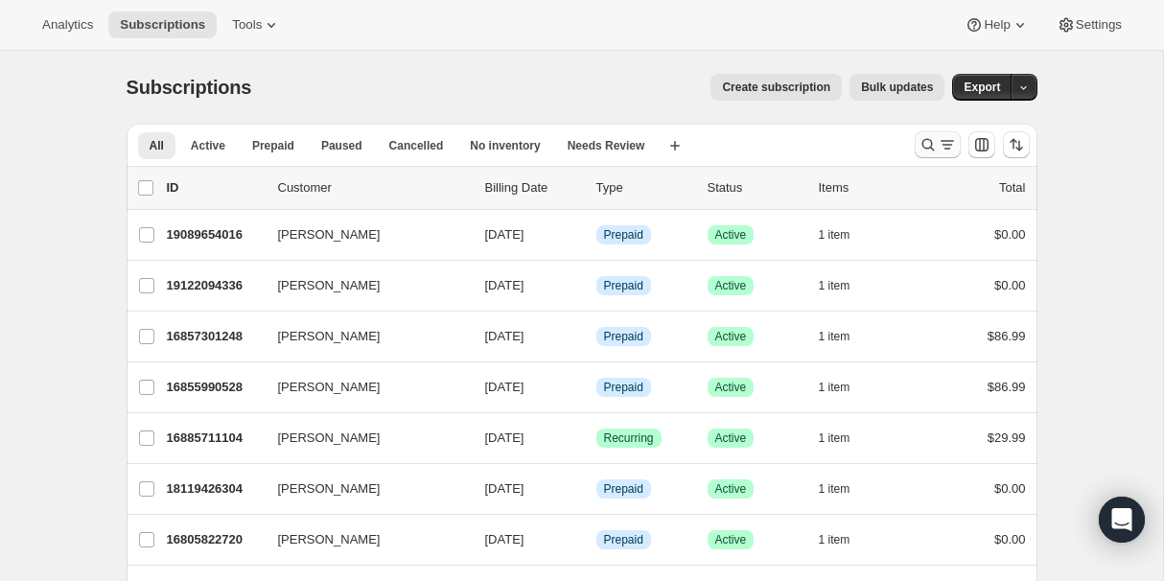
click at [935, 145] on icon "Search and filter results" at bounding box center [928, 144] width 19 height 19
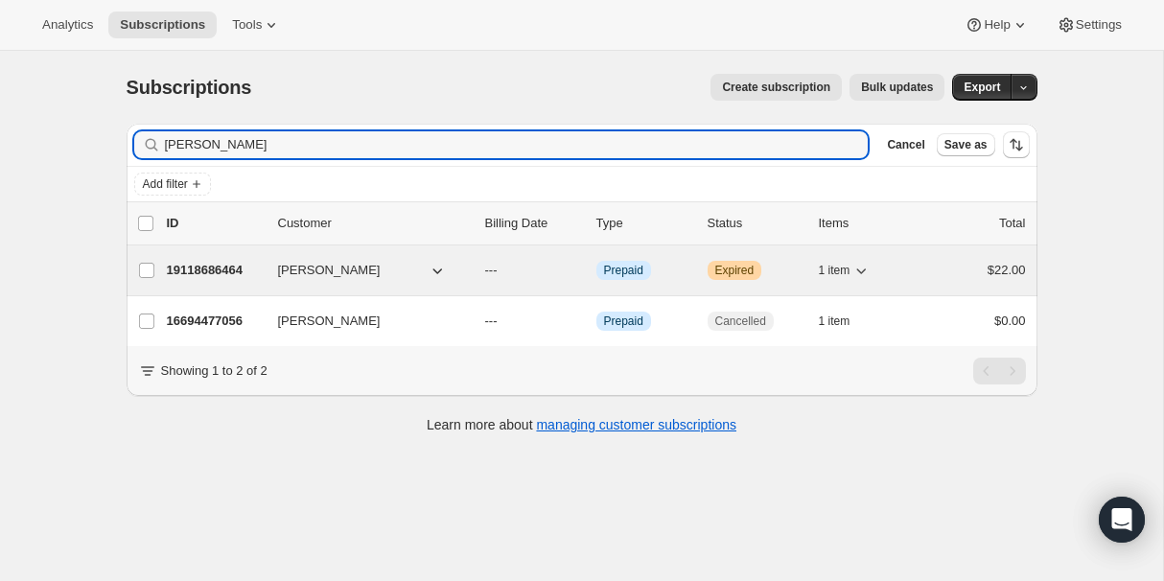
type input "[PERSON_NAME]"
click at [866, 269] on icon "button" at bounding box center [863, 272] width 10 height 6
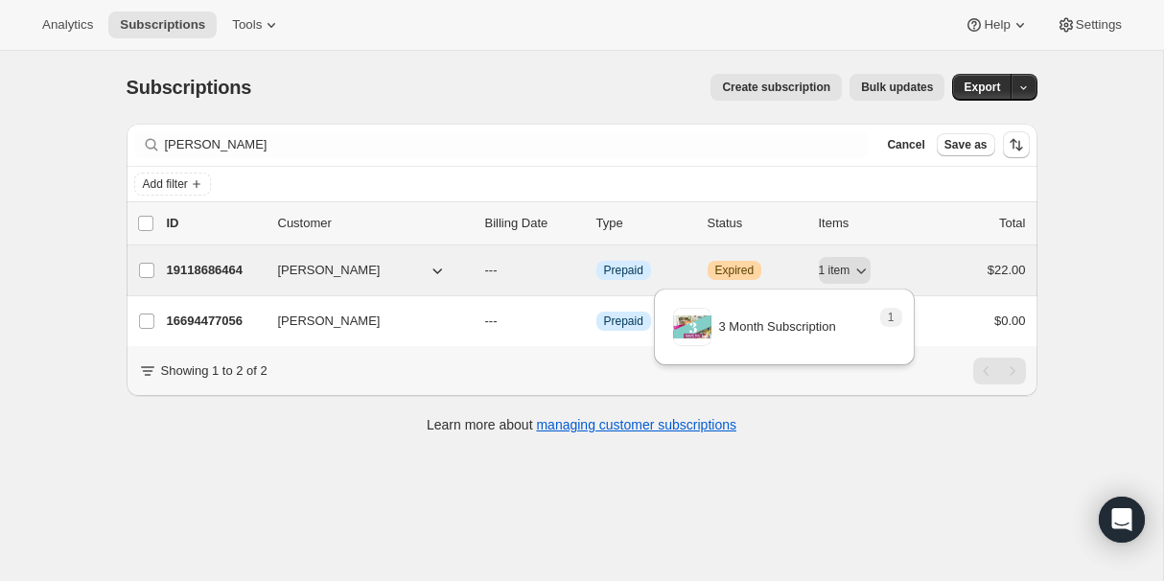
click at [437, 267] on icon "button" at bounding box center [437, 270] width 19 height 19
click at [435, 272] on icon "button" at bounding box center [437, 270] width 19 height 19
click at [300, 257] on div "19118686464 [PERSON_NAME] --- Info Prepaid Warning Expired 1 item $22.00" at bounding box center [596, 270] width 859 height 27
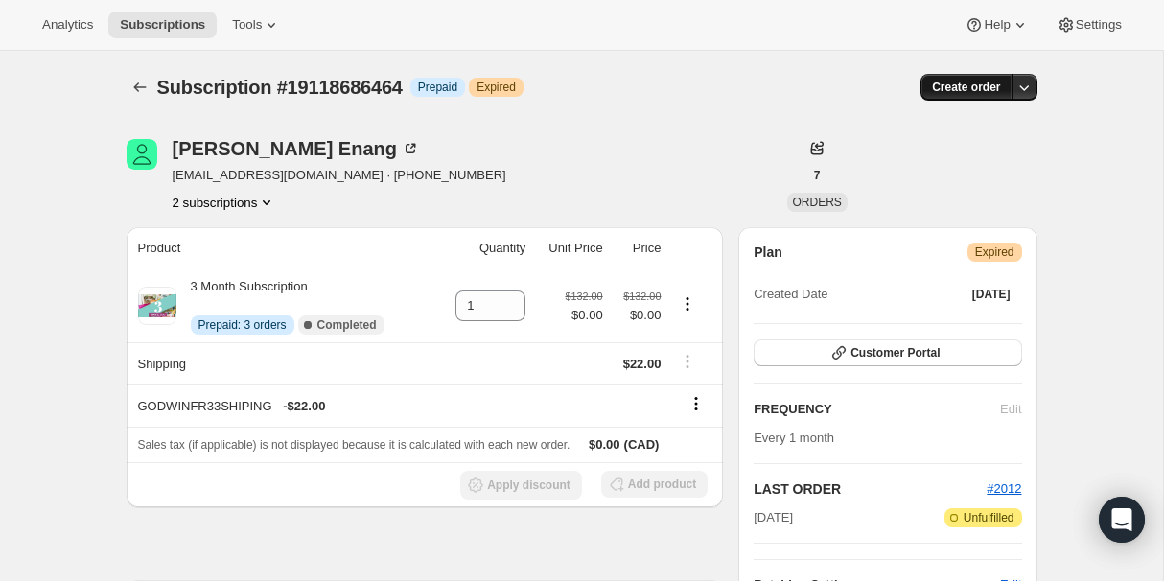
click at [952, 92] on span "Create order" at bounding box center [966, 87] width 68 height 15
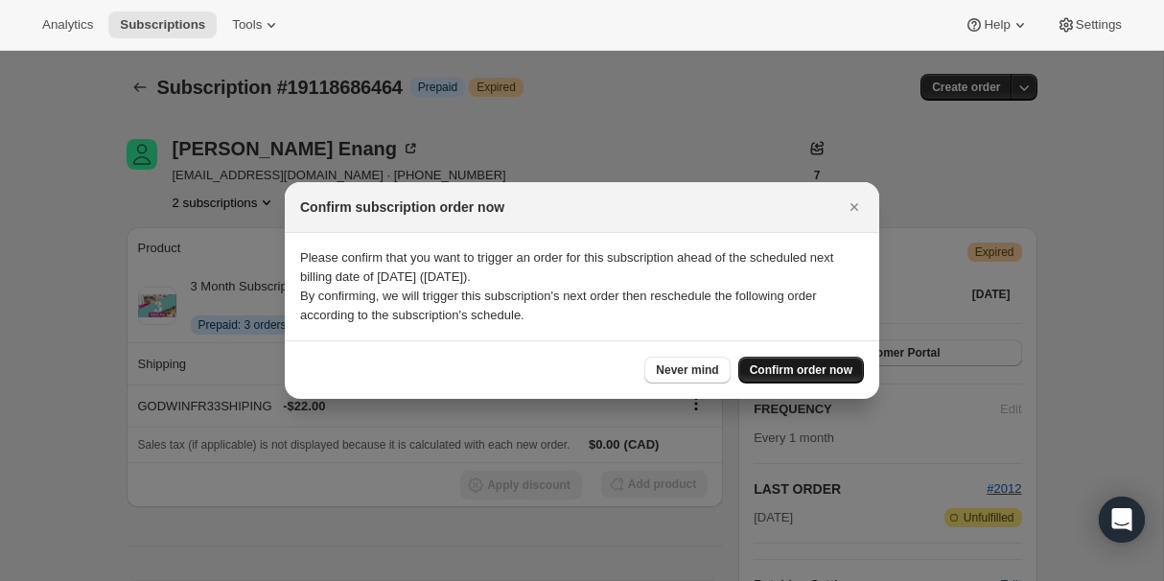
click at [781, 363] on span "Confirm order now" at bounding box center [801, 370] width 103 height 15
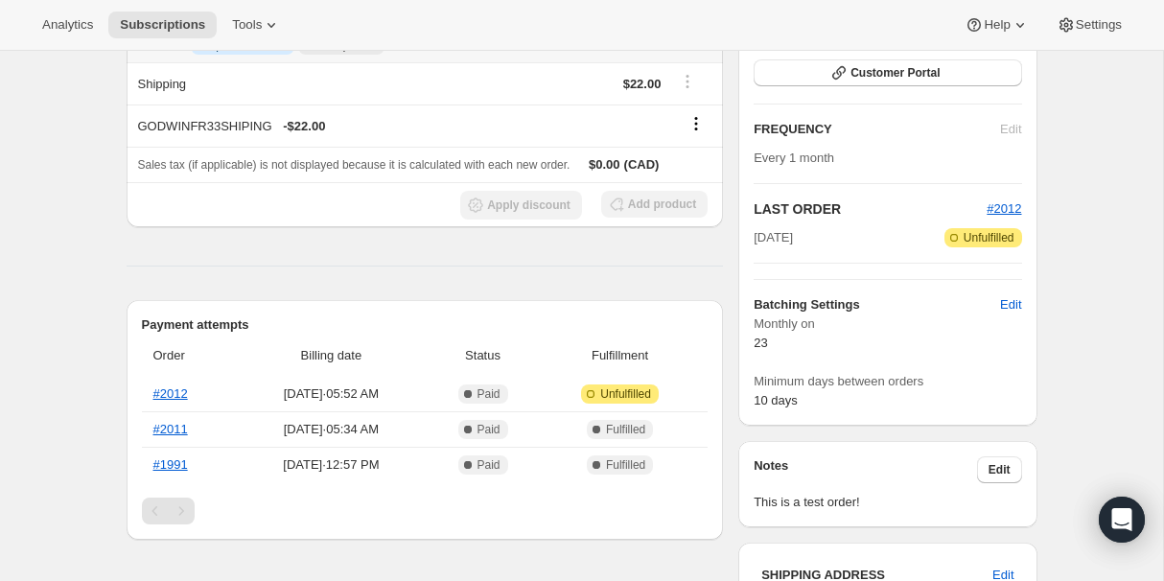
scroll to position [281, 0]
click at [1015, 306] on span "Edit" at bounding box center [1010, 303] width 21 height 19
select select "MONTHDAY"
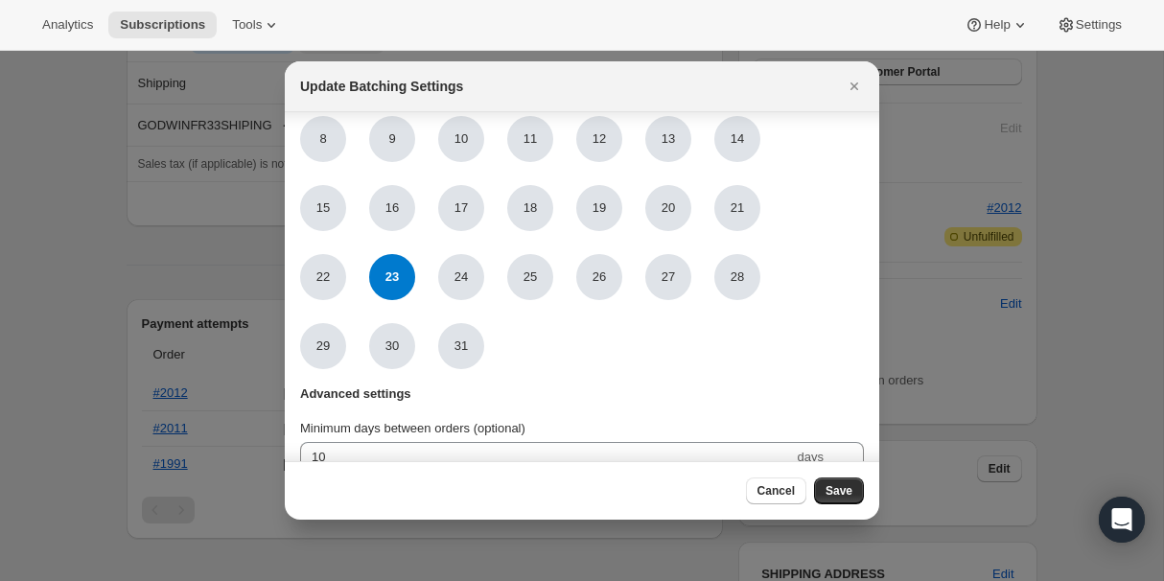
scroll to position [234, 0]
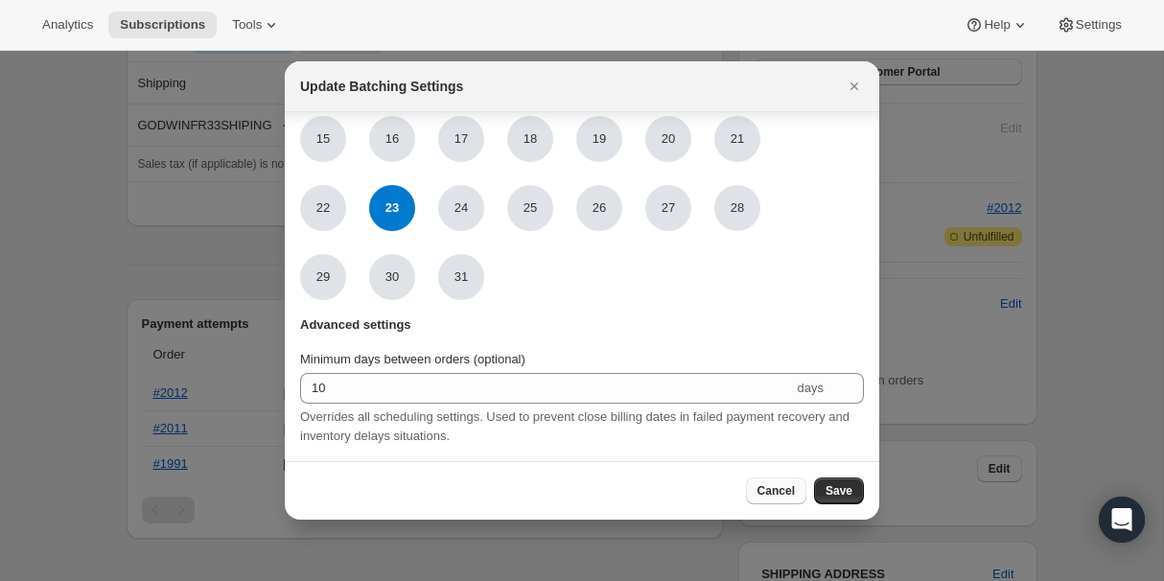
click at [774, 487] on span "Cancel" at bounding box center [776, 490] width 37 height 15
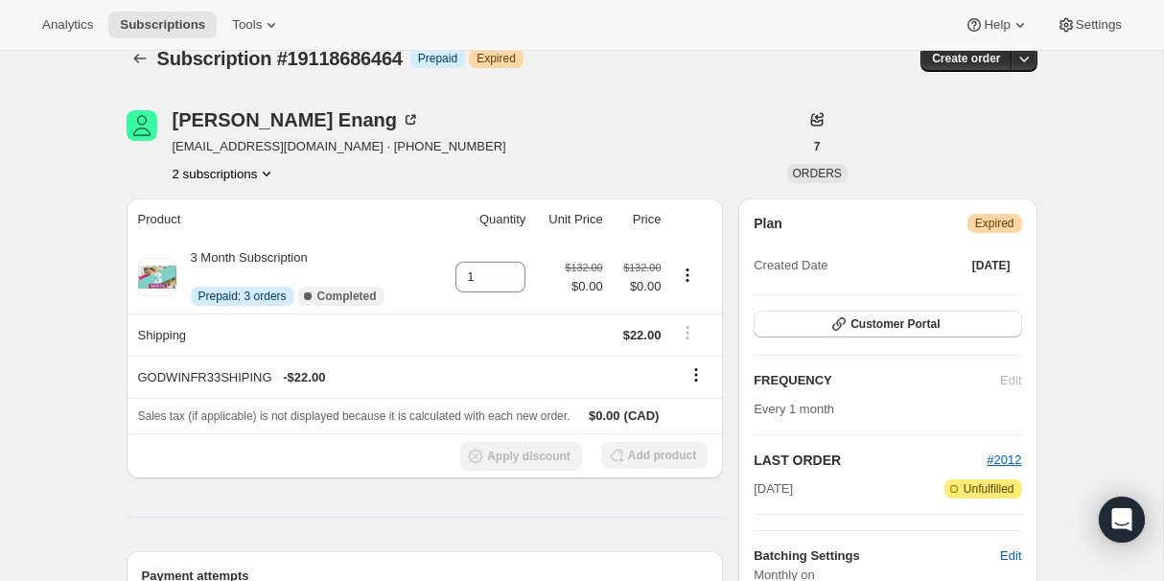
scroll to position [0, 0]
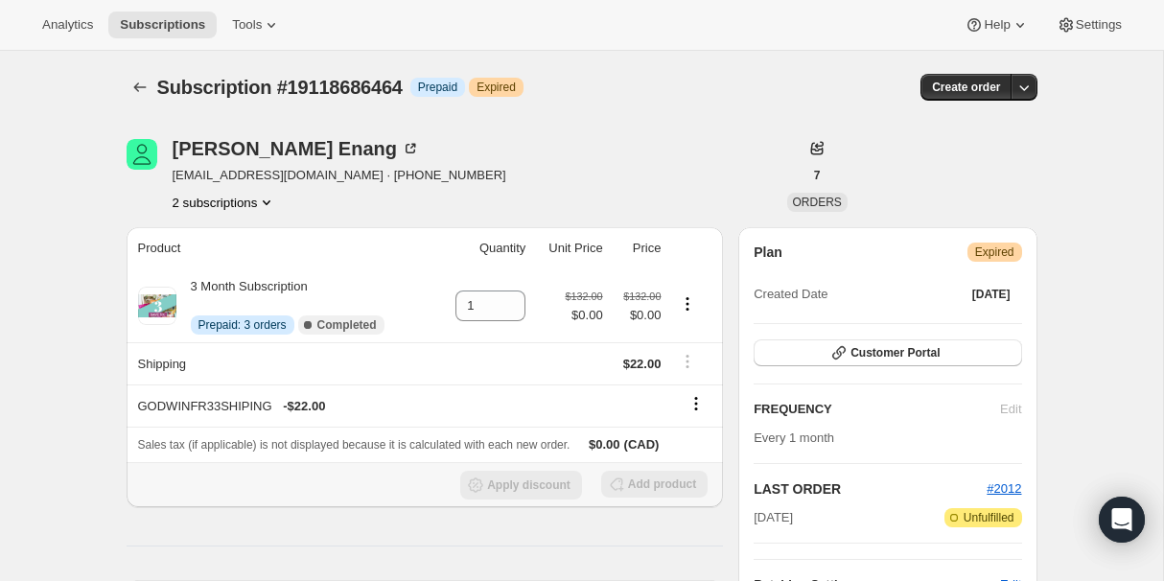
click at [676, 476] on div "Add product" at bounding box center [654, 485] width 106 height 29
click at [968, 100] on button "Create order" at bounding box center [966, 87] width 91 height 27
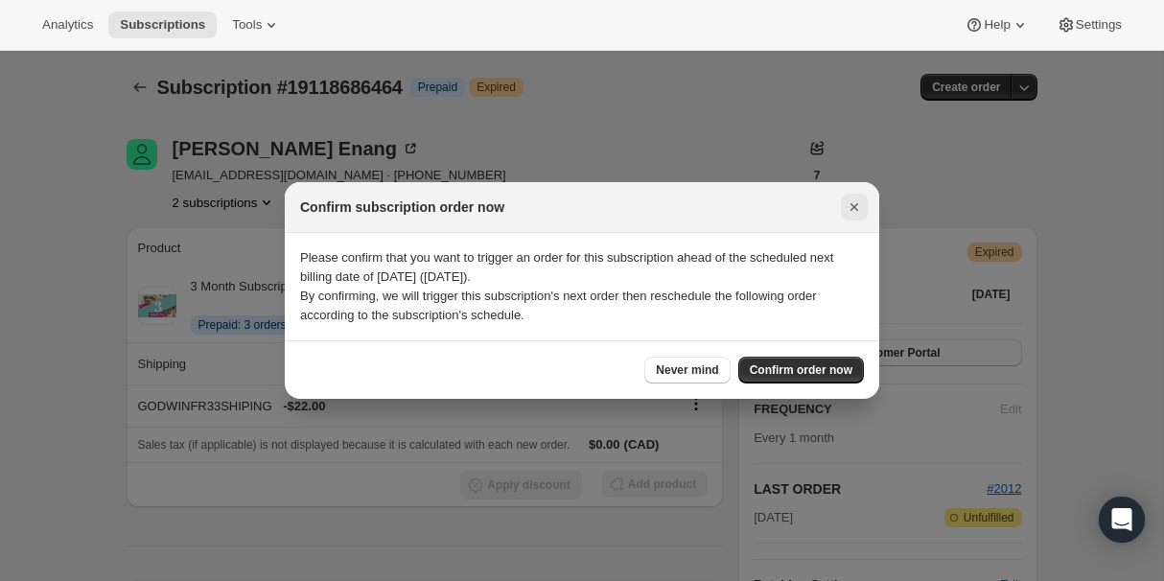
click at [853, 207] on icon "Close" at bounding box center [855, 207] width 8 height 8
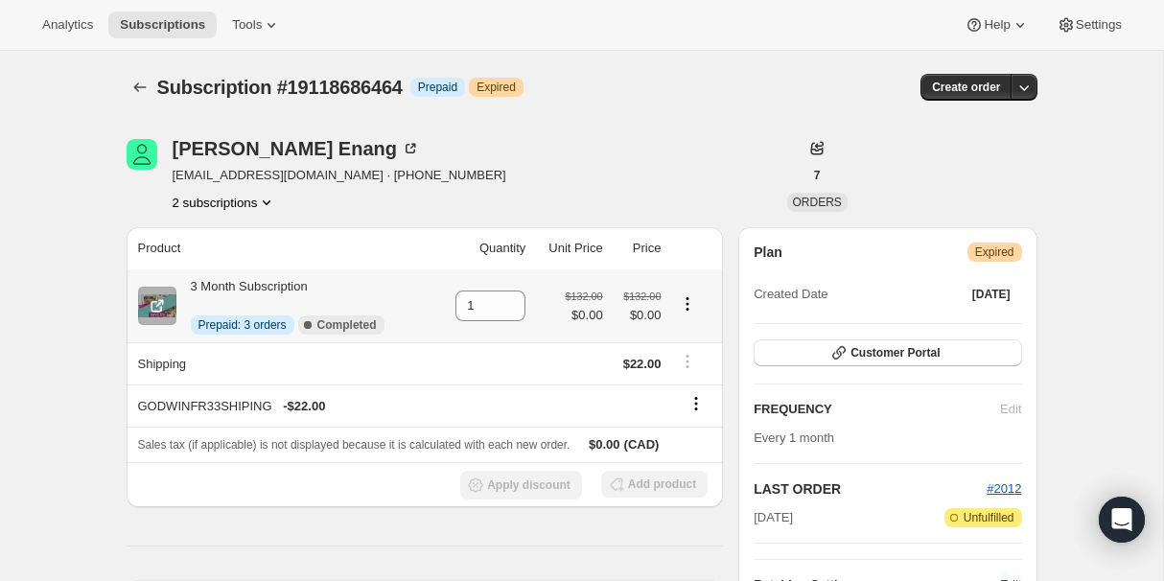
click at [690, 300] on icon "Product actions" at bounding box center [687, 303] width 19 height 19
click at [694, 370] on span "Swap variant" at bounding box center [673, 373] width 72 height 14
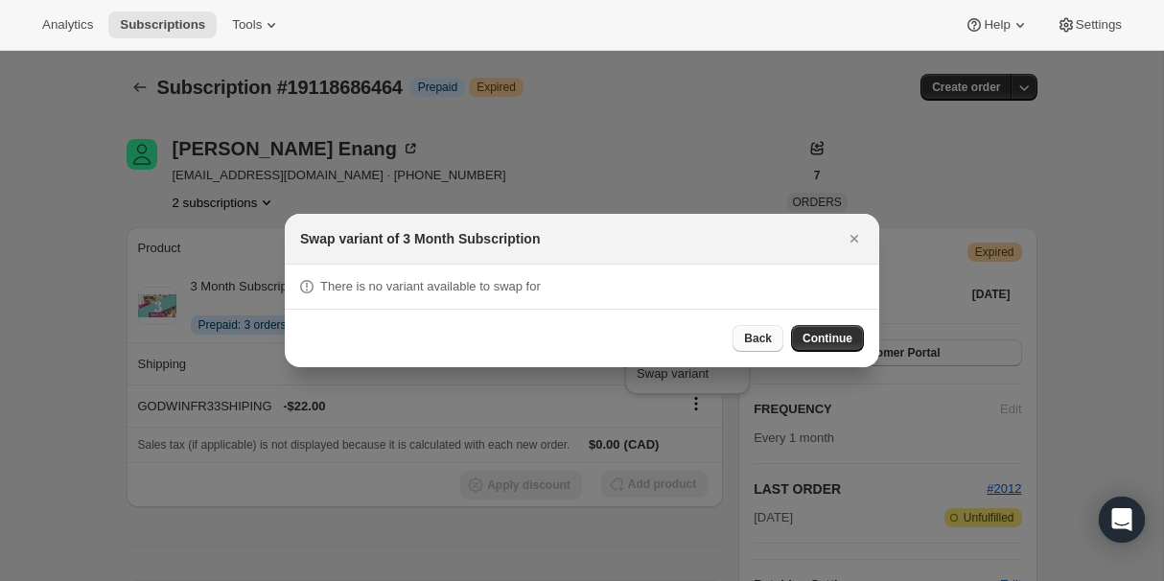
click at [766, 339] on span "Back" at bounding box center [758, 338] width 28 height 15
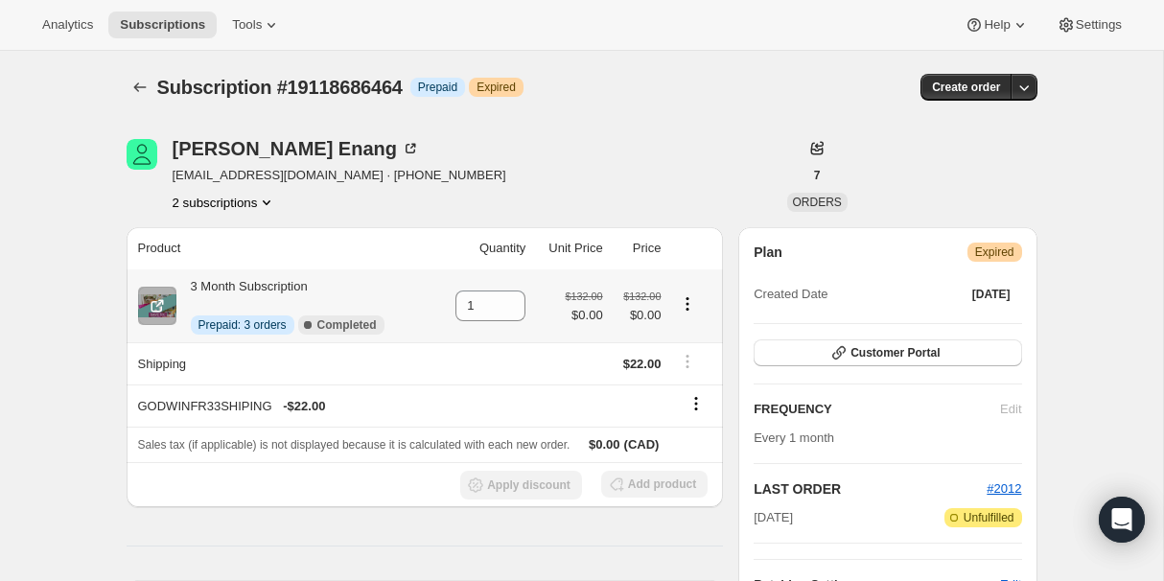
click at [692, 308] on icon "Product actions" at bounding box center [687, 303] width 19 height 19
click at [688, 338] on span "Enable Autorenew" at bounding box center [688, 341] width 102 height 14
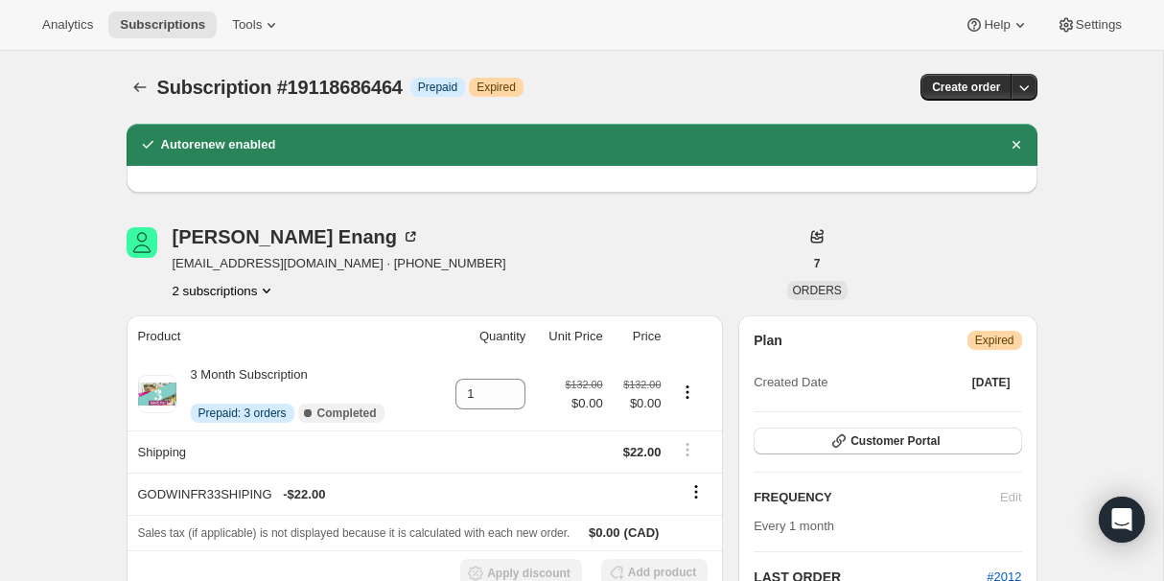
click at [1002, 339] on span "Expired" at bounding box center [995, 340] width 39 height 15
drag, startPoint x: 286, startPoint y: 87, endPoint x: 413, endPoint y: 92, distance: 127.7
click at [413, 92] on div "Subscription #19118686464 Info Prepaid Warning Expired" at bounding box center [433, 87] width 553 height 27
drag, startPoint x: 161, startPoint y: 87, endPoint x: 412, endPoint y: 90, distance: 251.3
click at [412, 90] on div "Subscription #19118686464 Info Prepaid Warning Expired" at bounding box center [433, 87] width 553 height 27
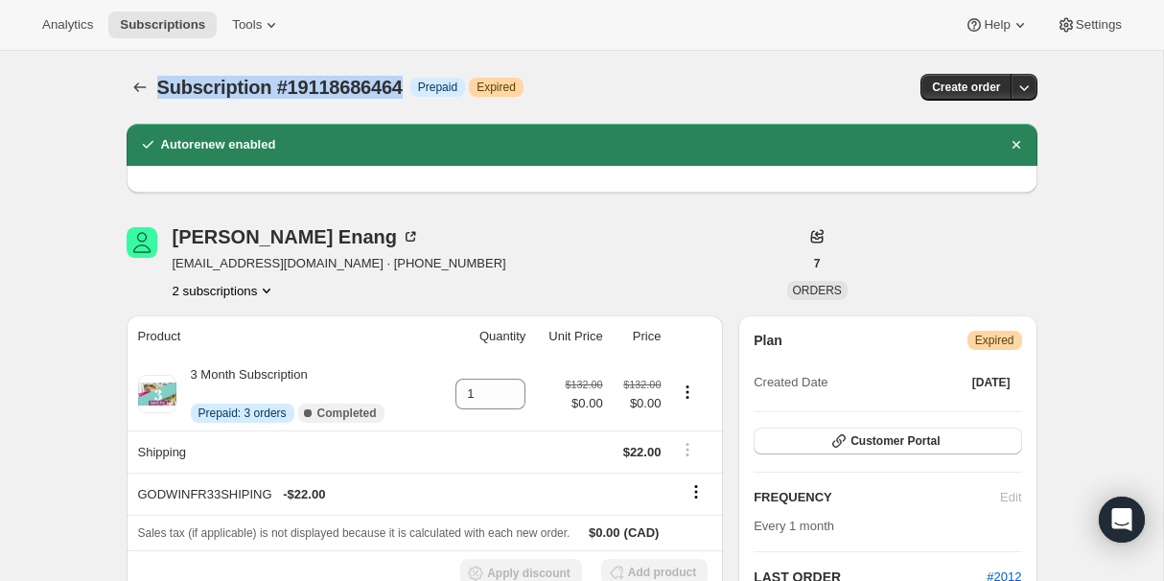
copy span "Subscription #19118686464"
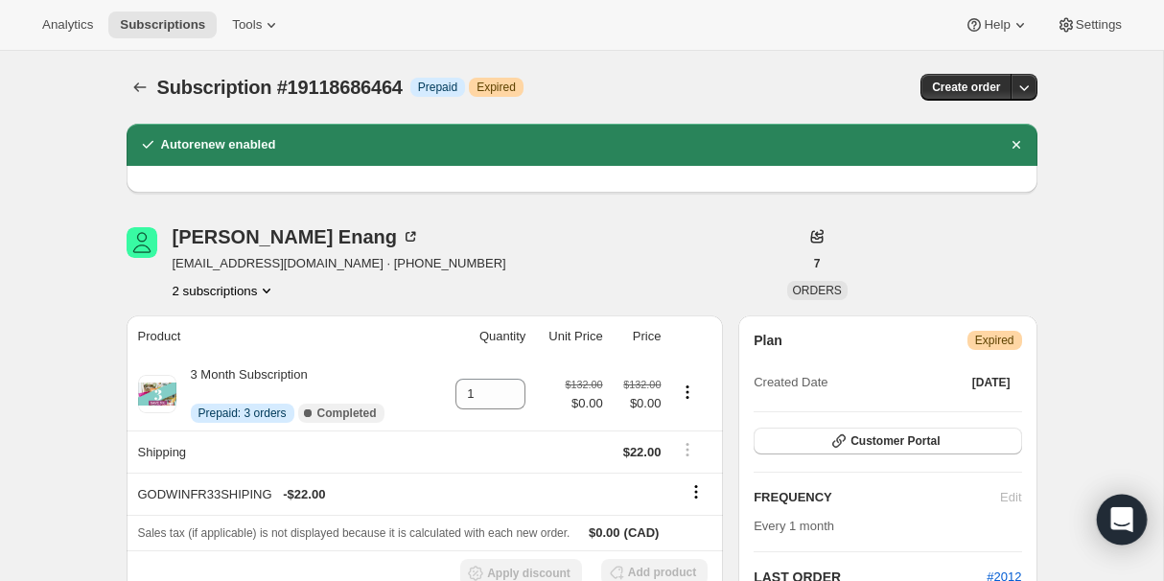
click at [1126, 525] on icon "Open Intercom Messenger" at bounding box center [1122, 519] width 25 height 25
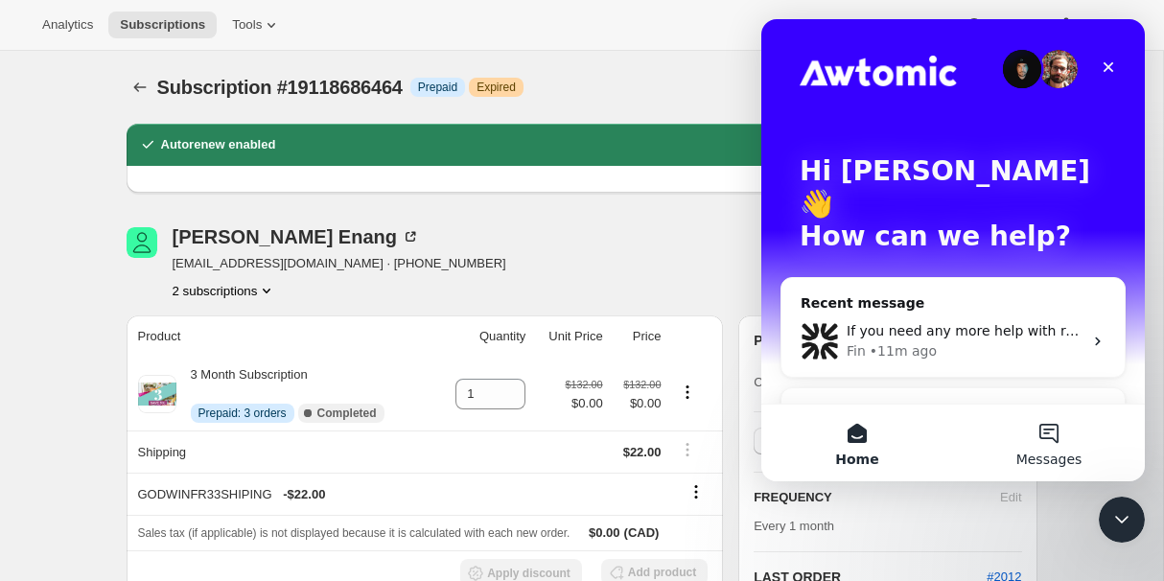
click at [1054, 439] on button "Messages" at bounding box center [1049, 443] width 192 height 77
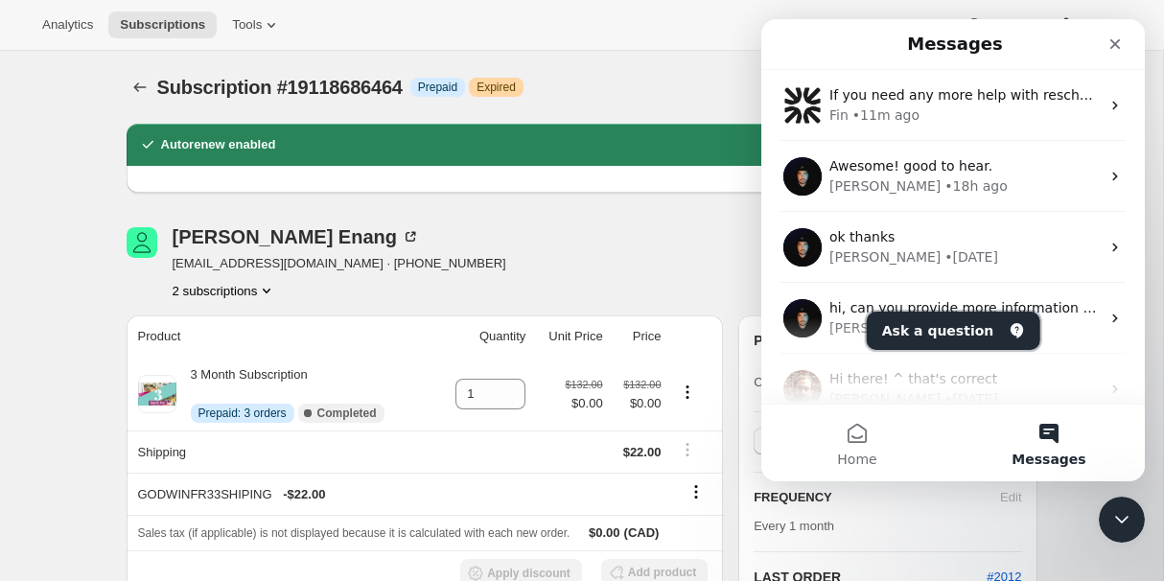
click at [946, 325] on button "Ask a question" at bounding box center [954, 331] width 174 height 38
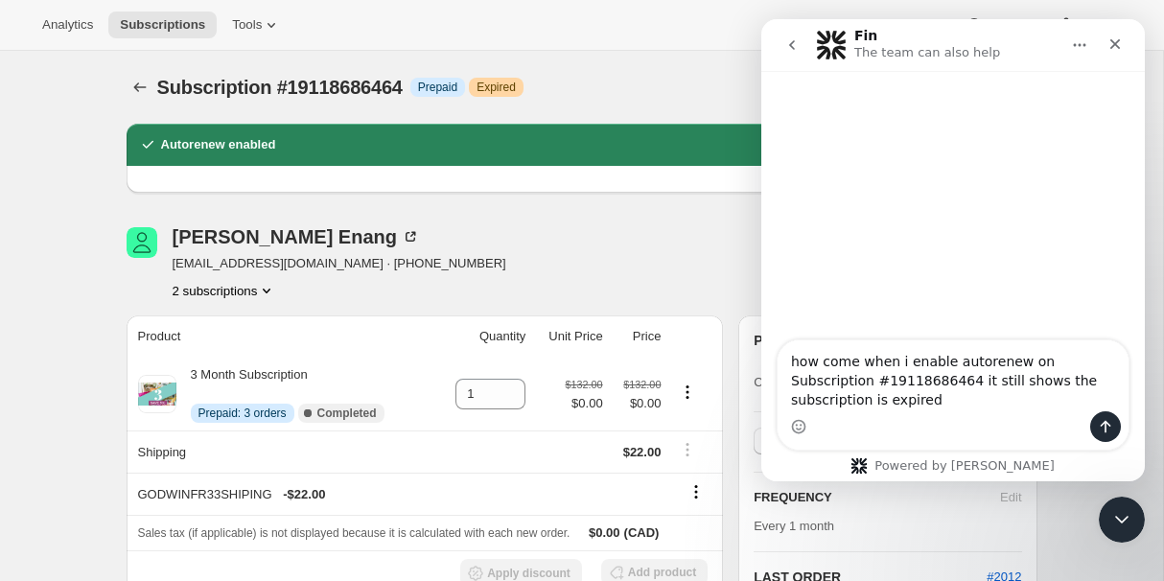
type textarea "how come when i enable autorenew on Subscription #19118686464 it still shows th…"
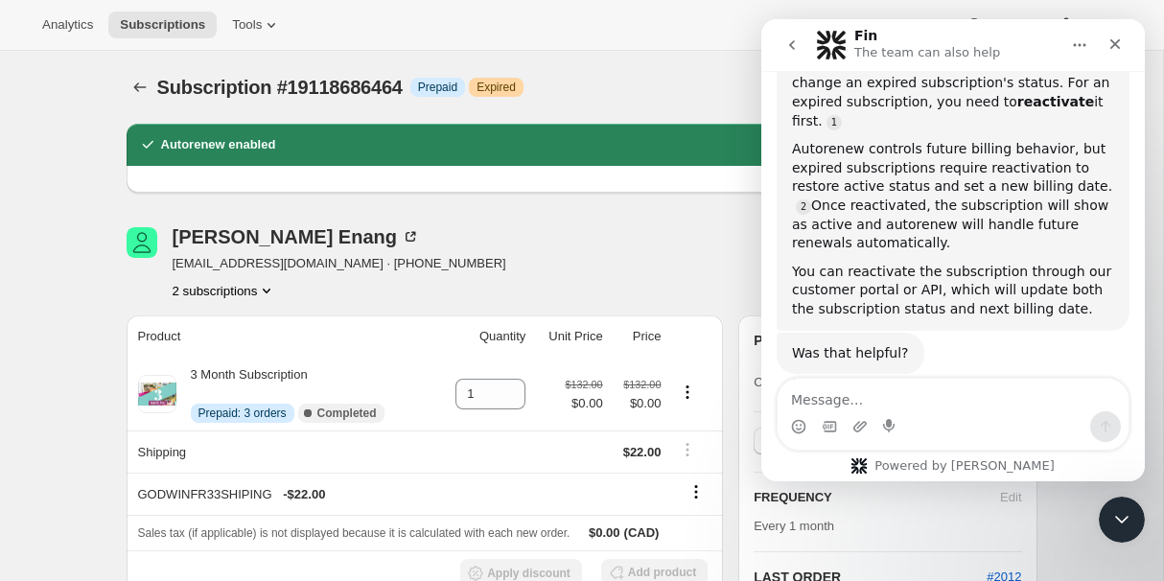
scroll to position [219, 0]
type textarea "how do i reactivate it without api"
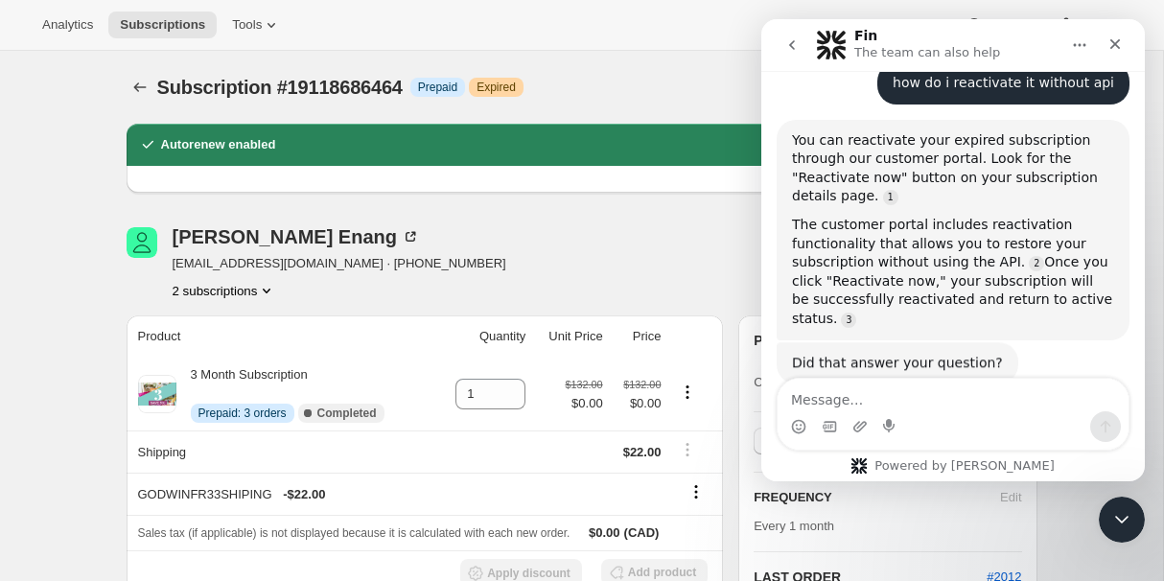
scroll to position [546, 0]
click at [676, 82] on div "Subscription #19118686464 Info Prepaid Warning Expired" at bounding box center [433, 87] width 553 height 27
click at [1101, 48] on div "Close" at bounding box center [1115, 44] width 35 height 35
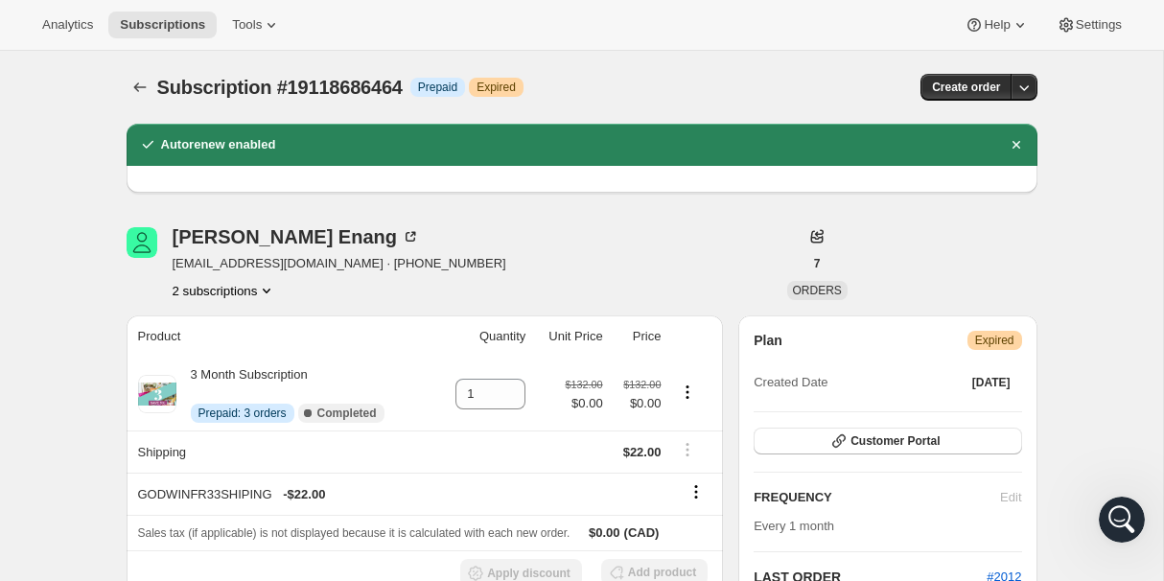
scroll to position [521, 0]
click at [925, 441] on span "Customer Portal" at bounding box center [895, 441] width 89 height 15
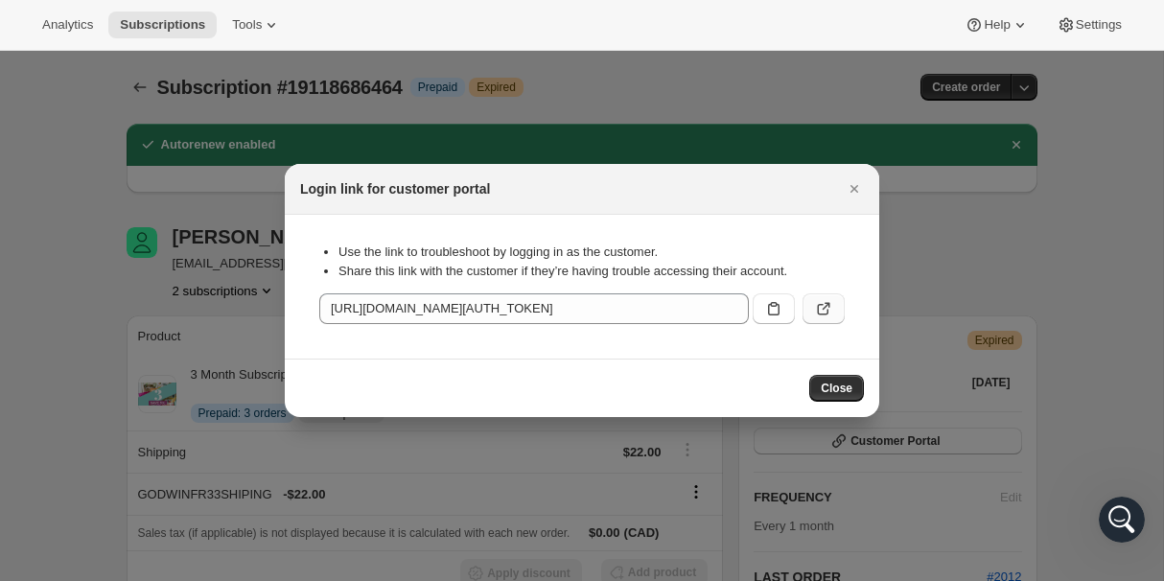
click at [819, 311] on icon ":r101:" at bounding box center [823, 308] width 19 height 19
click at [845, 186] on icon "Close" at bounding box center [854, 188] width 19 height 19
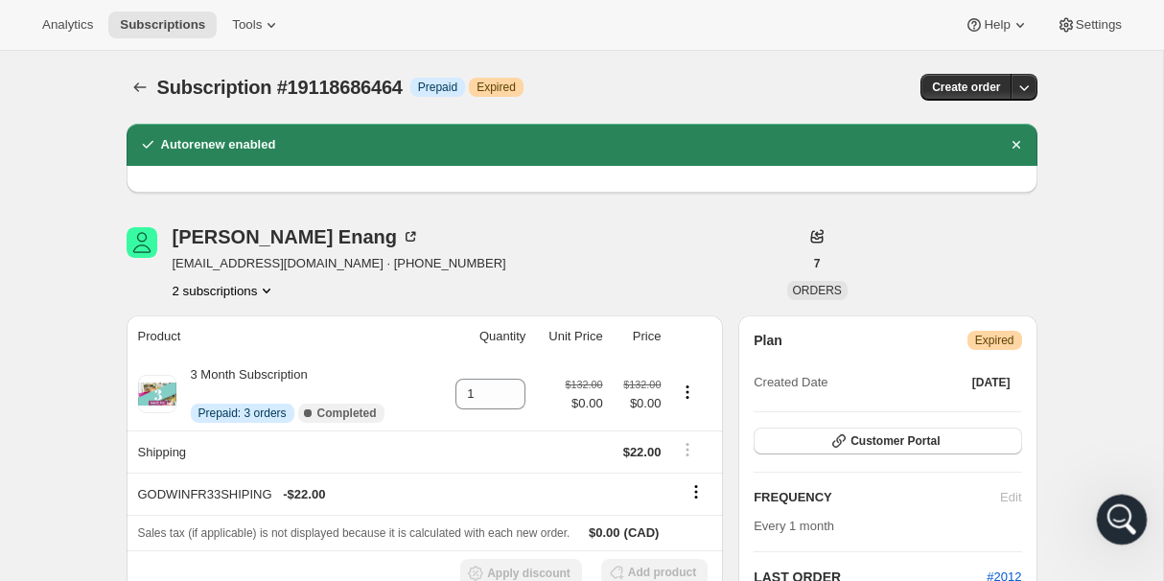
click at [1105, 518] on icon "Open Intercom Messenger" at bounding box center [1120, 518] width 32 height 32
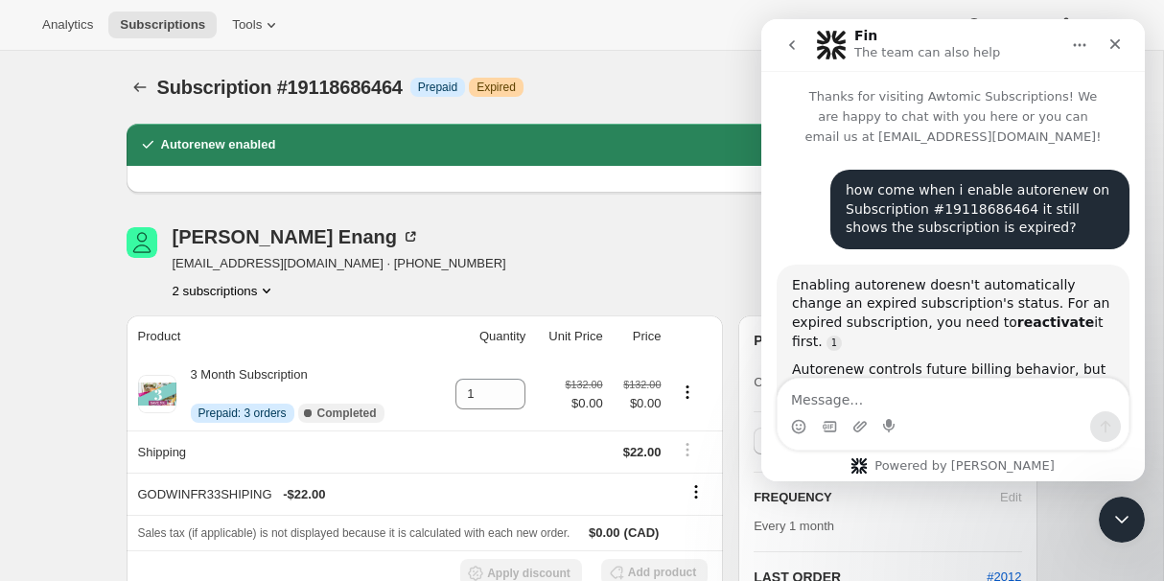
scroll to position [548, 0]
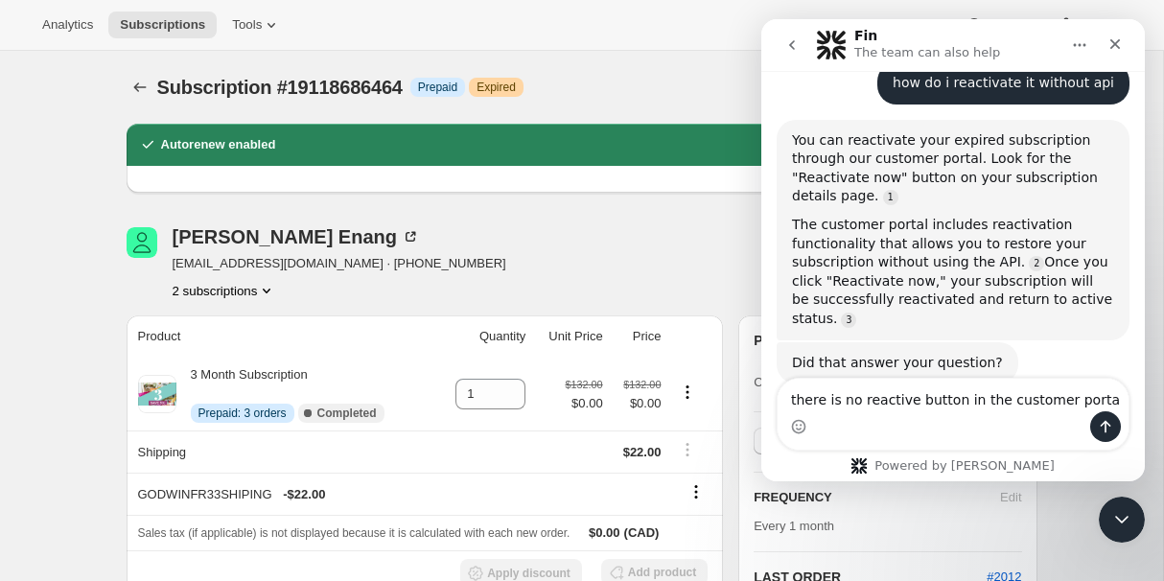
type textarea "there is no reactive button in the customer portal"
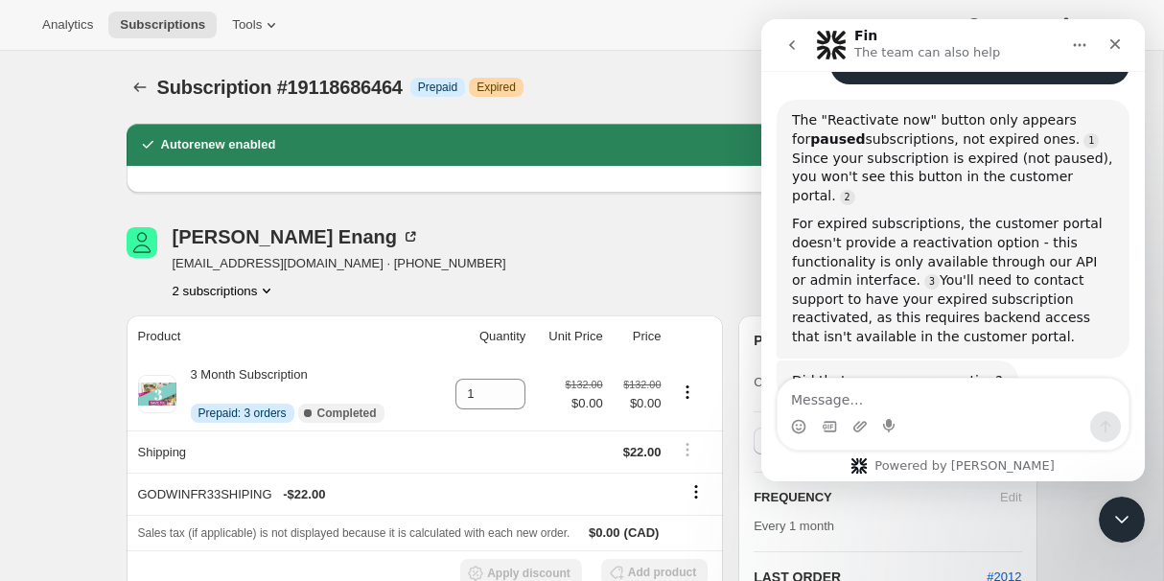
scroll to position [923, 0]
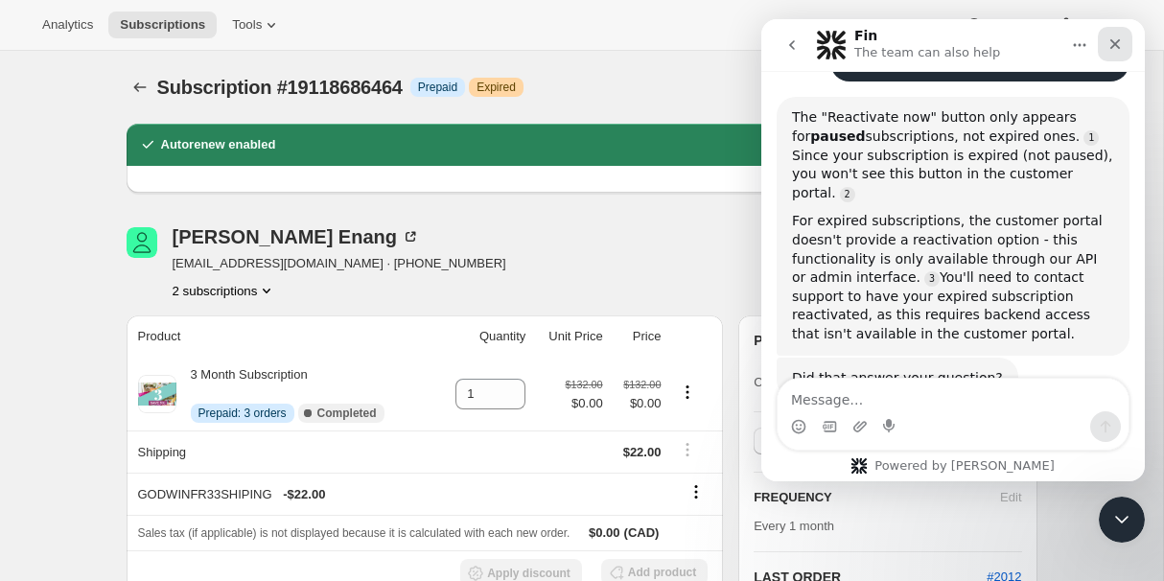
click at [1119, 34] on div "Close" at bounding box center [1115, 44] width 35 height 35
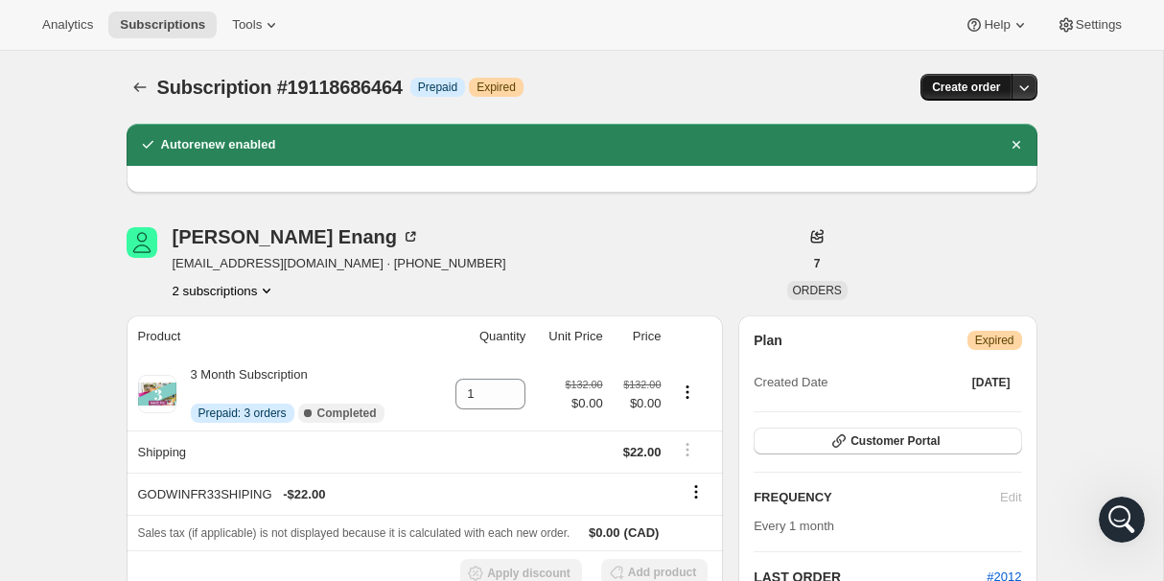
click at [943, 92] on span "Create order" at bounding box center [966, 87] width 68 height 15
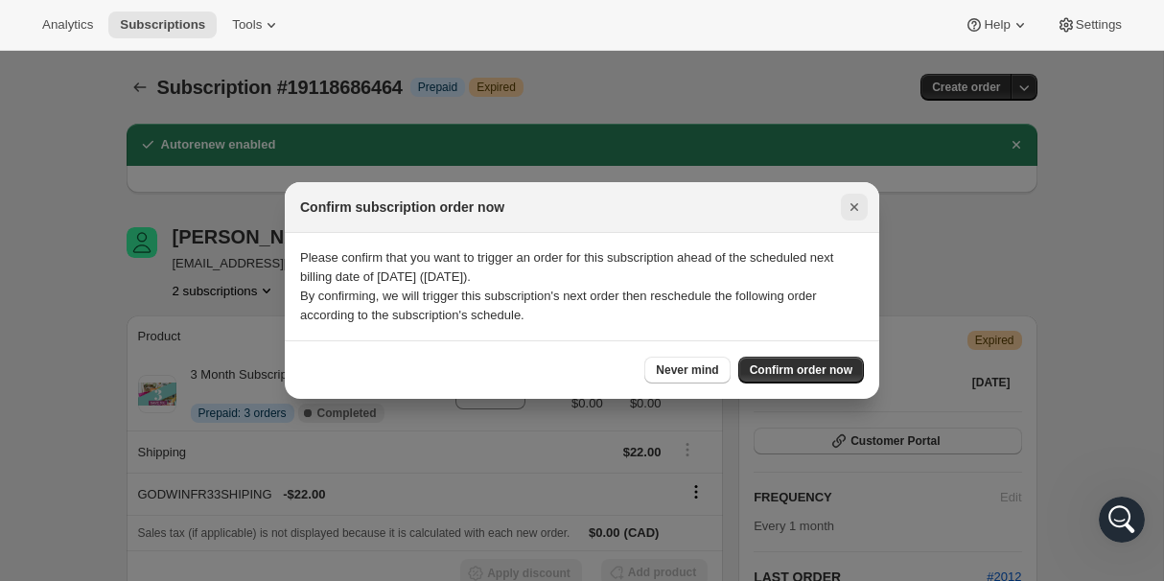
click at [851, 210] on icon "Close" at bounding box center [855, 207] width 8 height 8
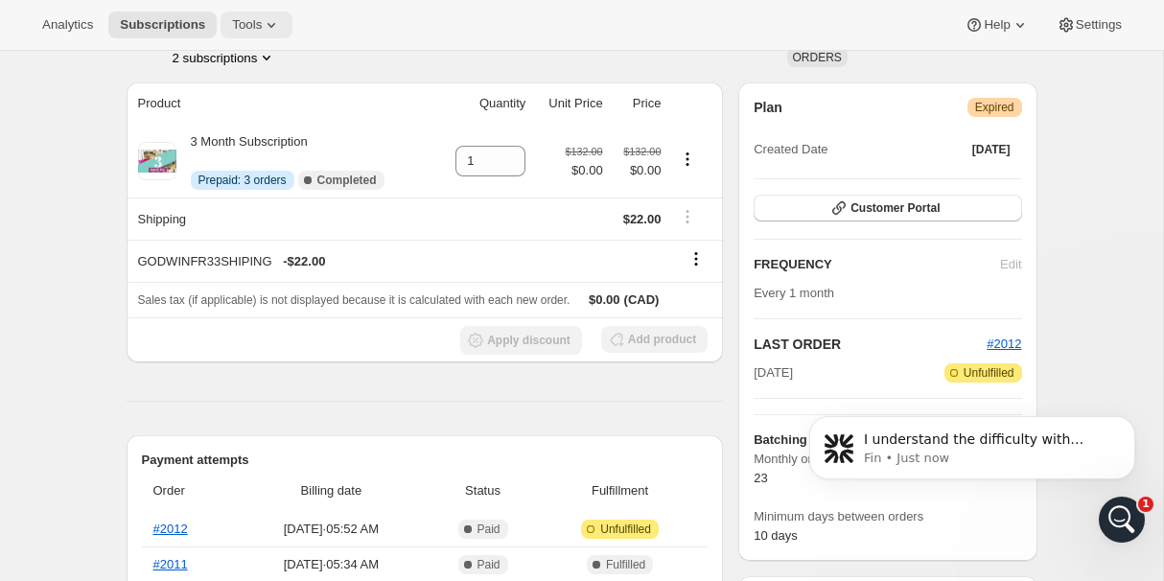
scroll to position [0, 0]
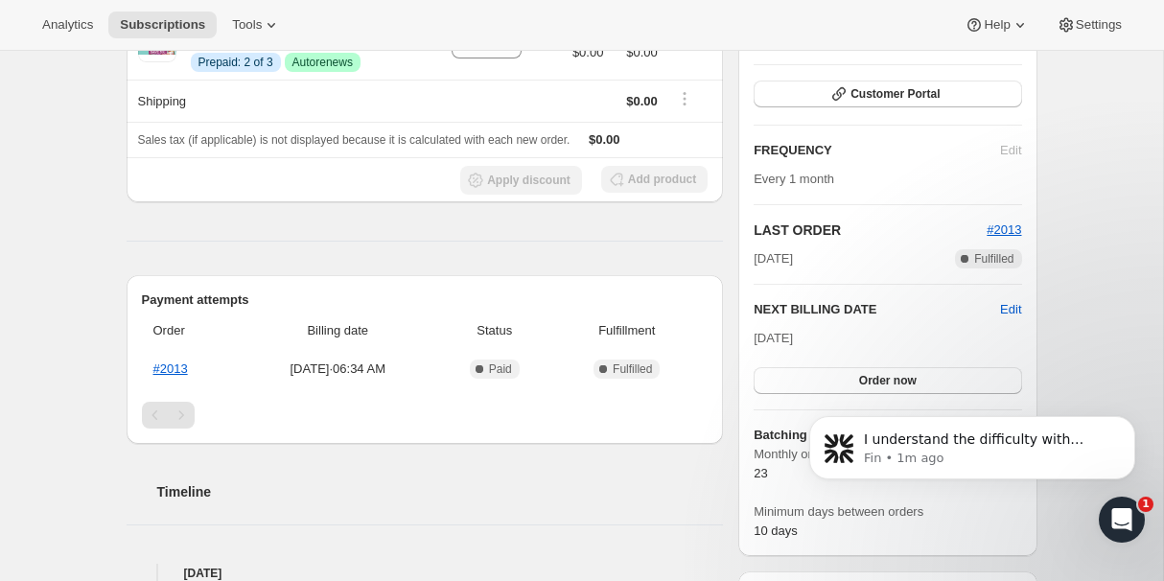
scroll to position [266, 0]
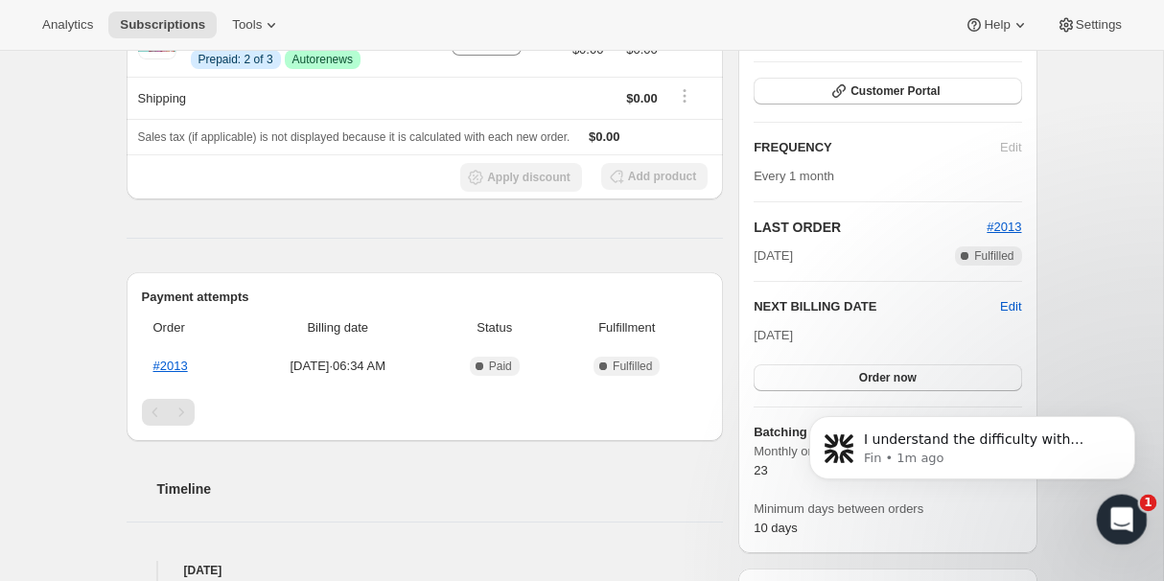
click at [1117, 517] on icon "Open Intercom Messenger" at bounding box center [1120, 518] width 32 height 32
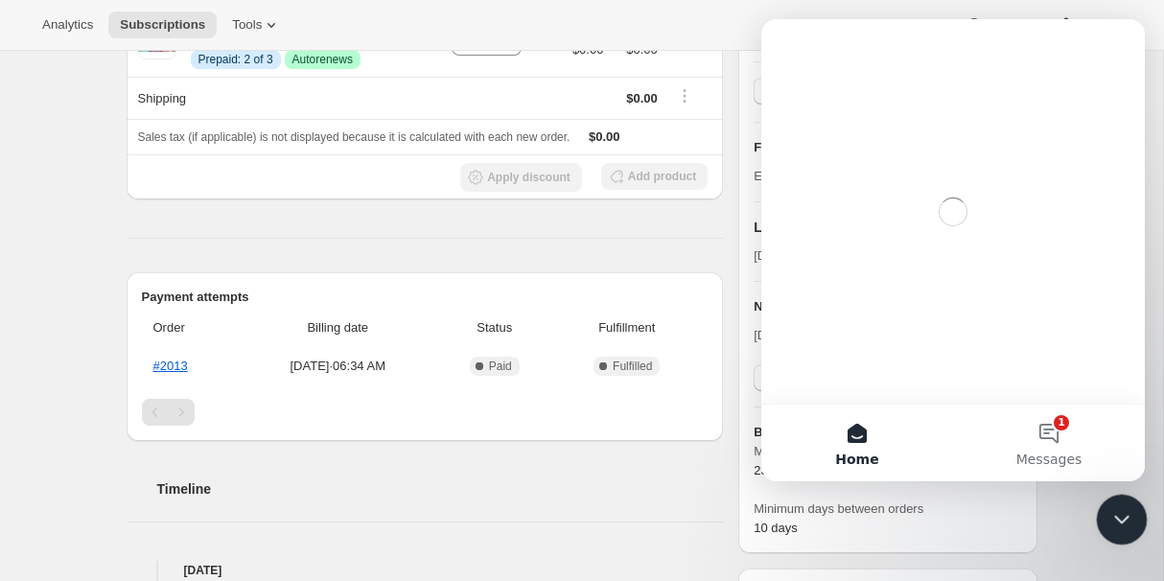
scroll to position [0, 0]
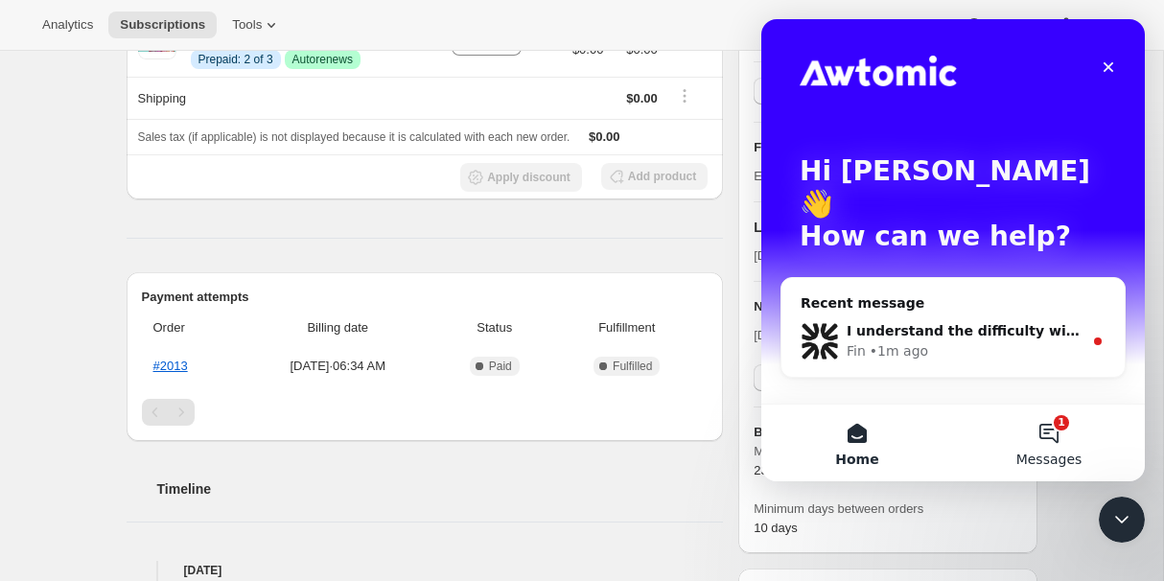
click at [1045, 424] on button "1 Messages" at bounding box center [1049, 443] width 192 height 77
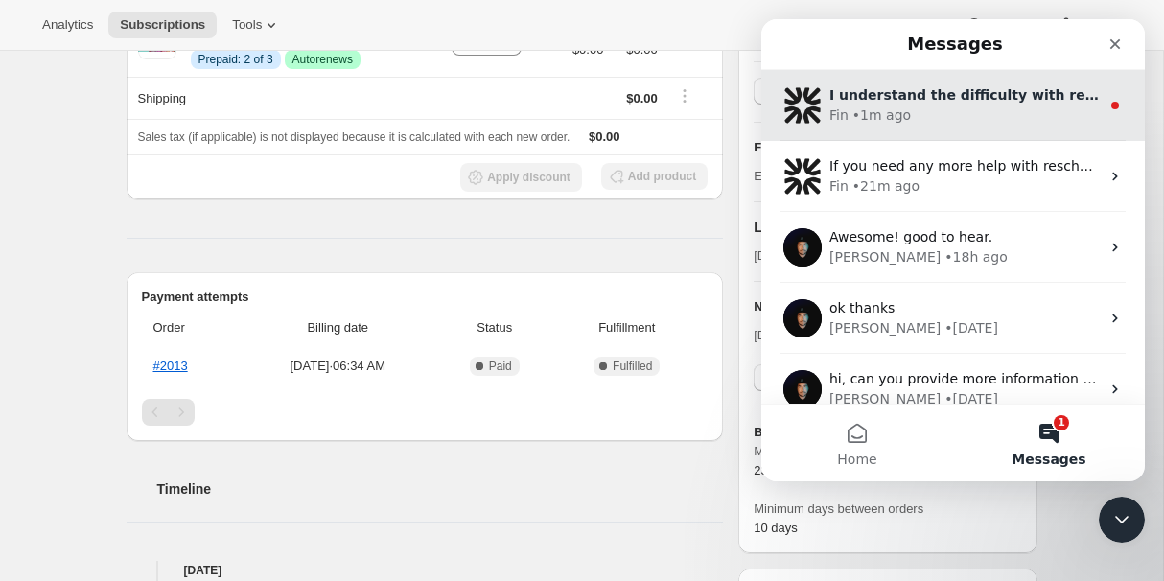
click at [986, 85] on div "I understand the difficulty with reactivating an expired subscription without t…" at bounding box center [965, 95] width 270 height 20
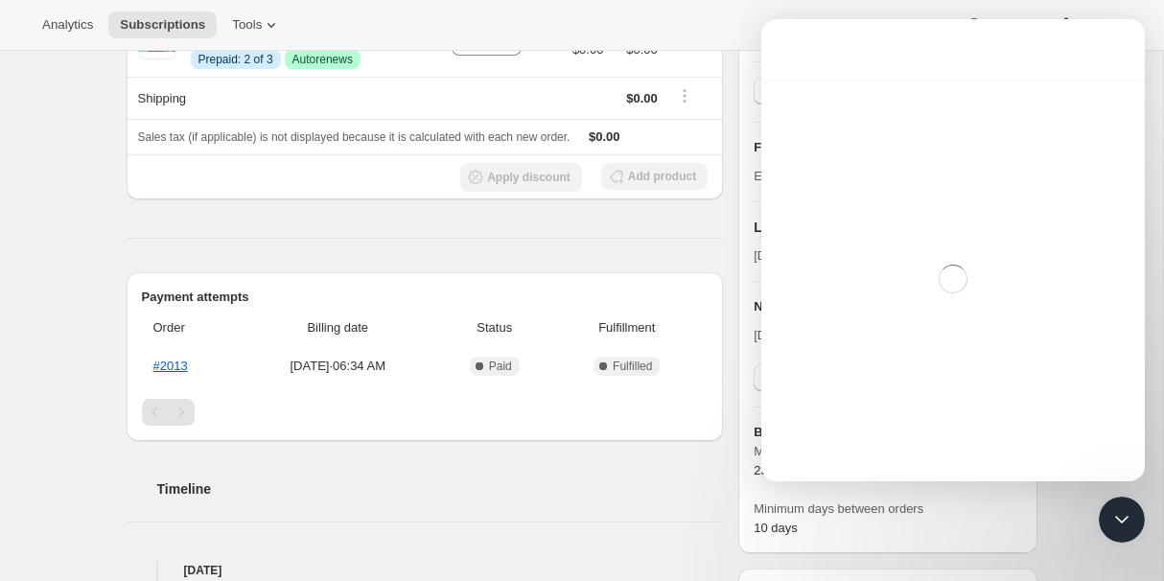
scroll to position [98, 0]
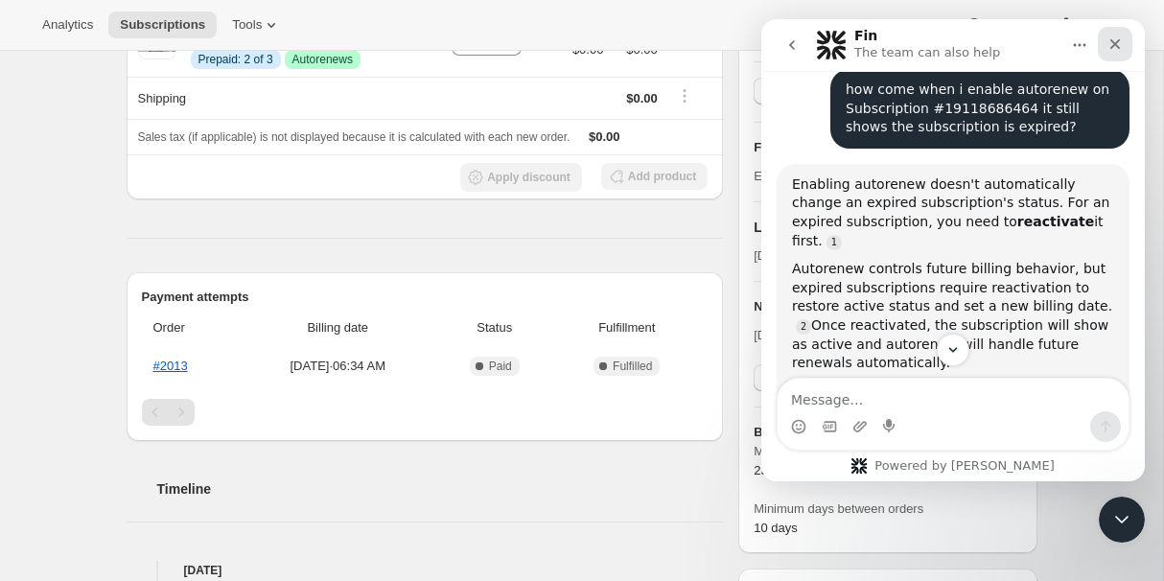
click at [1113, 45] on icon "Close" at bounding box center [1116, 44] width 11 height 11
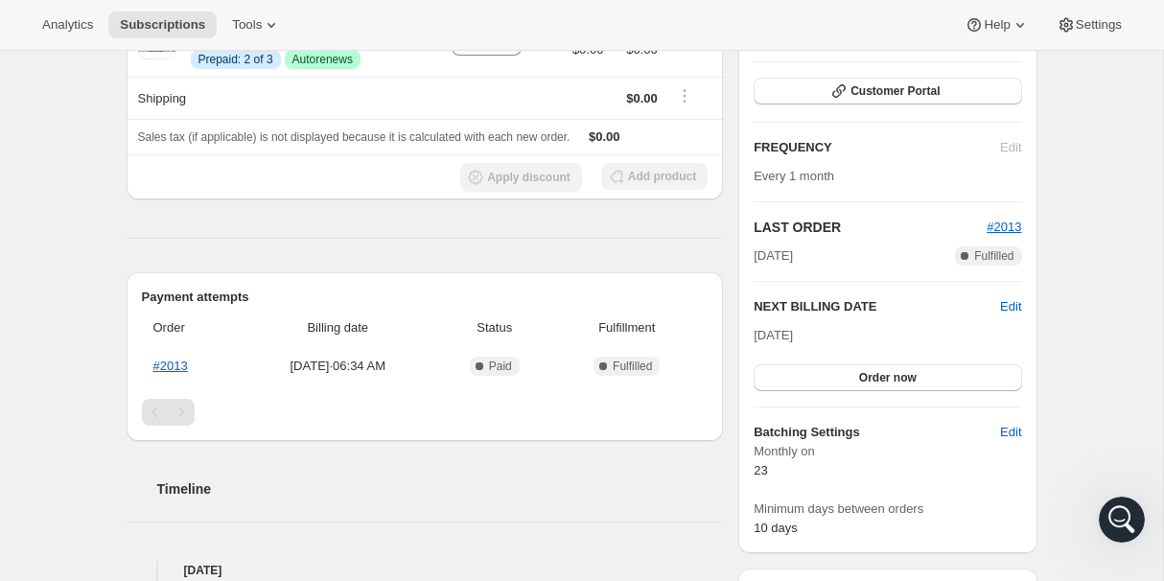
scroll to position [952, 0]
click at [876, 379] on span "Order now" at bounding box center [888, 377] width 58 height 15
click at [876, 379] on span "Click to confirm" at bounding box center [887, 377] width 87 height 15
